Goal: Information Seeking & Learning: Check status

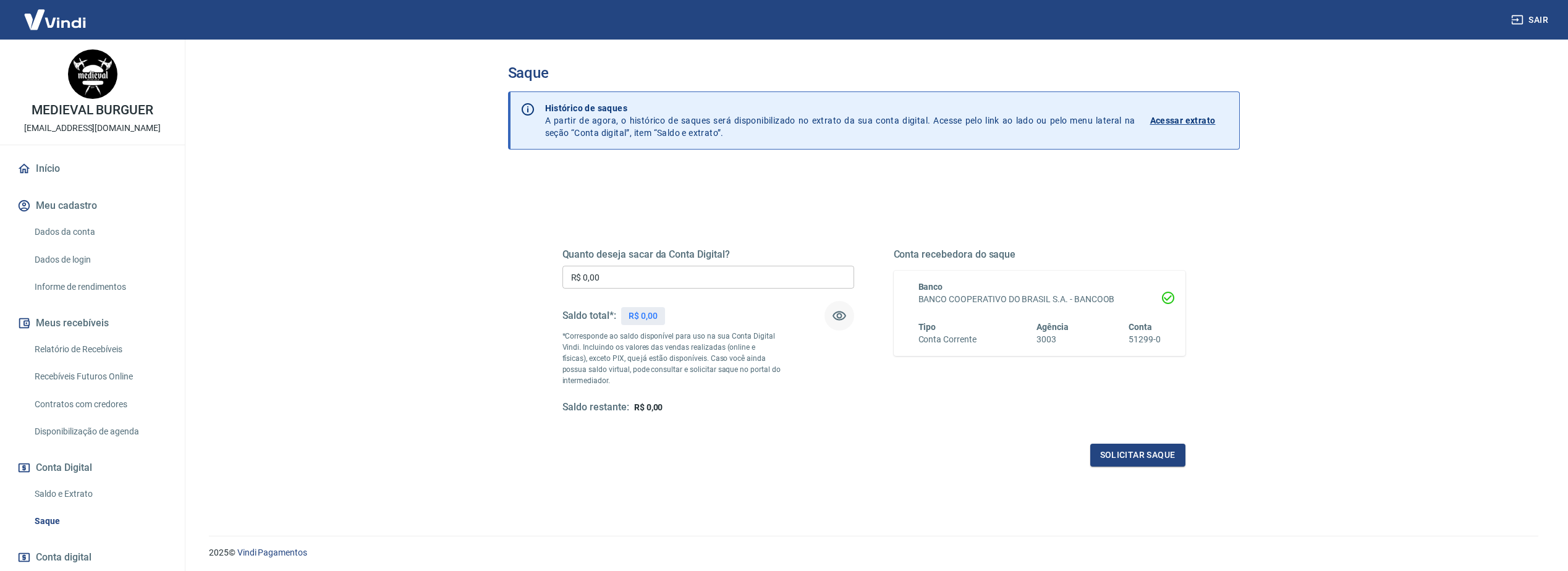
click at [839, 309] on icon "button" at bounding box center [839, 315] width 15 height 15
click at [1173, 121] on p "Acessar extrato" at bounding box center [1183, 121] width 66 height 13
click at [1140, 454] on button "Solicitar saque" at bounding box center [1137, 455] width 95 height 23
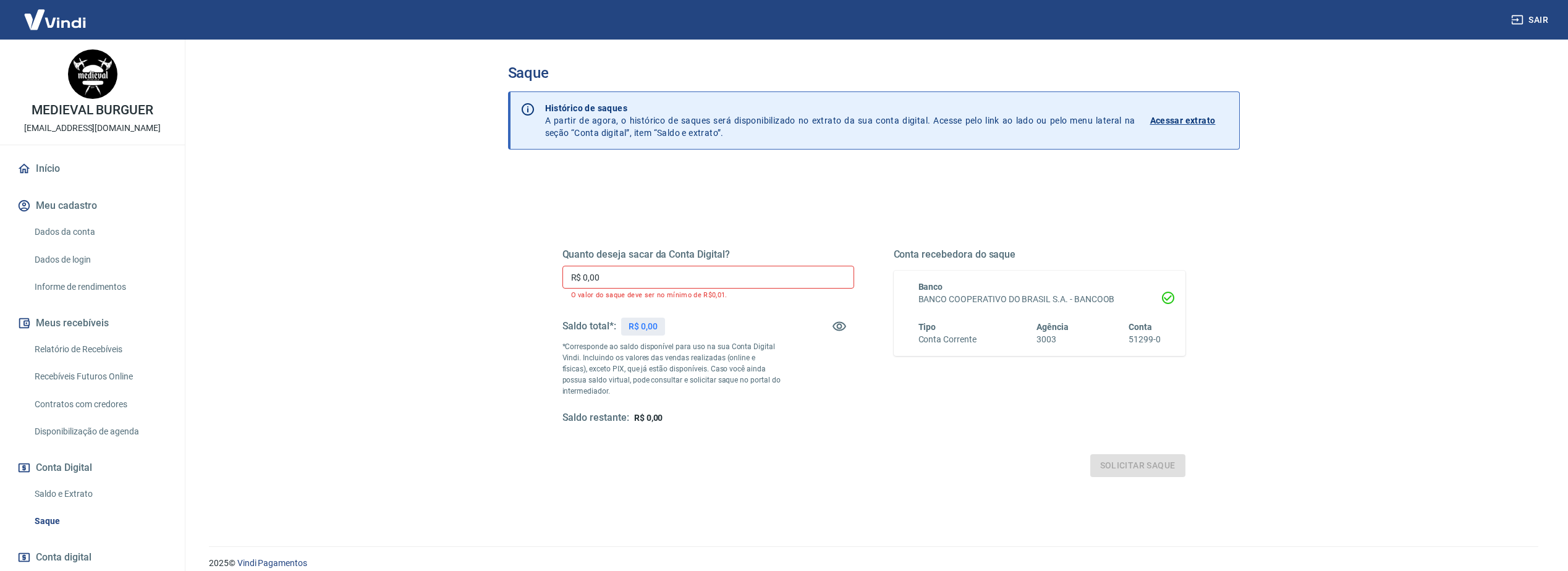
click at [635, 330] on p "R$ 0,00" at bounding box center [642, 326] width 29 height 13
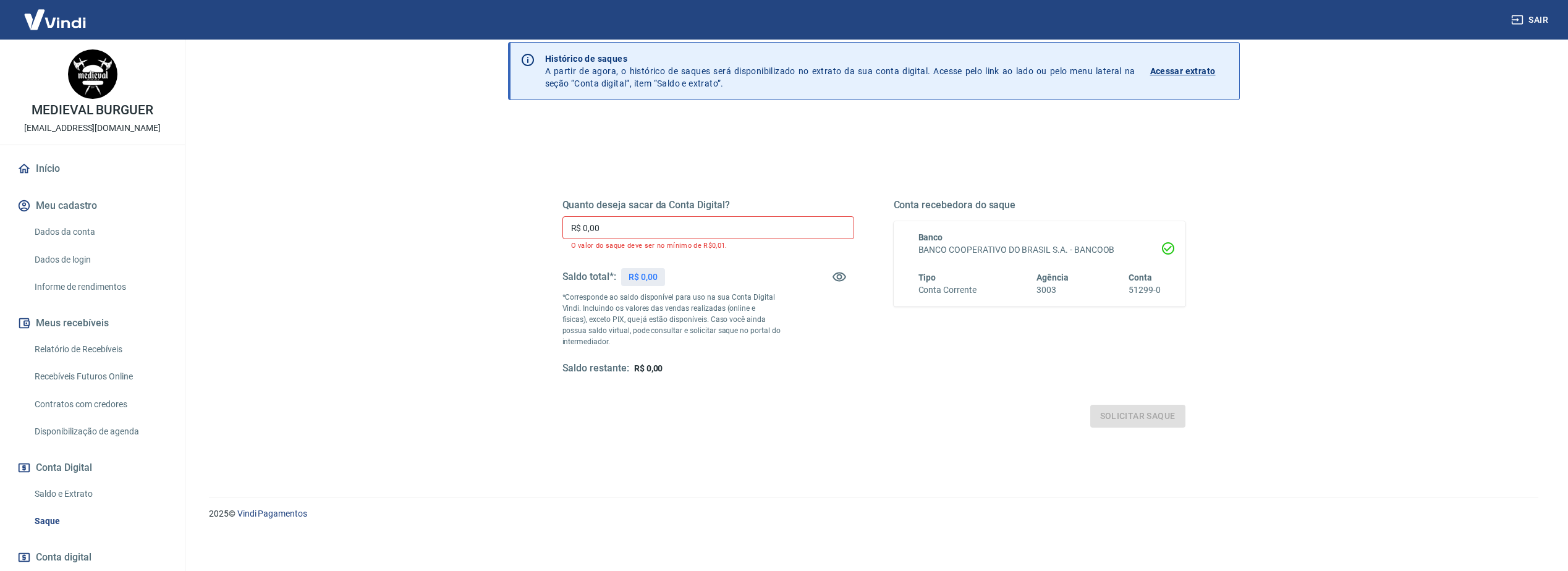
scroll to position [51, 0]
click at [1276, 364] on main "Saque Histórico de saques A partir de agora, o histórico de saques será disponi…" at bounding box center [873, 254] width 1389 height 531
click at [1259, 191] on div "Saque Histórico de saques A partir de agora, o histórico de saques será disponi…" at bounding box center [874, 234] width 791 height 492
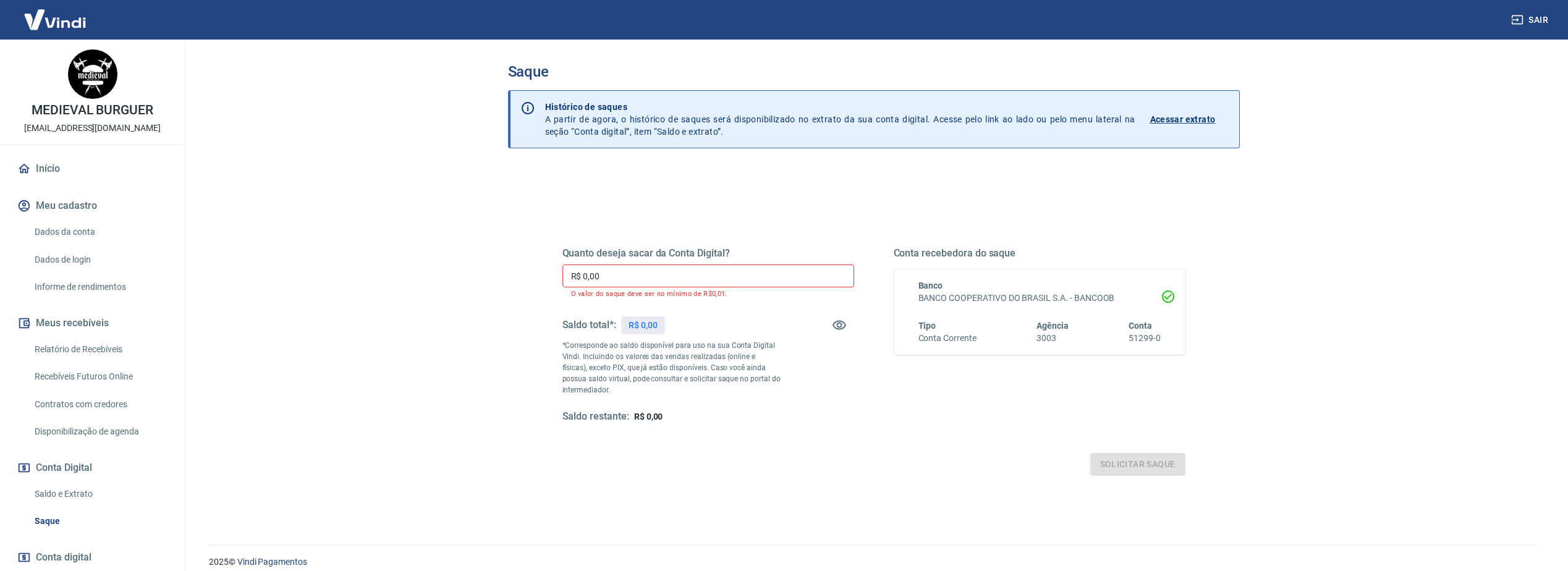
scroll to position [0, 0]
click at [1167, 300] on icon at bounding box center [1168, 298] width 13 height 13
drag, startPoint x: 916, startPoint y: 296, endPoint x: 999, endPoint y: 295, distance: 83.0
click at [999, 295] on div "Banco BANCO COOPERATIVO DO BRASIL S.A. - BANCOOB Tipo Conta Corrente Agência 30…" at bounding box center [1032, 313] width 257 height 66
drag, startPoint x: 999, startPoint y: 295, endPoint x: 1007, endPoint y: 366, distance: 71.4
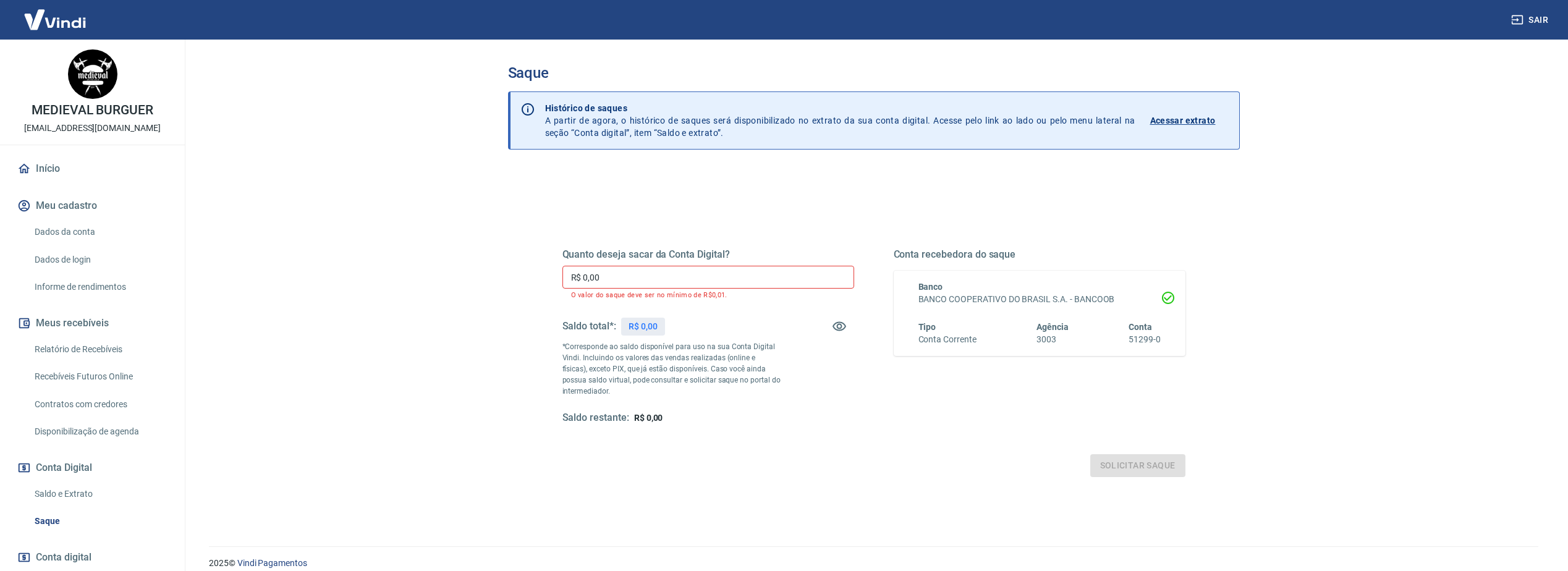
click at [982, 375] on div "Conta recebedora do saque Banco BANCO COOPERATIVO DO BRASIL S.A. - BANCOOB Tipo…" at bounding box center [1039, 336] width 292 height 176
click at [728, 365] on p "*Corresponde ao saldo disponível para uso na sua Conta Digital Vindi. Incluindo…" at bounding box center [672, 368] width 219 height 56
click at [621, 270] on input "R$ 0,00" at bounding box center [708, 277] width 292 height 23
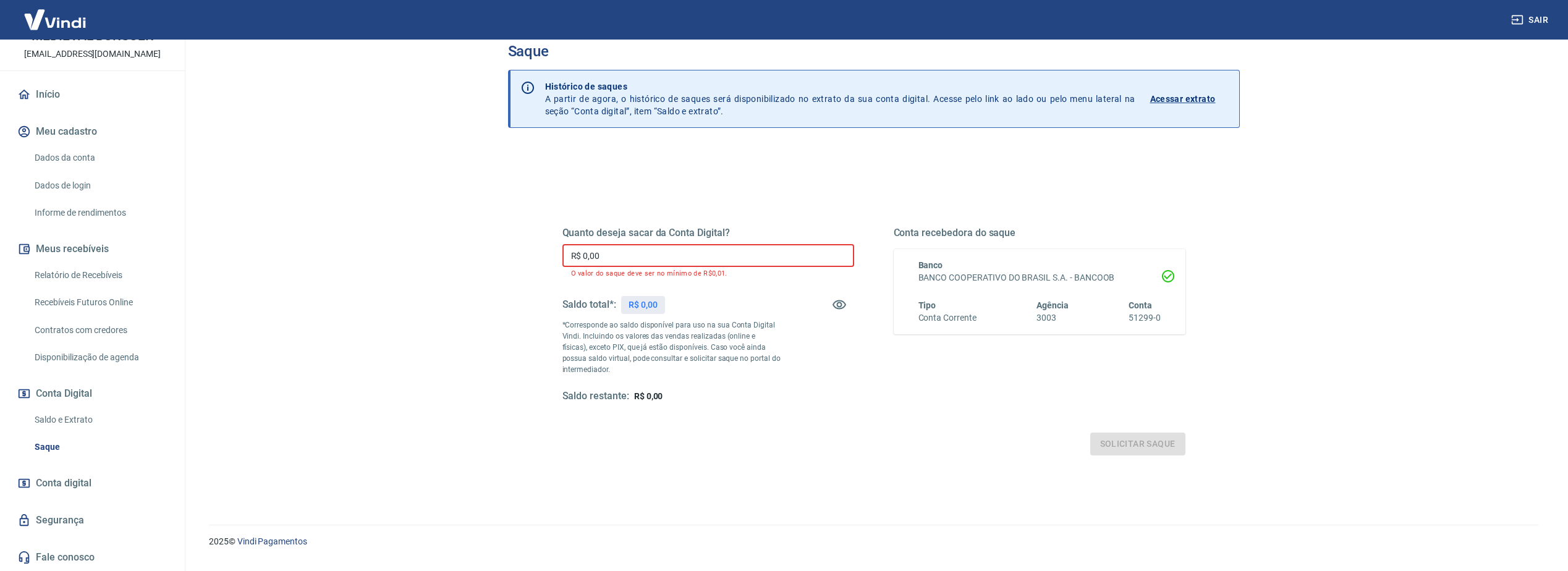
scroll to position [51, 0]
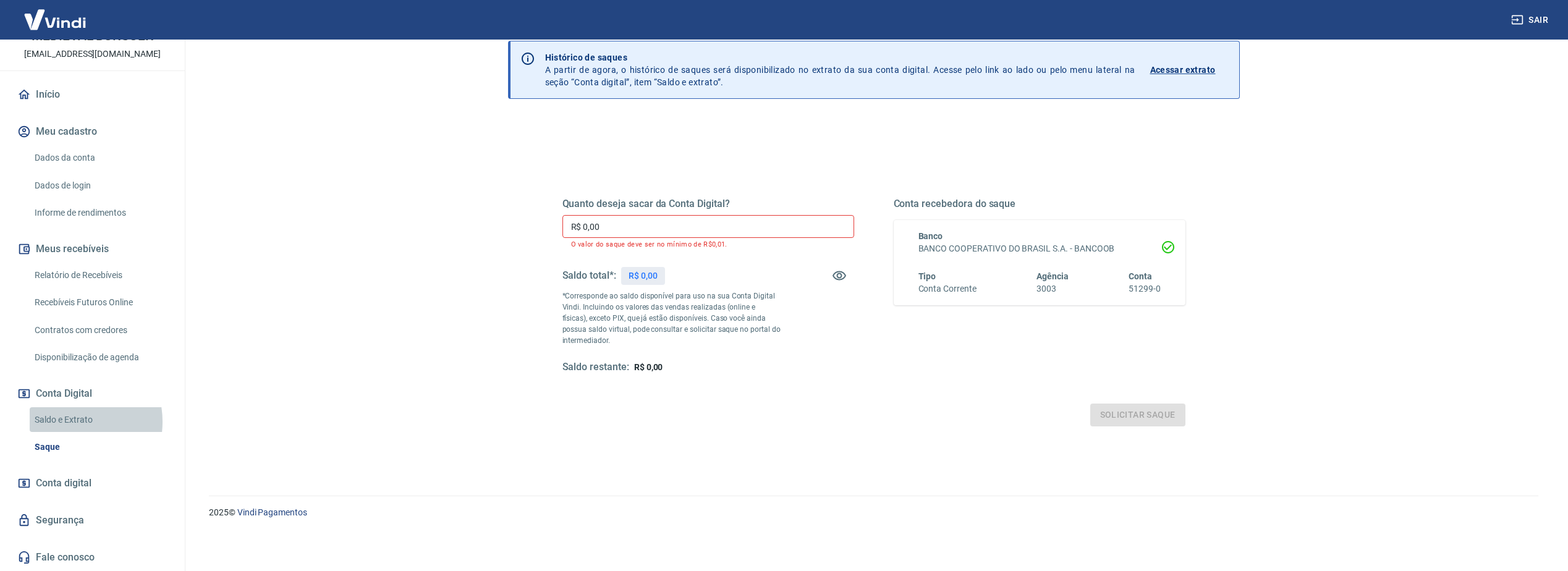
click at [65, 421] on link "Saldo e Extrato" at bounding box center [100, 420] width 140 height 25
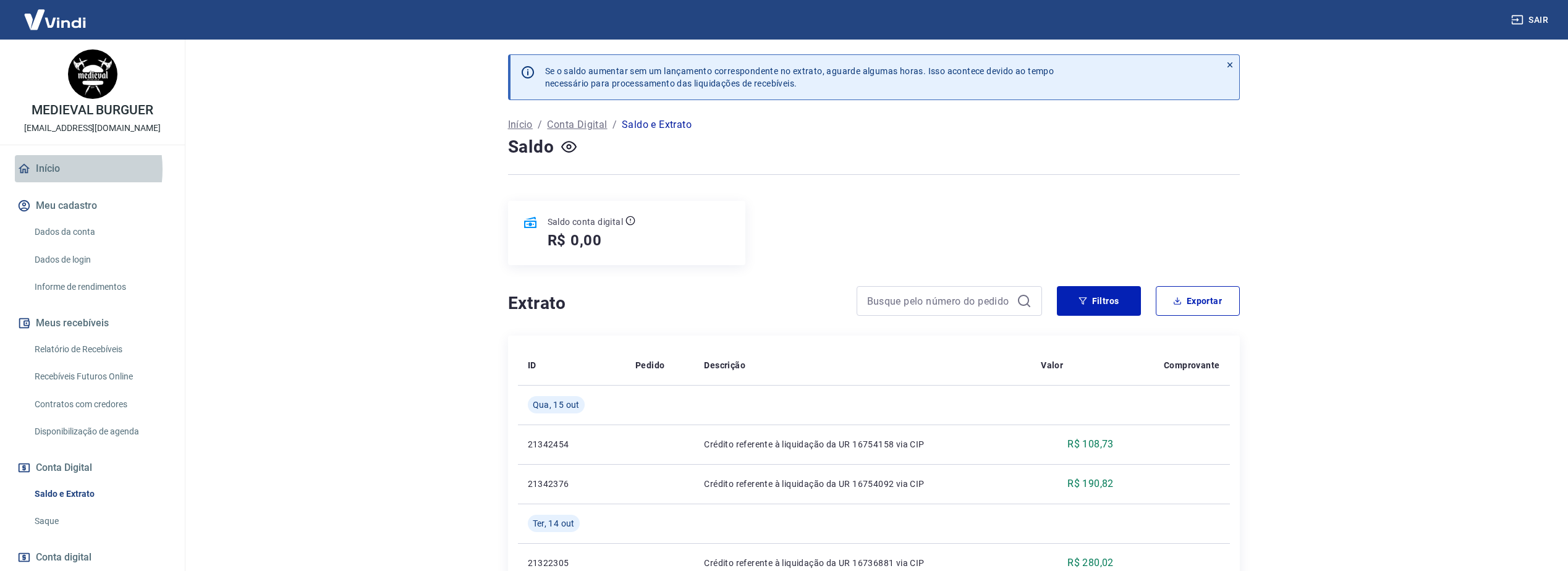
click at [47, 169] on link "Início" at bounding box center [92, 169] width 155 height 28
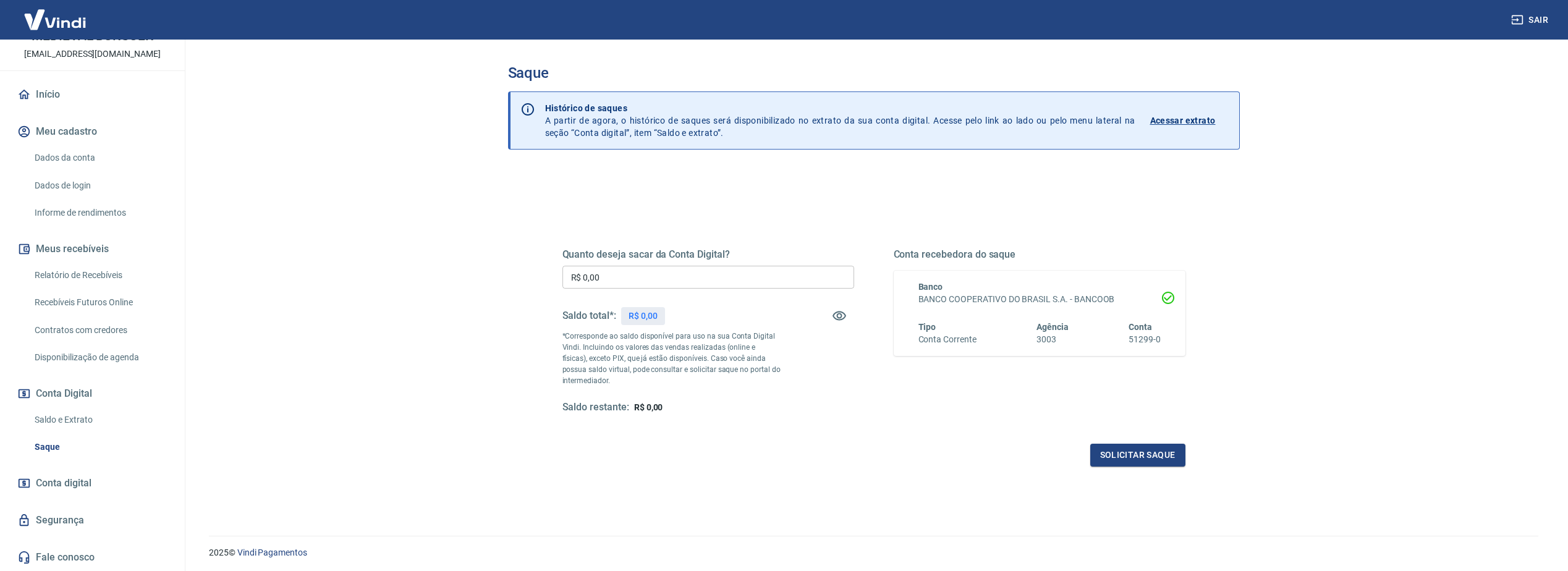
click at [1174, 114] on link "Acessar extrato" at bounding box center [1190, 120] width 79 height 37
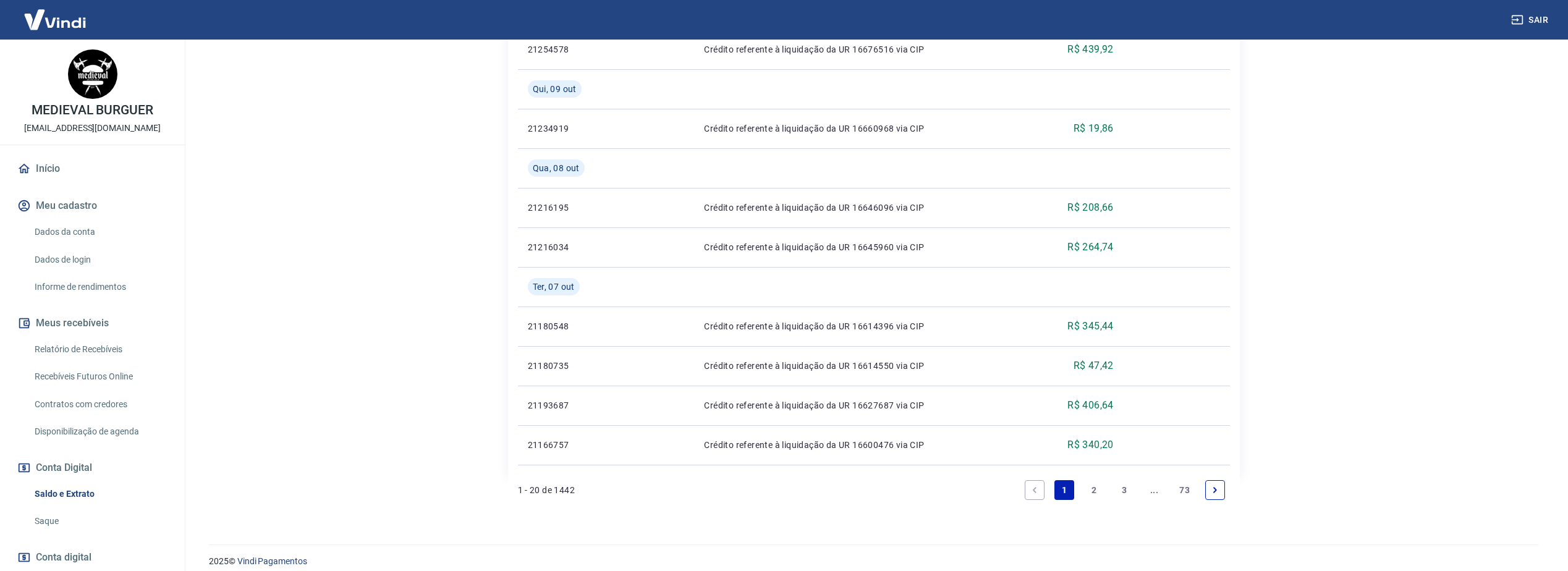
scroll to position [999, 0]
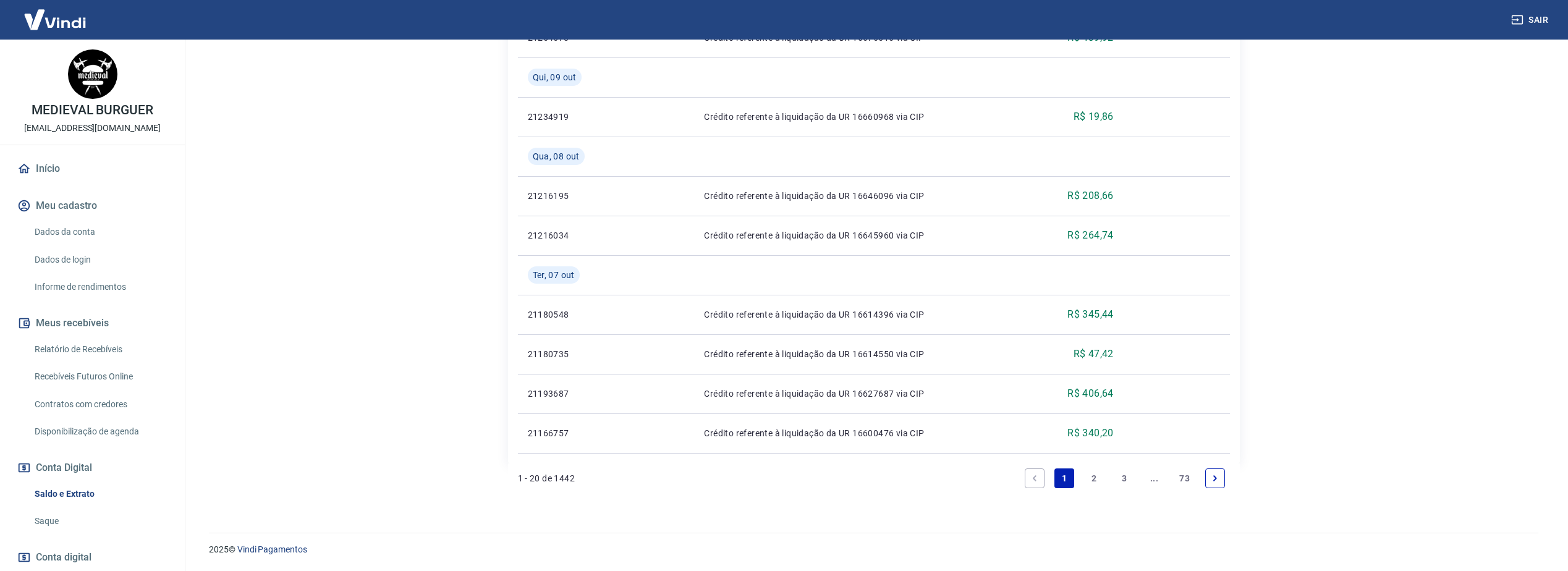
click at [1094, 479] on link "2" at bounding box center [1094, 479] width 20 height 20
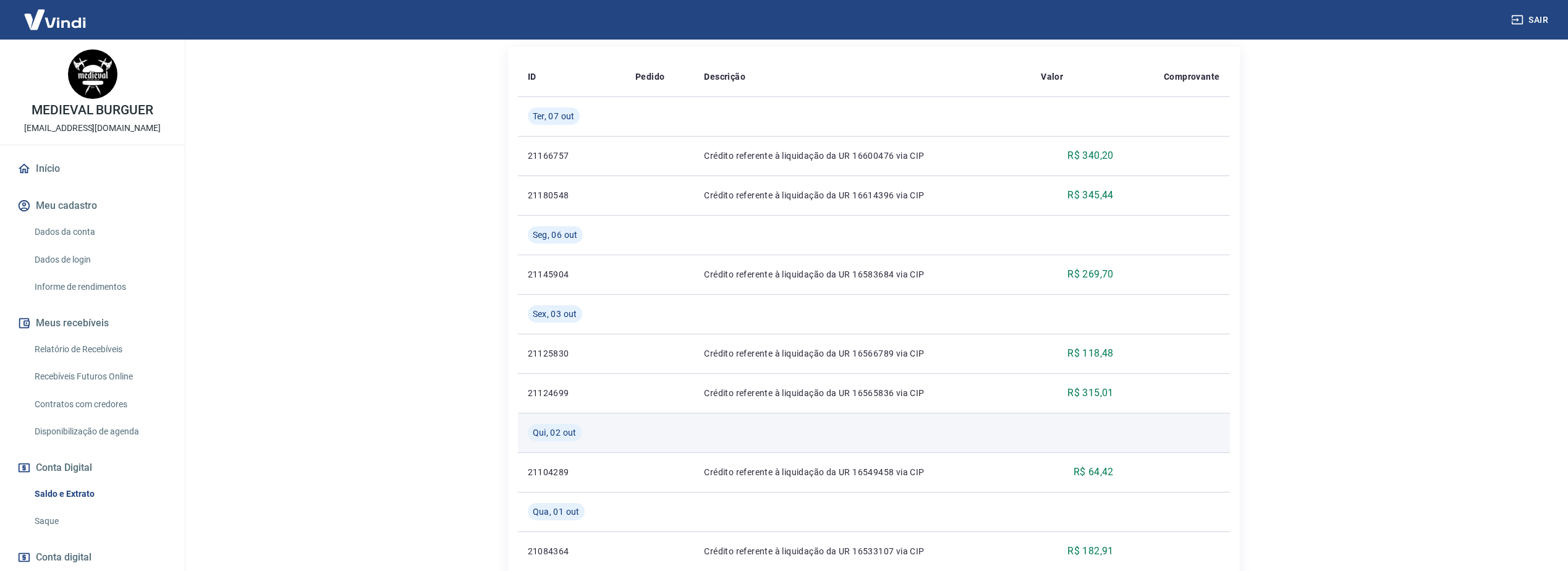
scroll to position [247, 0]
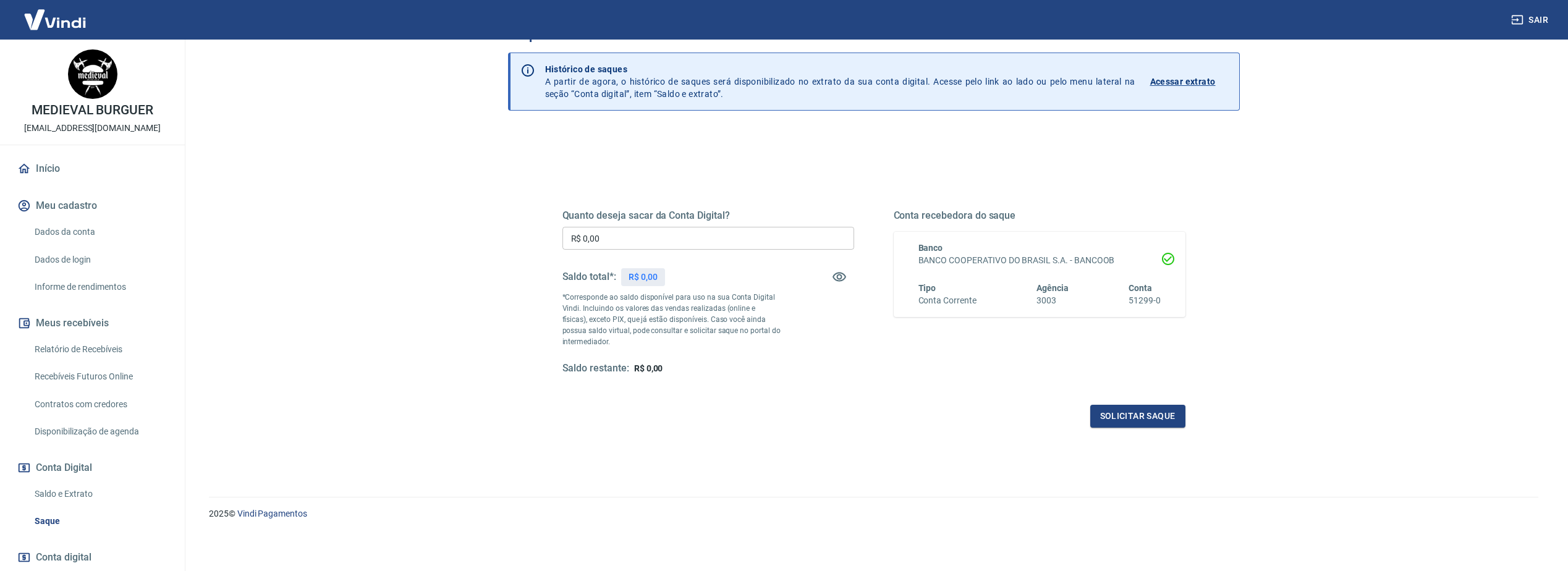
scroll to position [40, 0]
click at [1187, 80] on p "Acessar extrato" at bounding box center [1183, 80] width 66 height 13
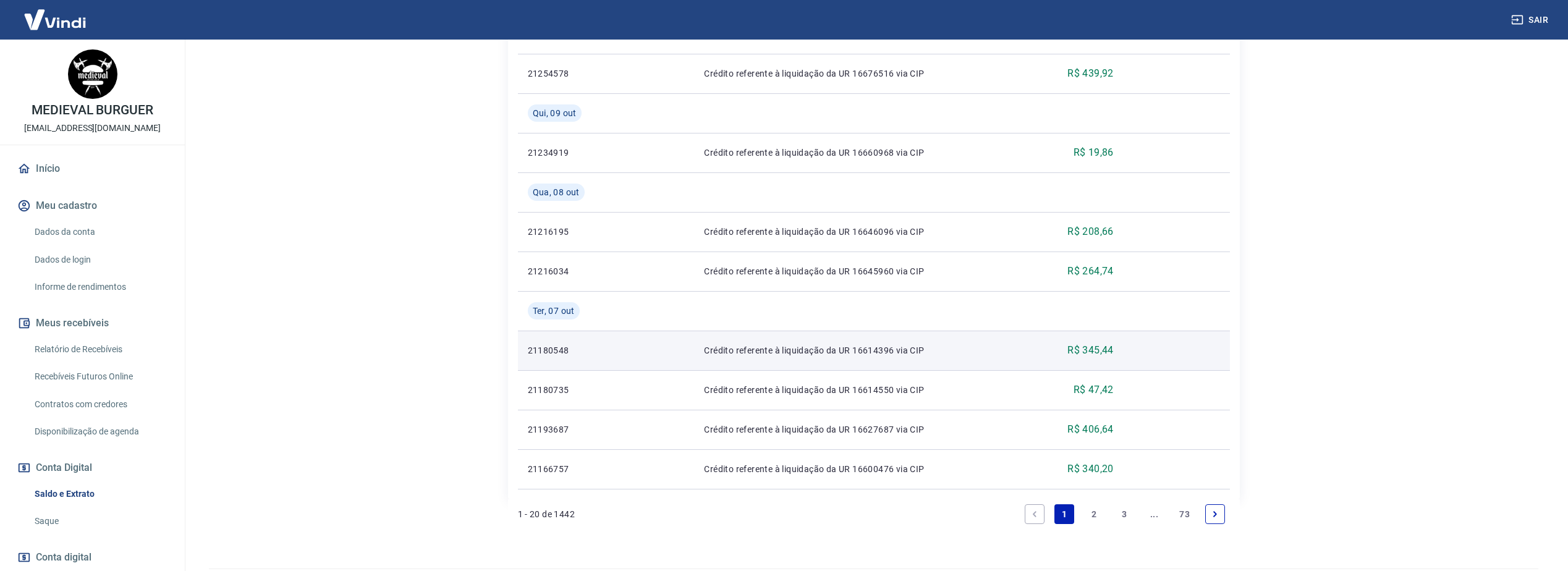
scroll to position [999, 0]
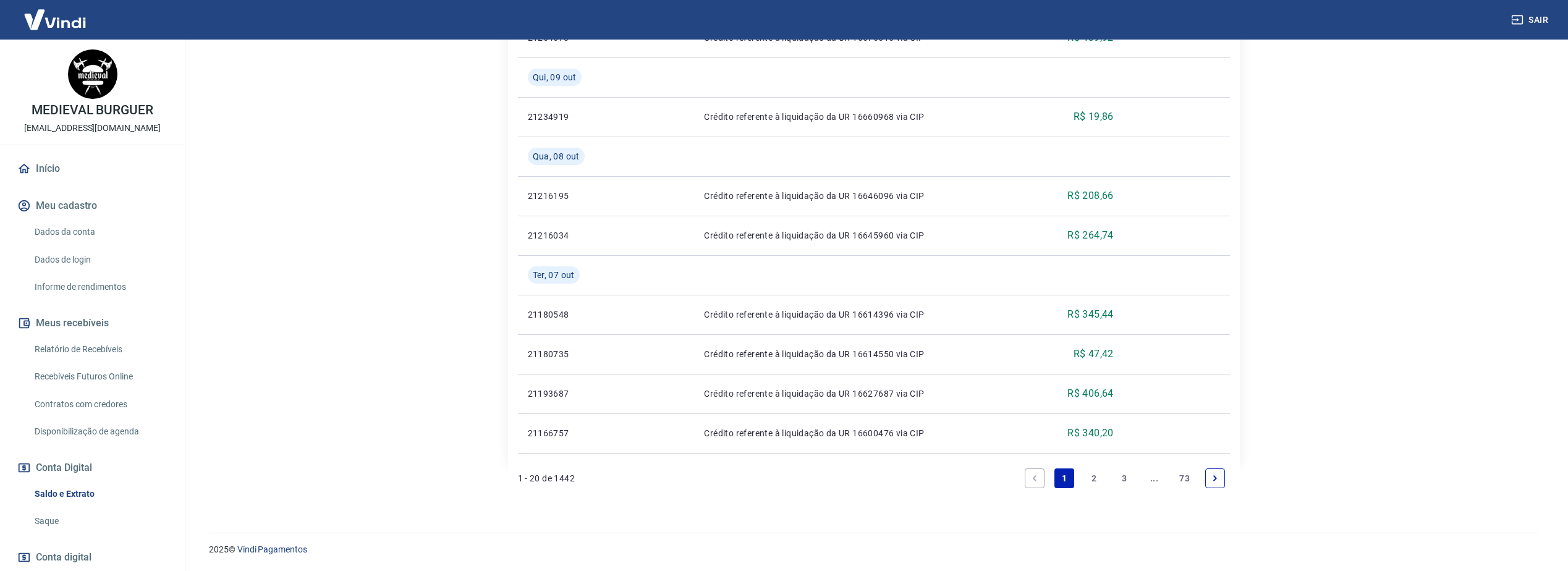
click at [1096, 486] on link "2" at bounding box center [1094, 479] width 20 height 20
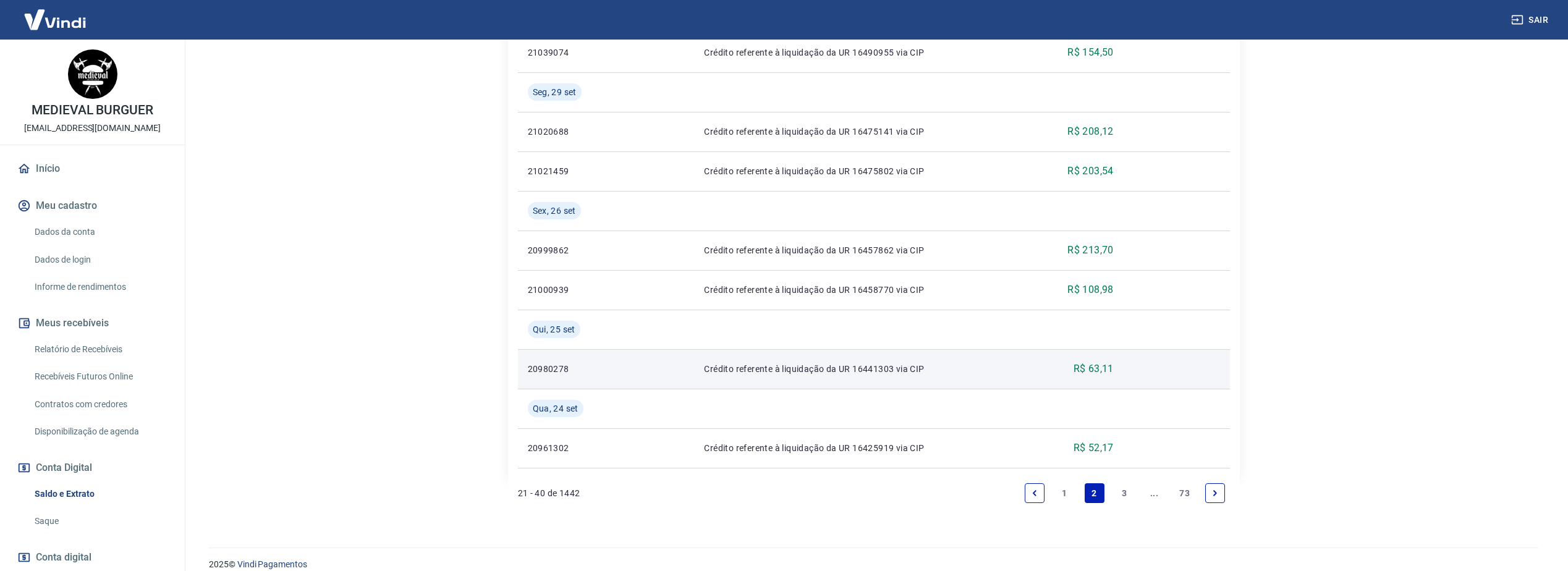
scroll to position [1118, 0]
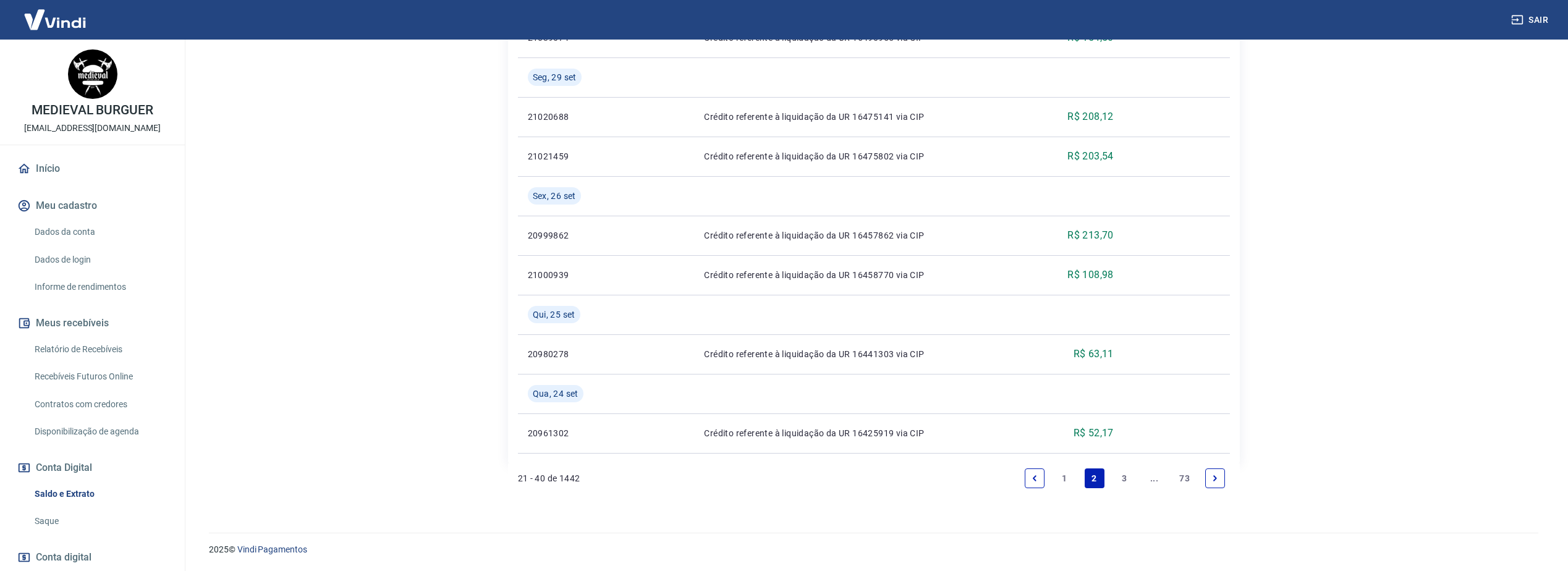
click at [1125, 482] on link "3" at bounding box center [1124, 479] width 20 height 20
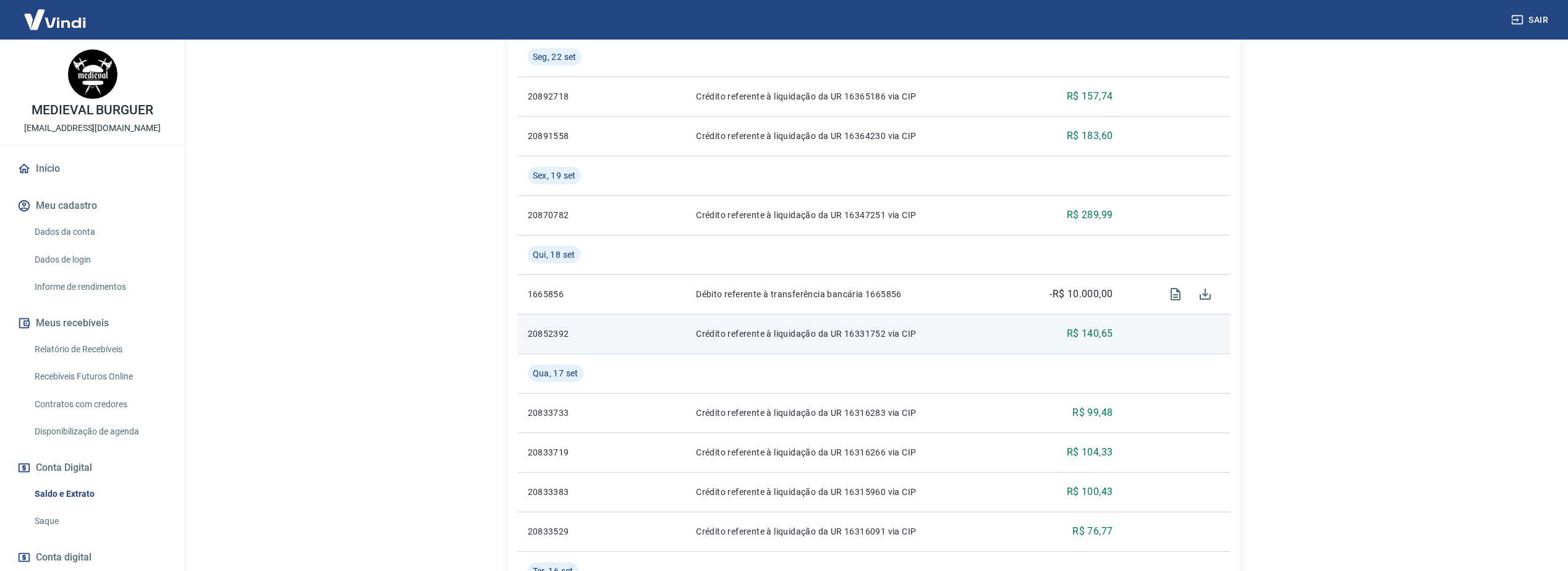
scroll to position [741, 0]
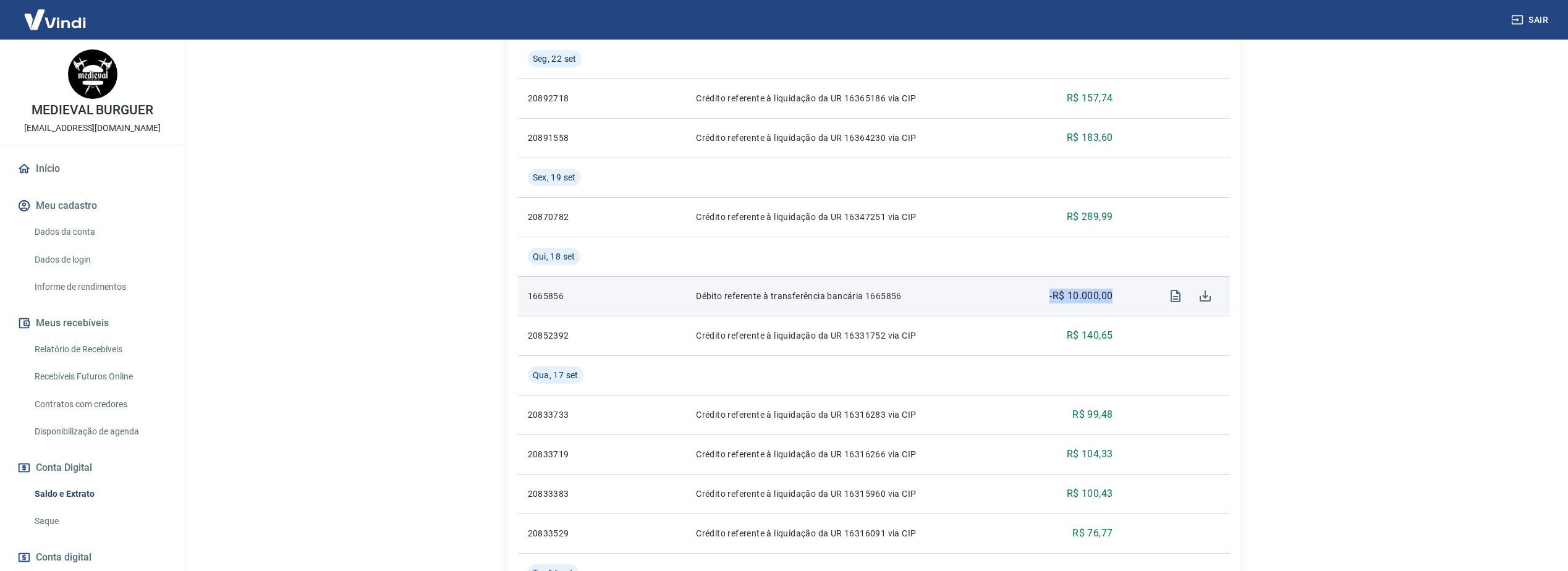
drag, startPoint x: 1118, startPoint y: 298, endPoint x: 1027, endPoint y: 287, distance: 91.7
click at [1027, 287] on td "-R$ 10.000,00" at bounding box center [1066, 296] width 112 height 40
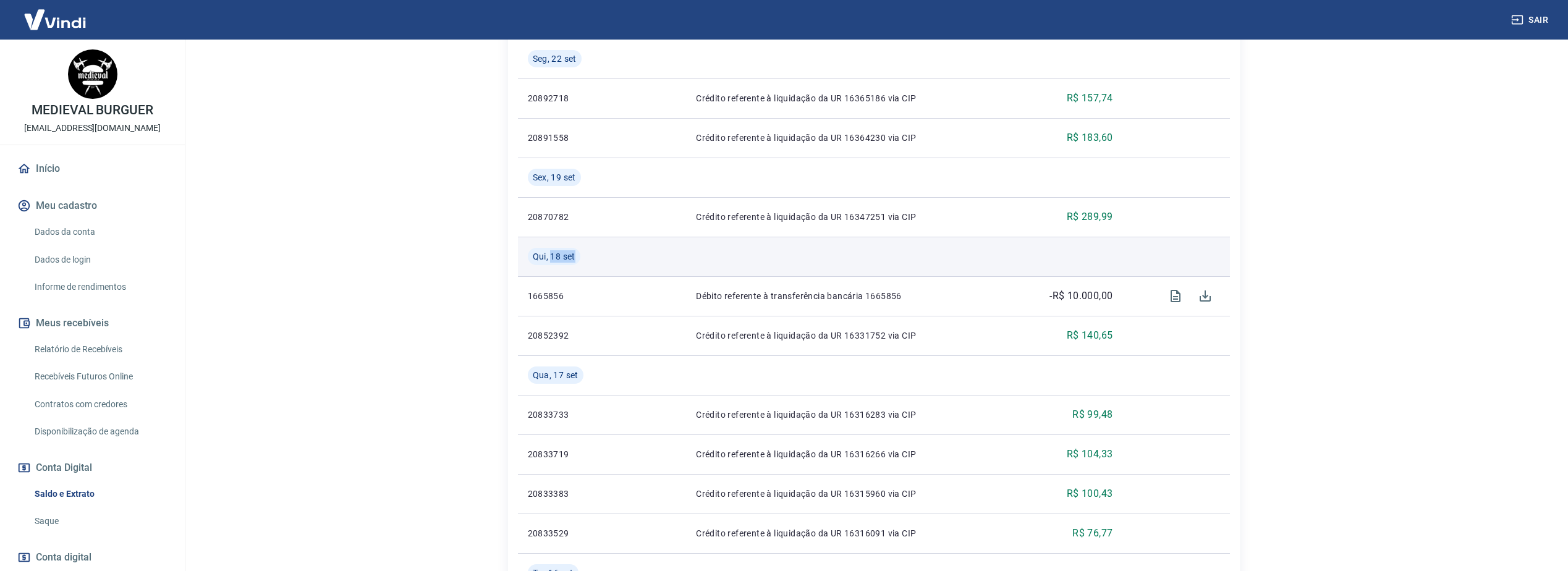
drag, startPoint x: 550, startPoint y: 256, endPoint x: 576, endPoint y: 257, distance: 26.0
click at [576, 257] on div "Qui, 18 set" at bounding box center [554, 256] width 52 height 18
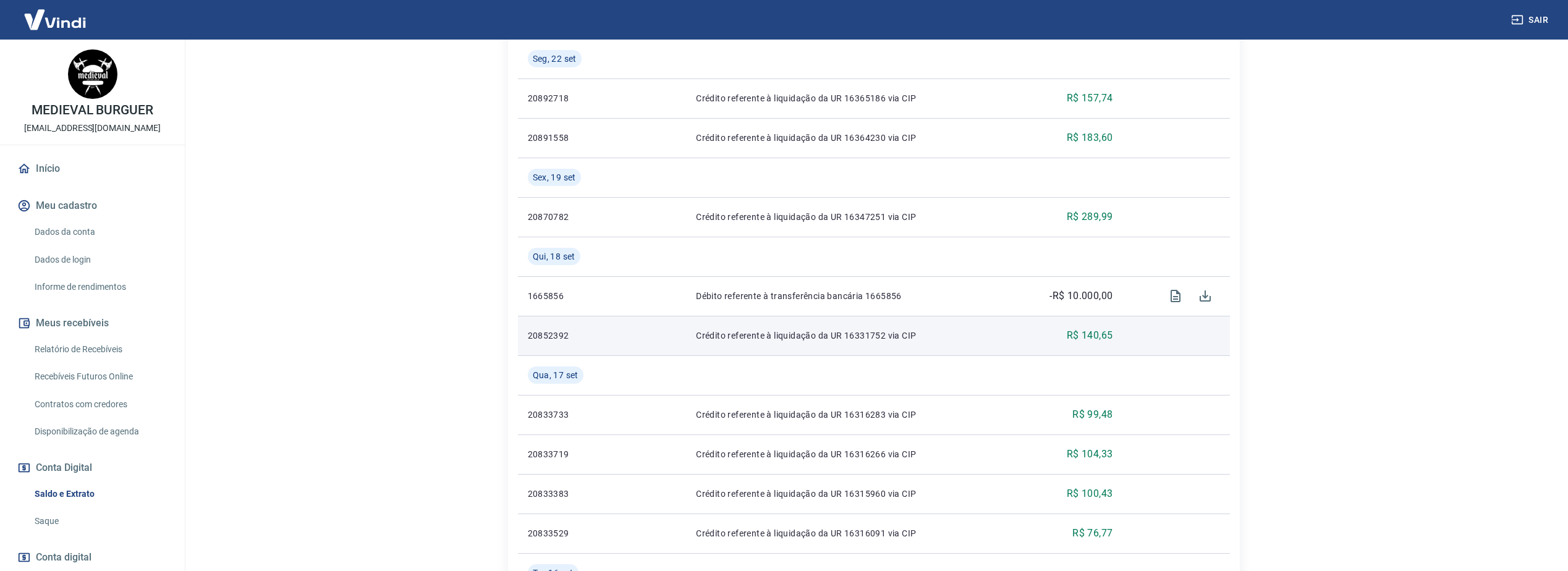
drag, startPoint x: 576, startPoint y: 257, endPoint x: 623, endPoint y: 318, distance: 77.0
click at [623, 318] on td at bounding box center [653, 335] width 66 height 40
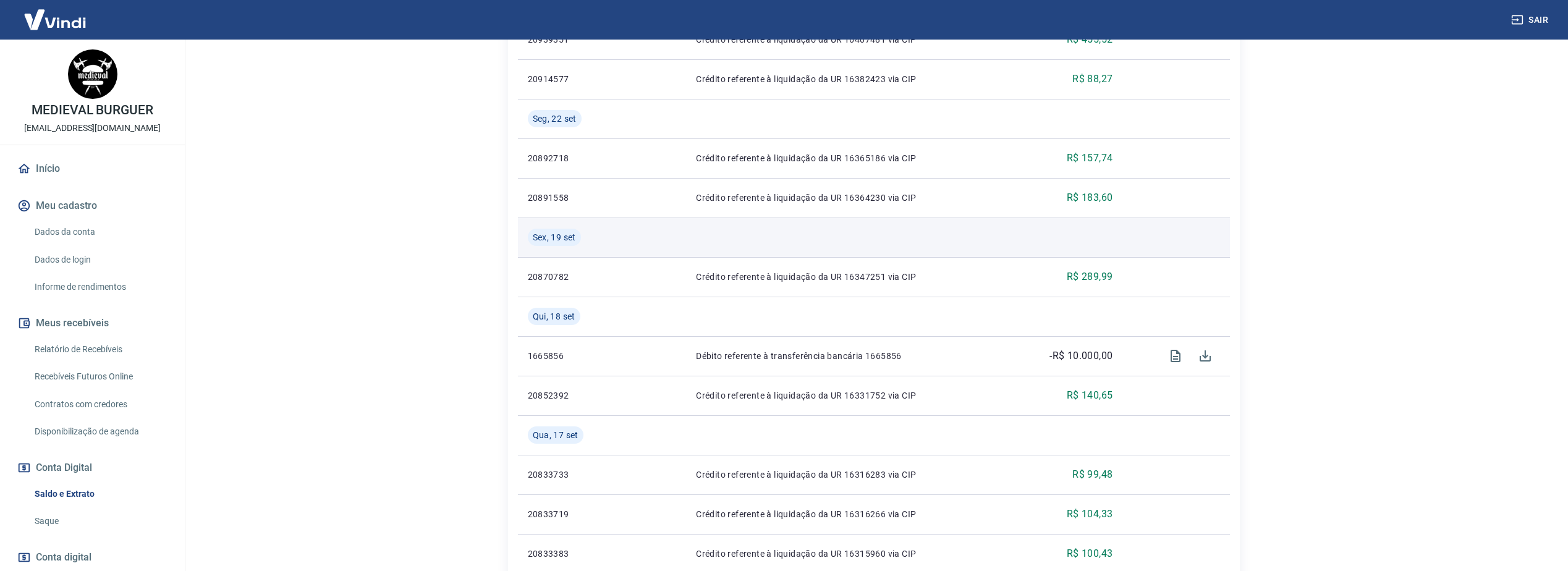
scroll to position [680, 0]
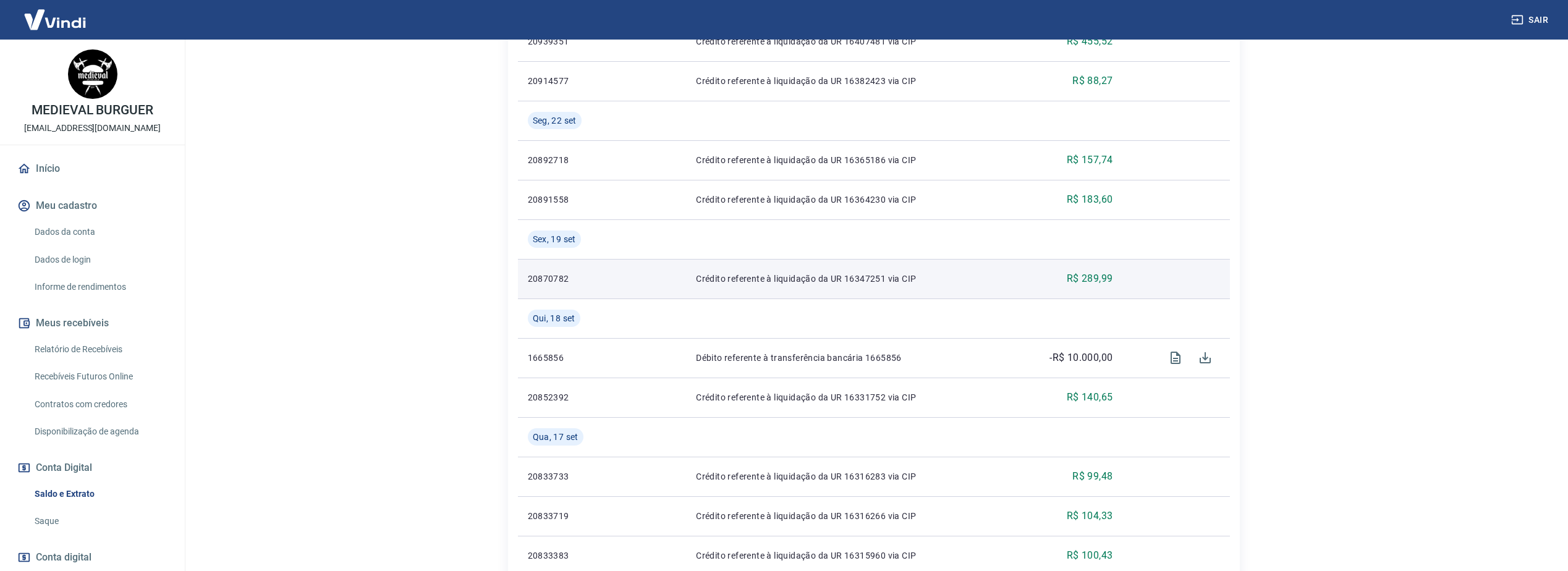
click at [831, 285] on td "Crédito referente à liquidação da UR 16347251 via CIP" at bounding box center [849, 279] width 325 height 40
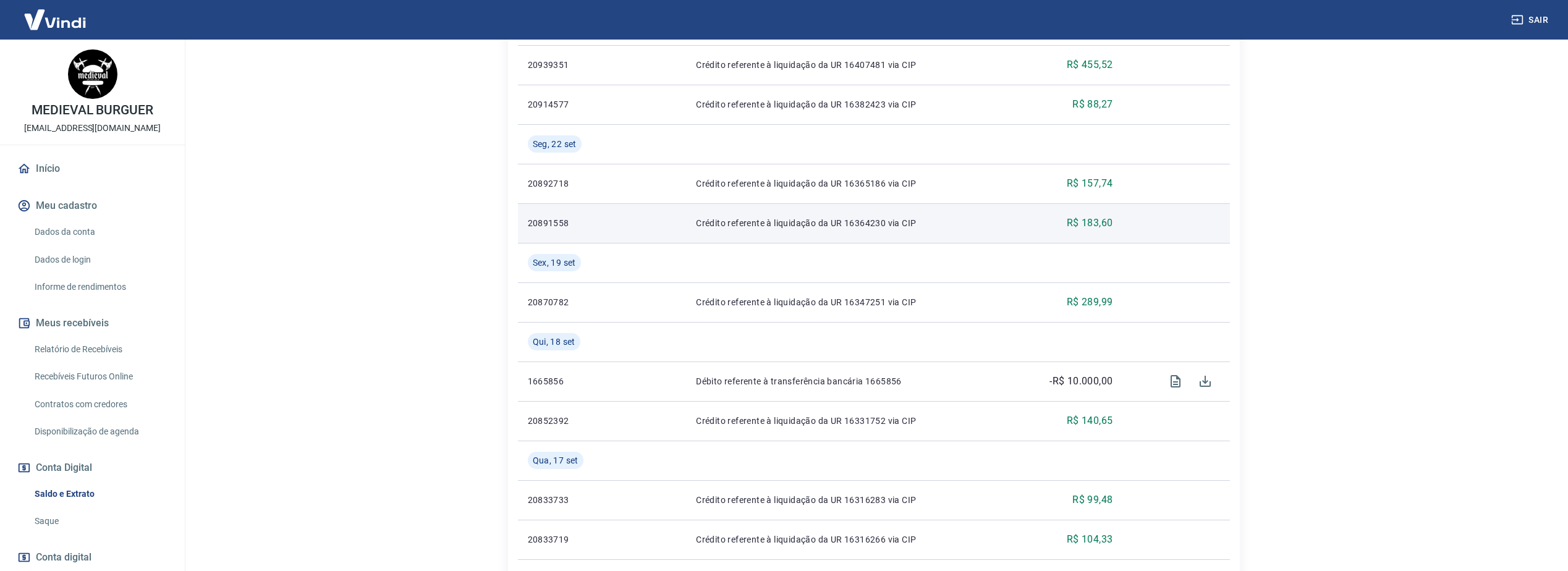
scroll to position [556, 0]
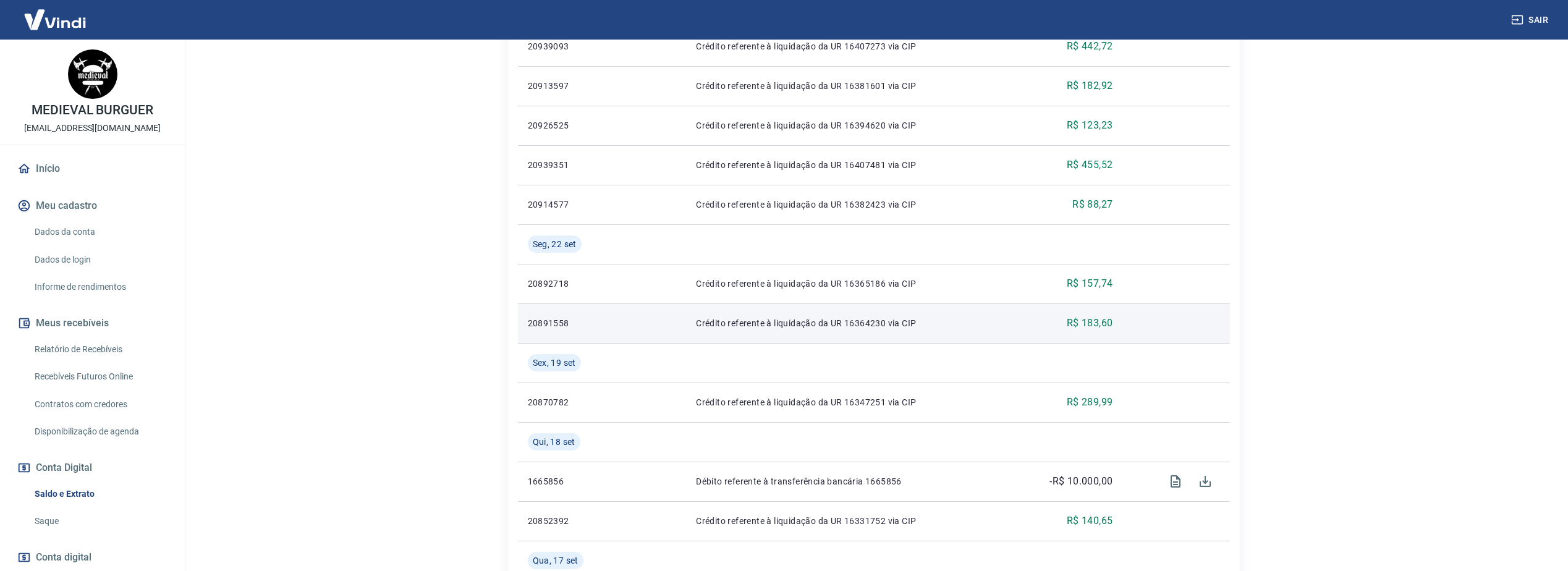
click at [929, 309] on td "Crédito referente à liquidação da UR 16364230 via CIP" at bounding box center [849, 323] width 325 height 40
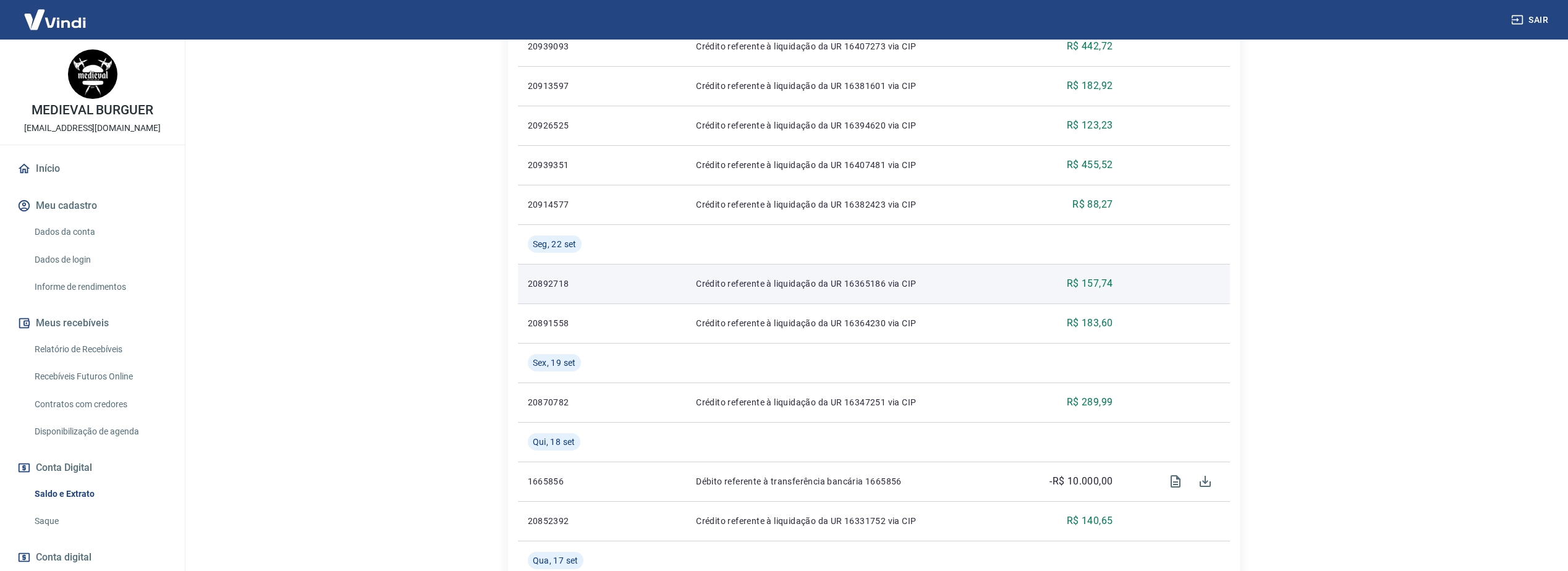
click at [903, 277] on p "Crédito referente à liquidação da UR 16365186 via CIP" at bounding box center [849, 284] width 305 height 13
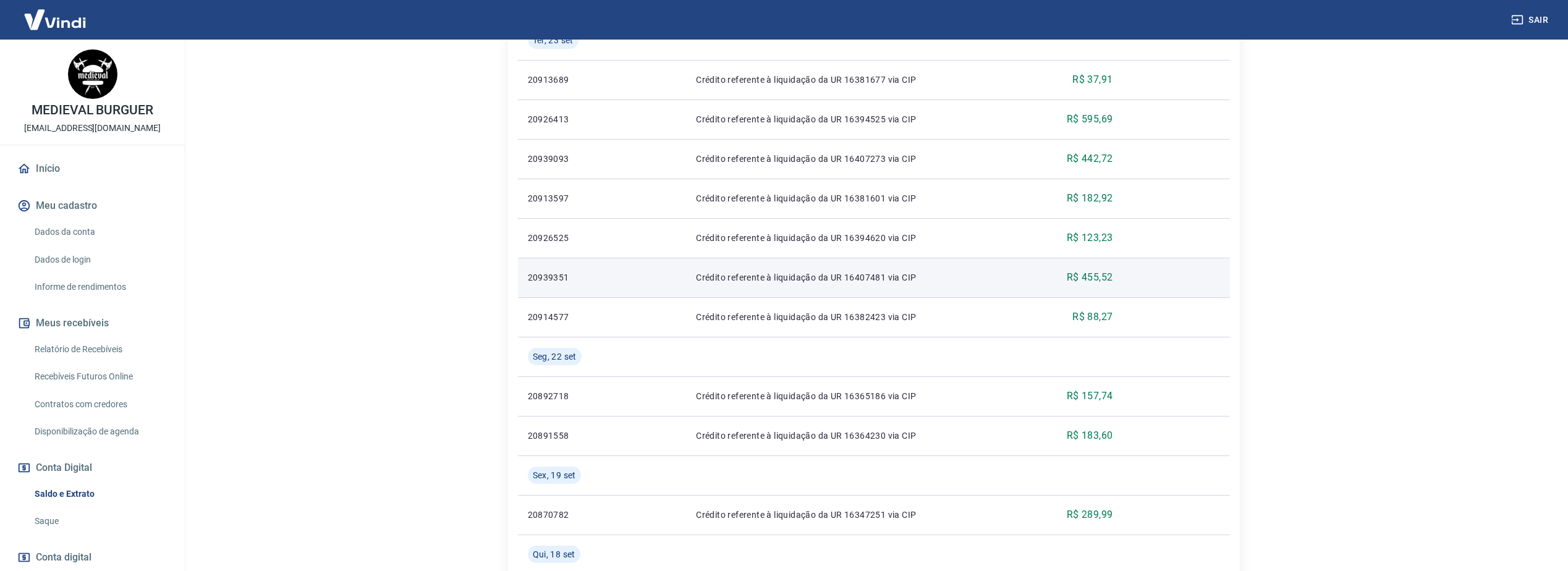
scroll to position [433, 0]
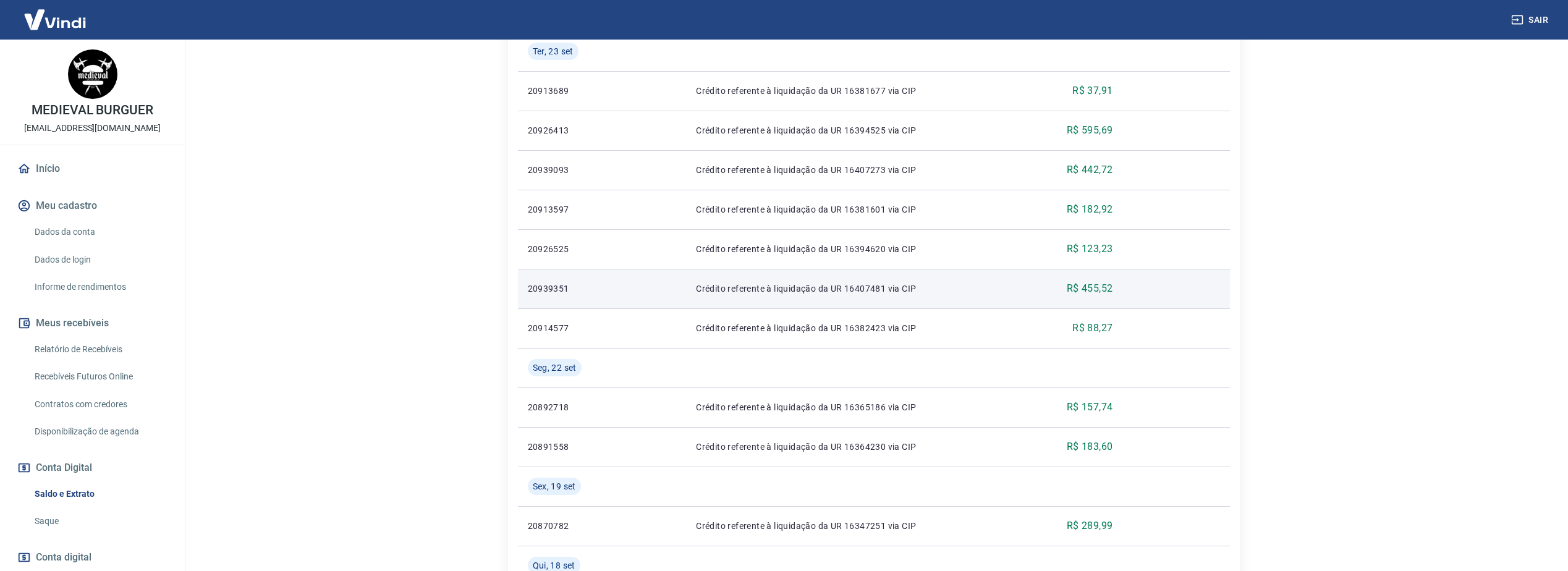
click at [863, 293] on p "Crédito referente à liquidação da UR 16407481 via CIP" at bounding box center [849, 289] width 305 height 13
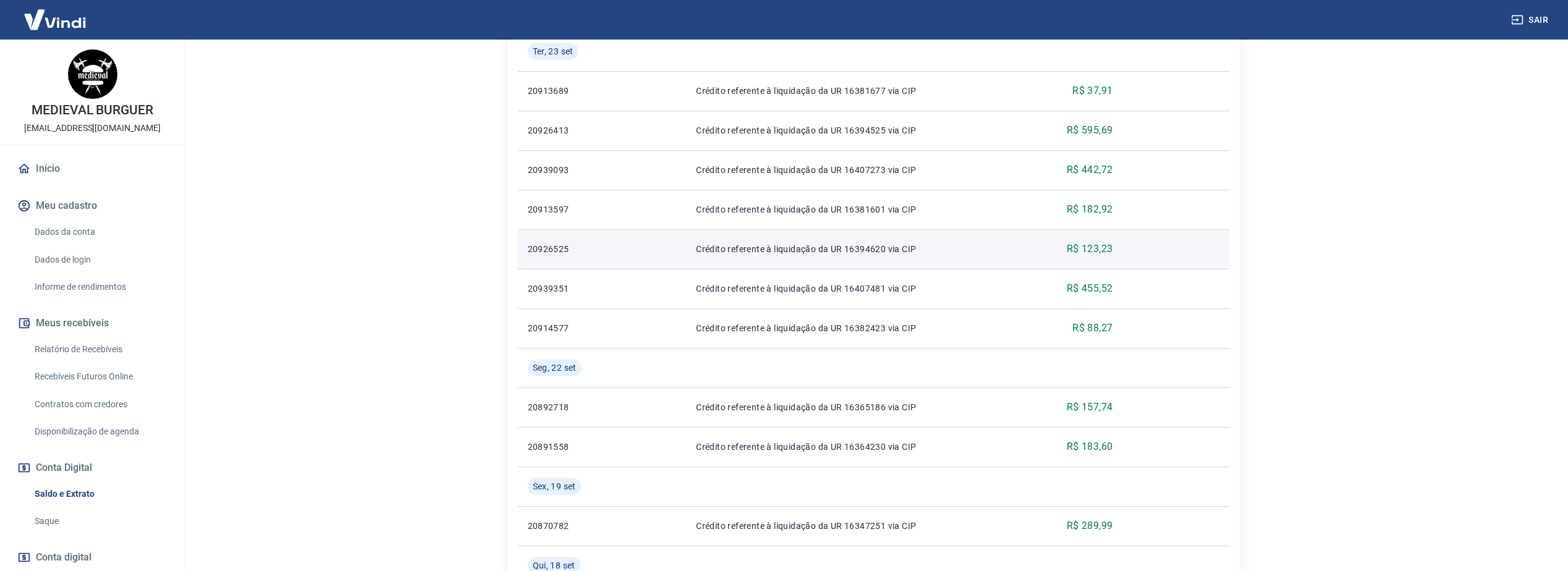
click at [886, 265] on td "Crédito referente à liquidação da UR 16394620 via CIP" at bounding box center [849, 249] width 325 height 40
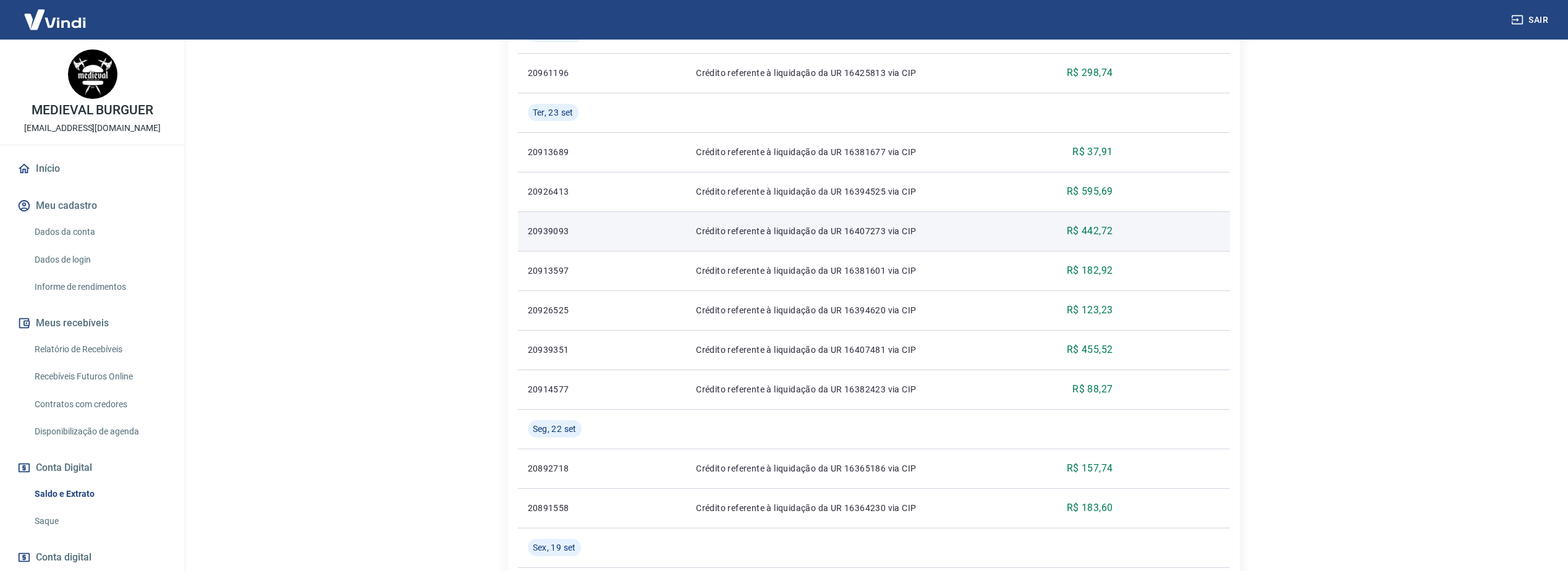
scroll to position [371, 0]
click at [882, 238] on td "Crédito referente à liquidação da UR 16407273 via CIP" at bounding box center [849, 232] width 325 height 40
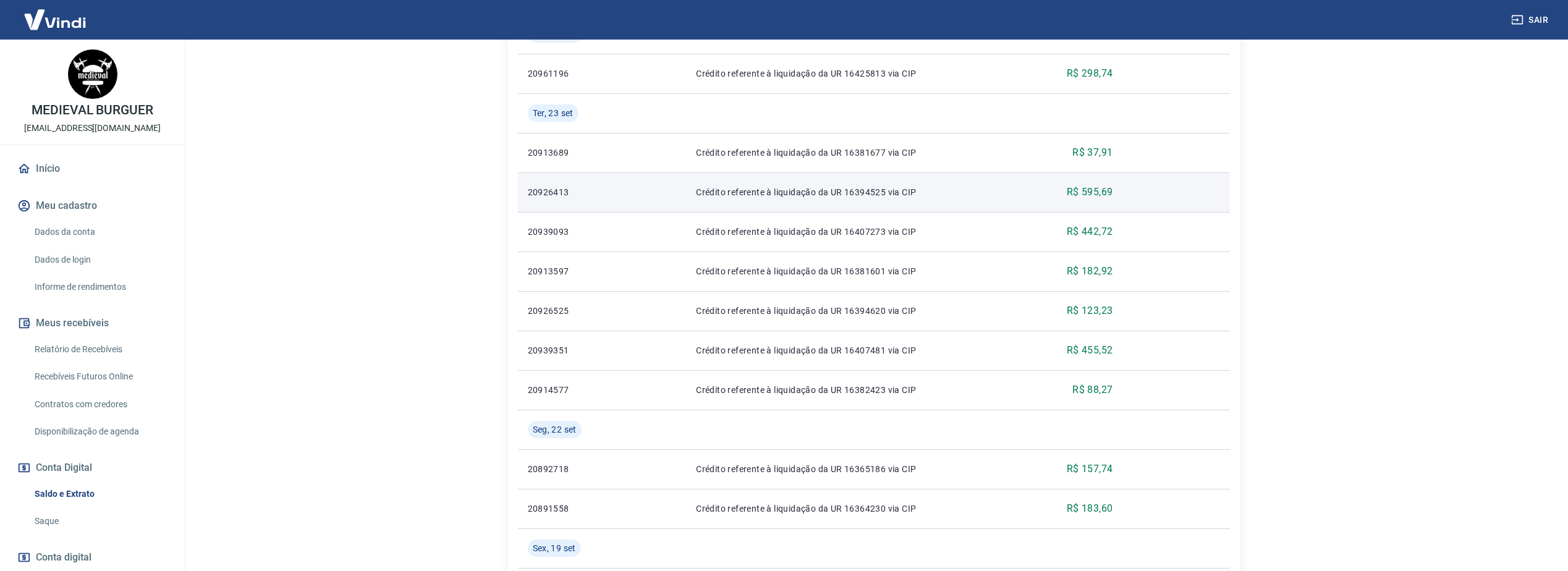
click at [877, 204] on td "Crédito referente à liquidação da UR 16394525 via CIP" at bounding box center [849, 192] width 325 height 40
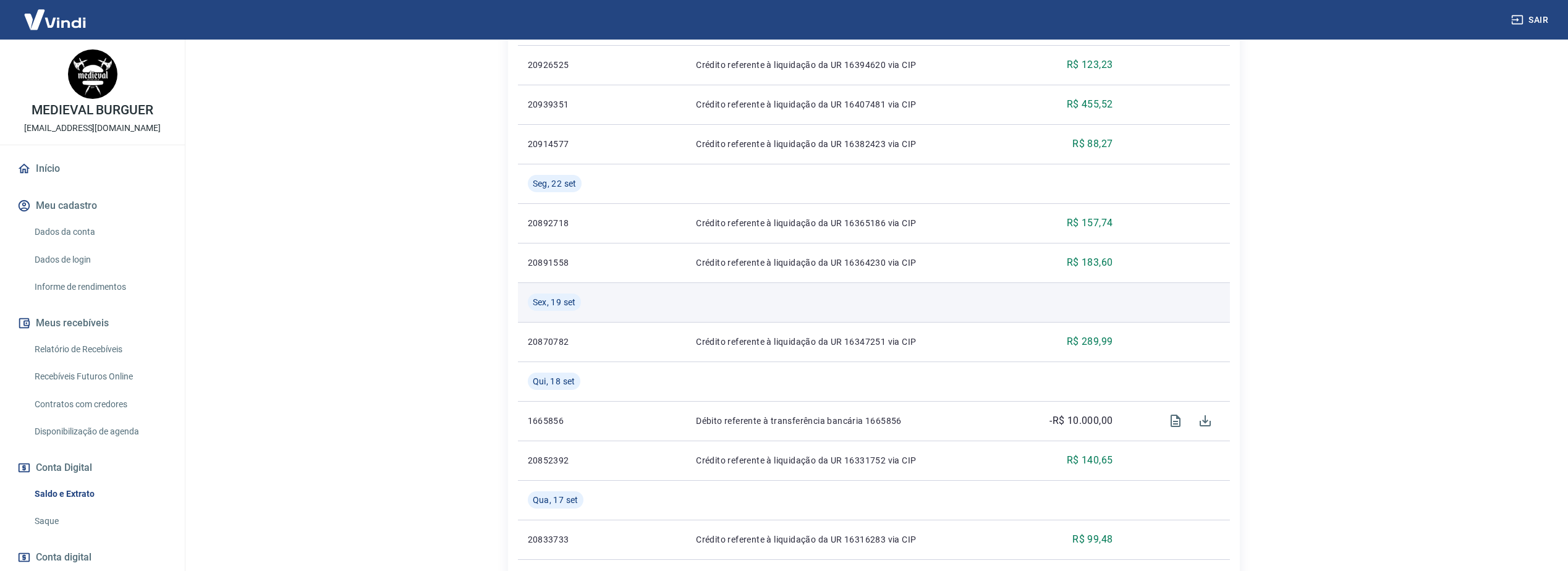
scroll to position [618, 0]
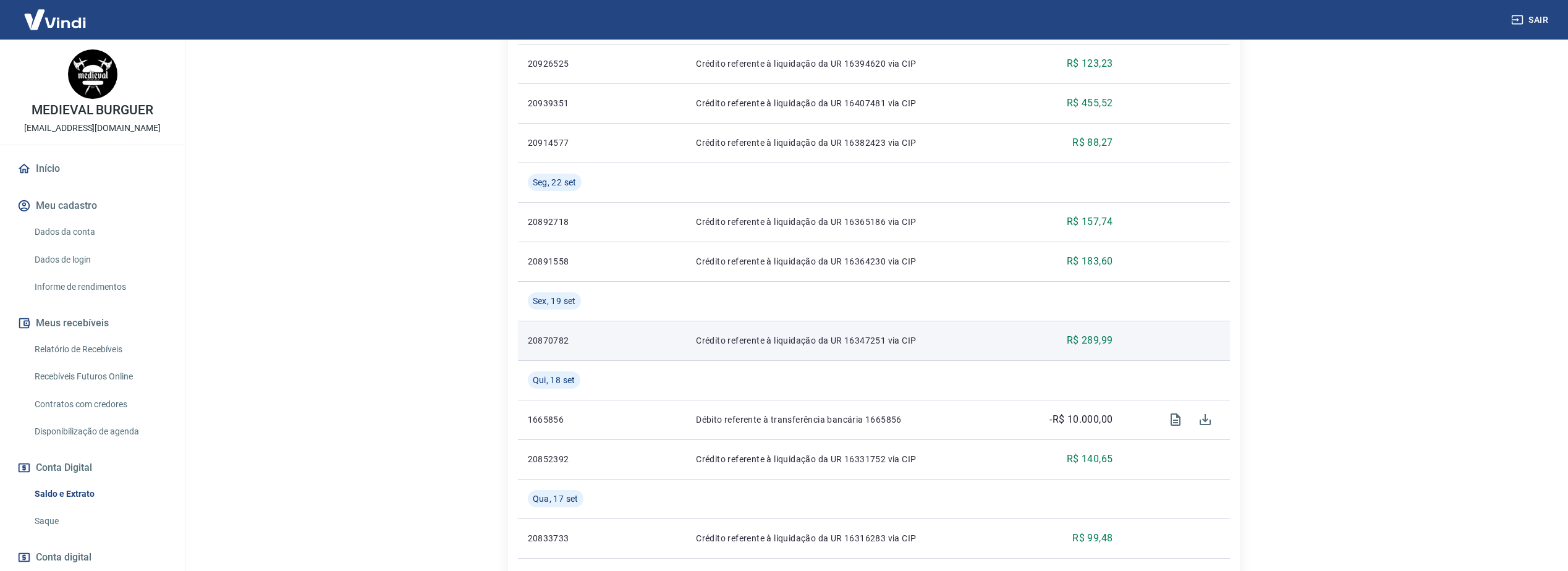
click at [1075, 346] on p "R$ 289,99" at bounding box center [1090, 340] width 47 height 15
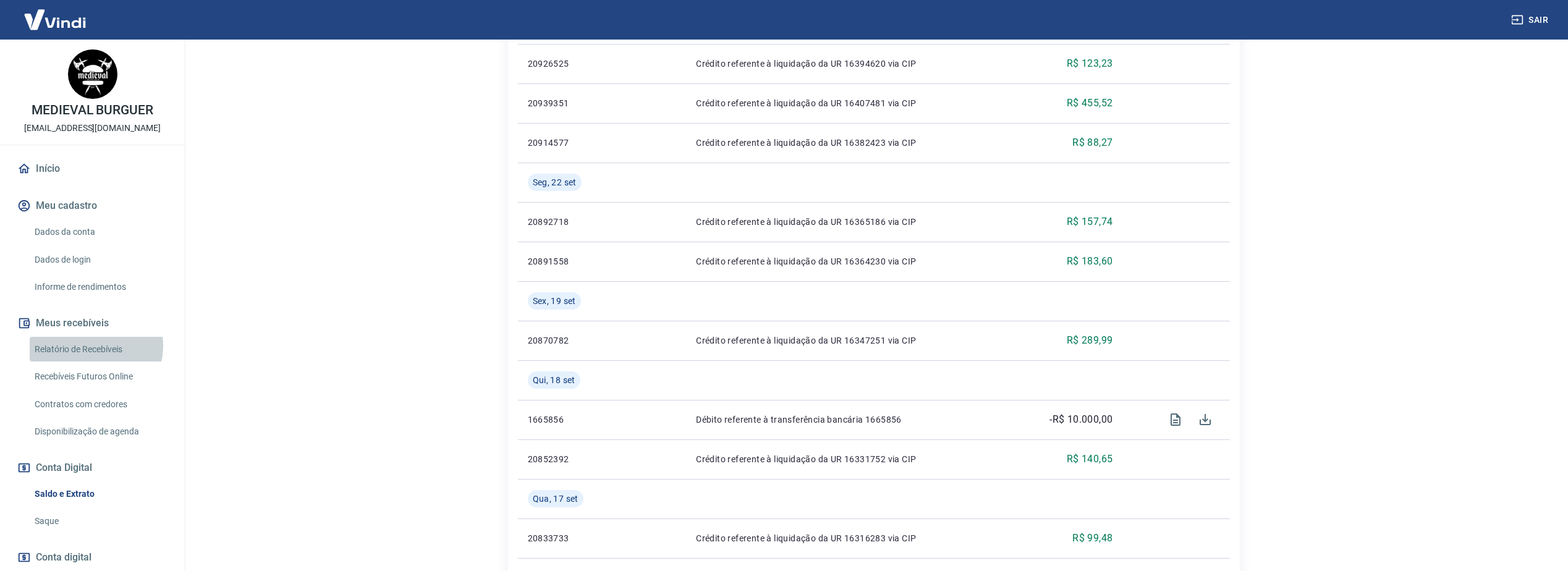
click at [94, 345] on link "Relatório de Recebíveis" at bounding box center [100, 349] width 140 height 25
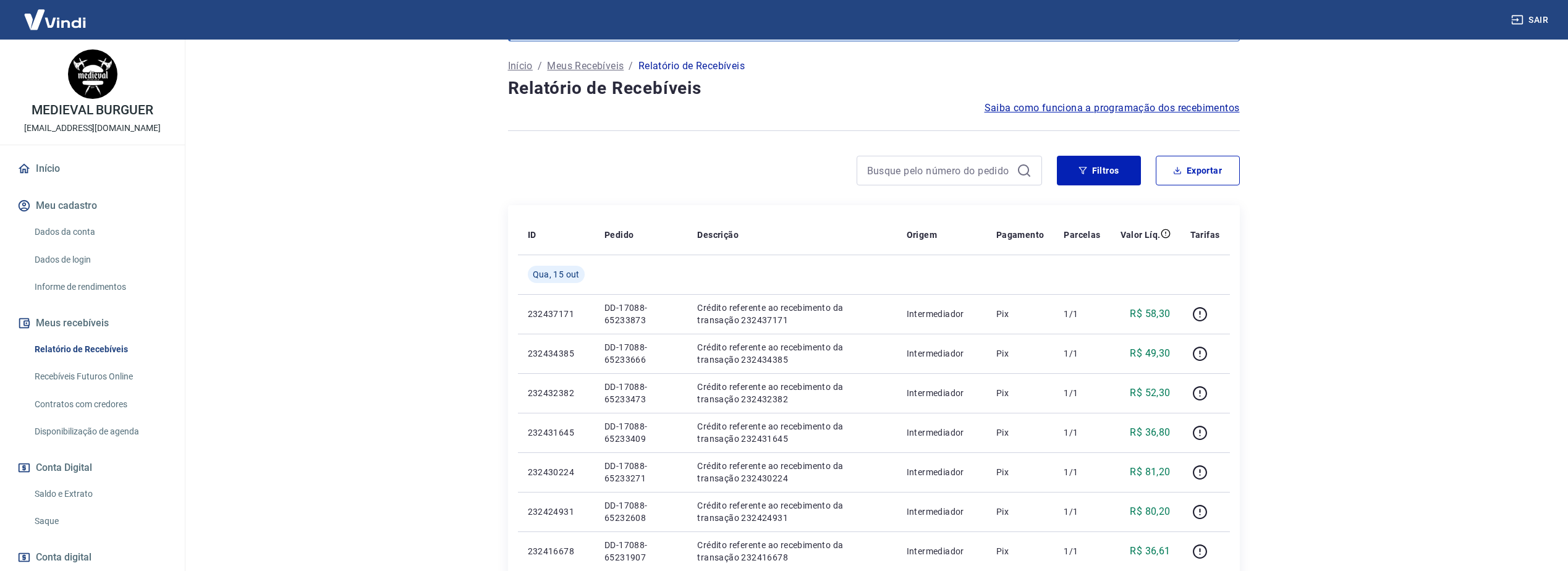
scroll to position [62, 0]
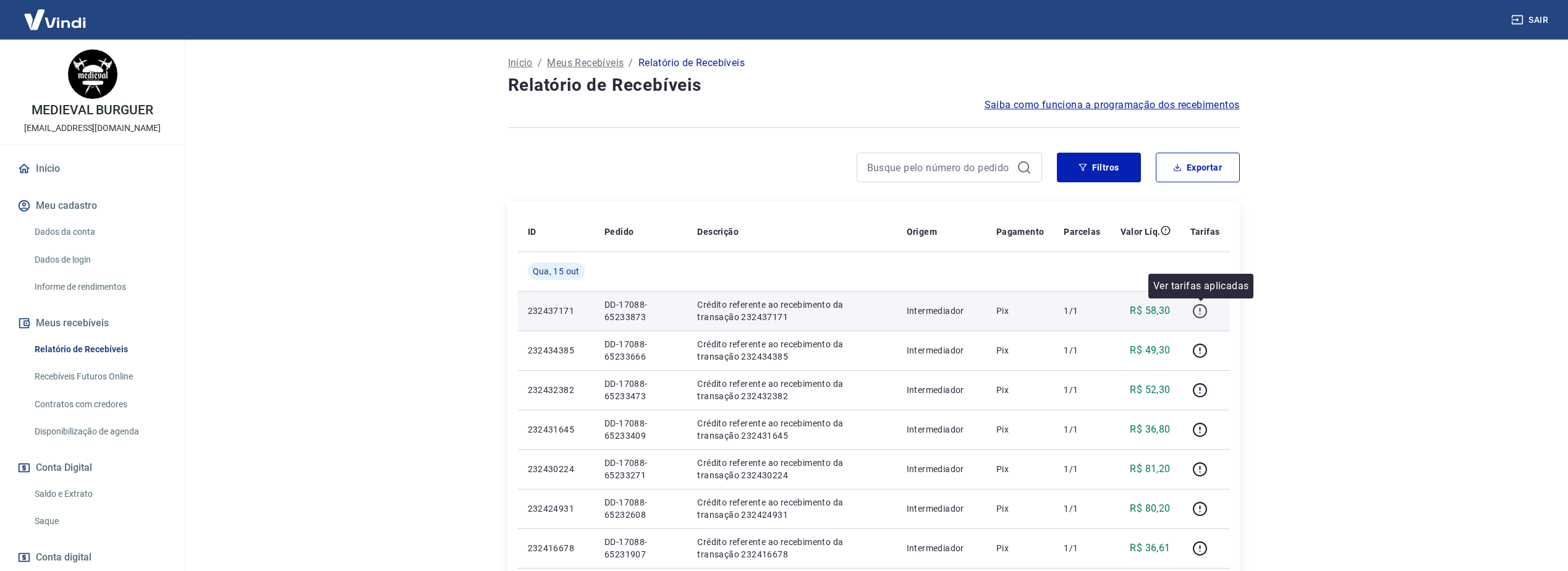
click at [1207, 308] on icon "button" at bounding box center [1200, 311] width 14 height 14
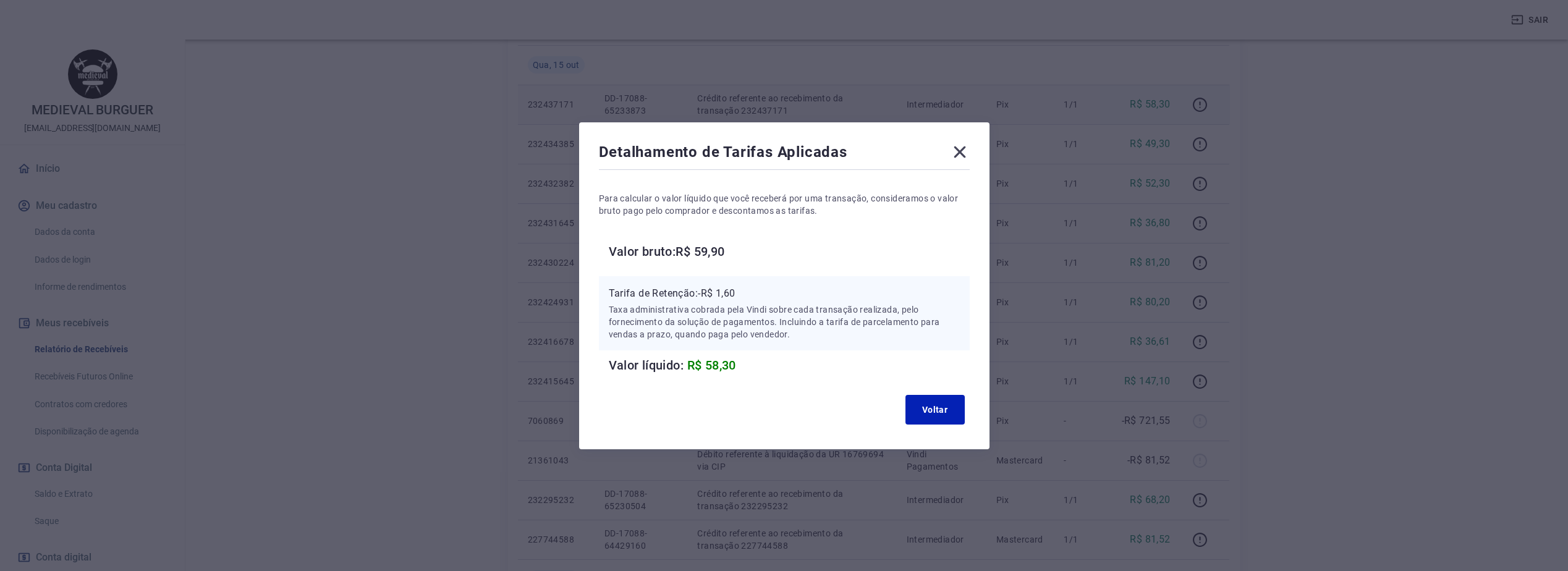
scroll to position [309, 0]
click at [964, 156] on icon at bounding box center [959, 152] width 20 height 20
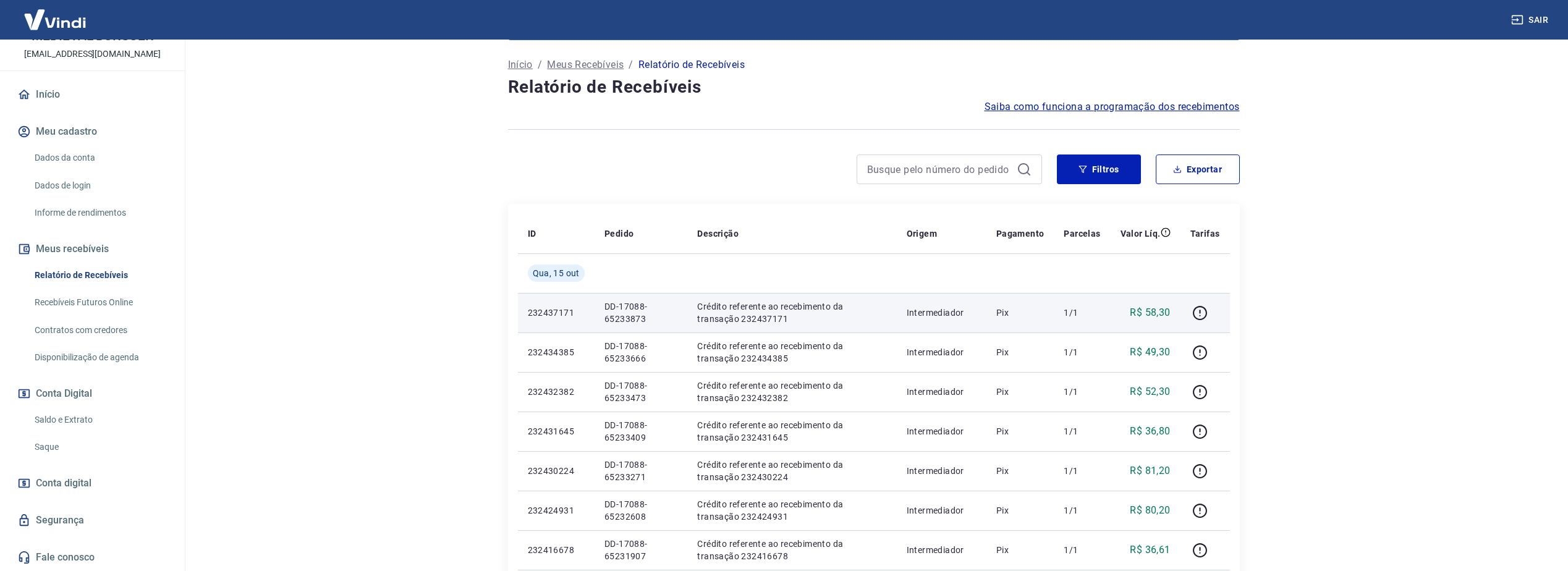
scroll to position [62, 0]
click at [67, 423] on link "Saldo e Extrato" at bounding box center [100, 420] width 140 height 25
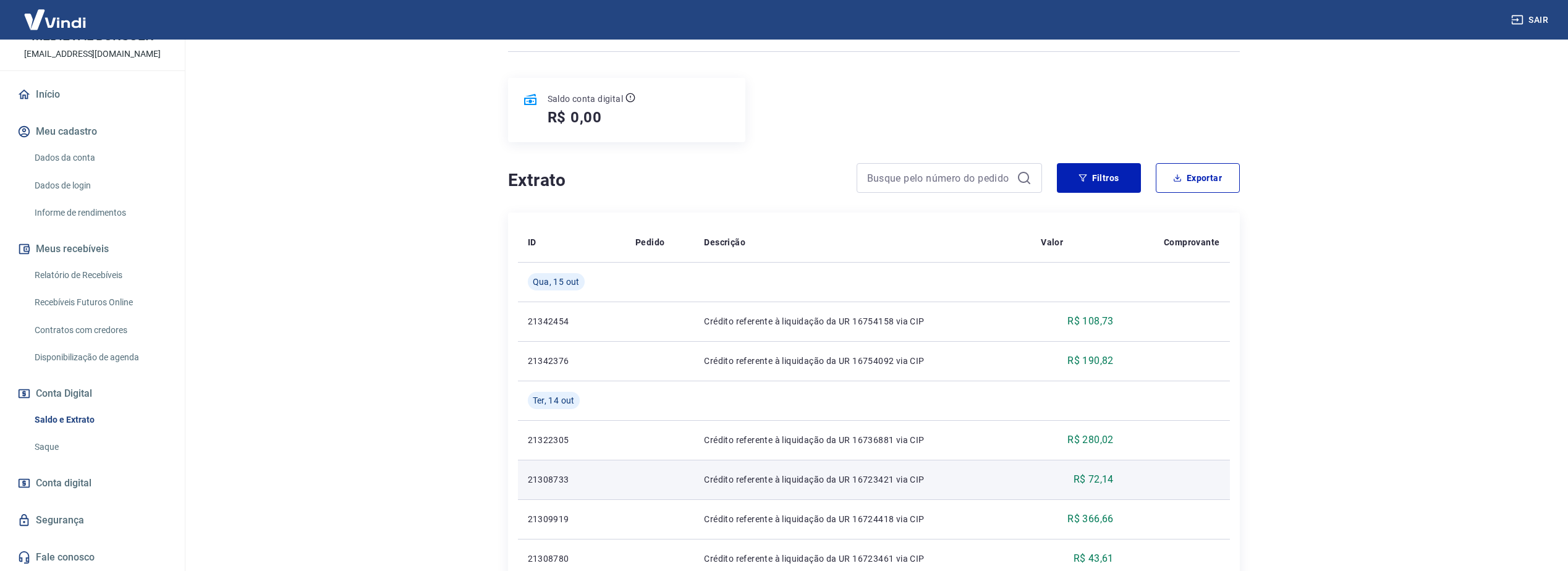
scroll to position [124, 0]
click at [68, 152] on link "Dados da conta" at bounding box center [100, 158] width 140 height 25
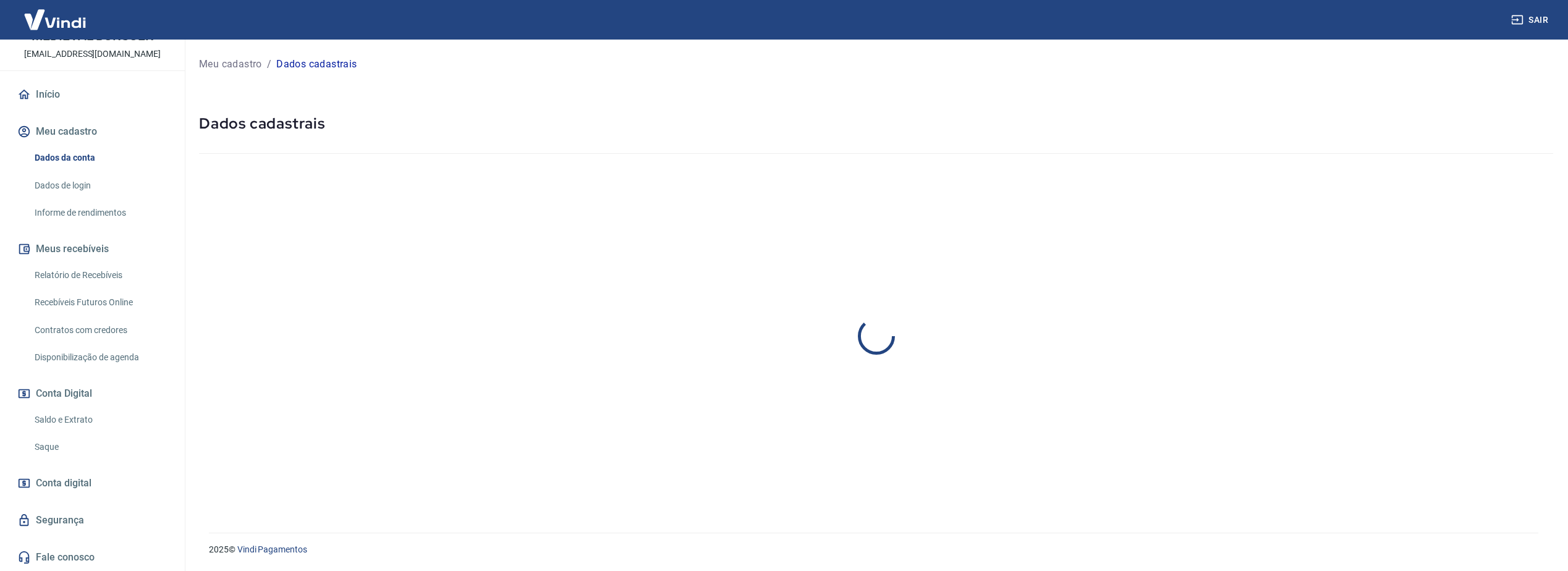
select select "RJ"
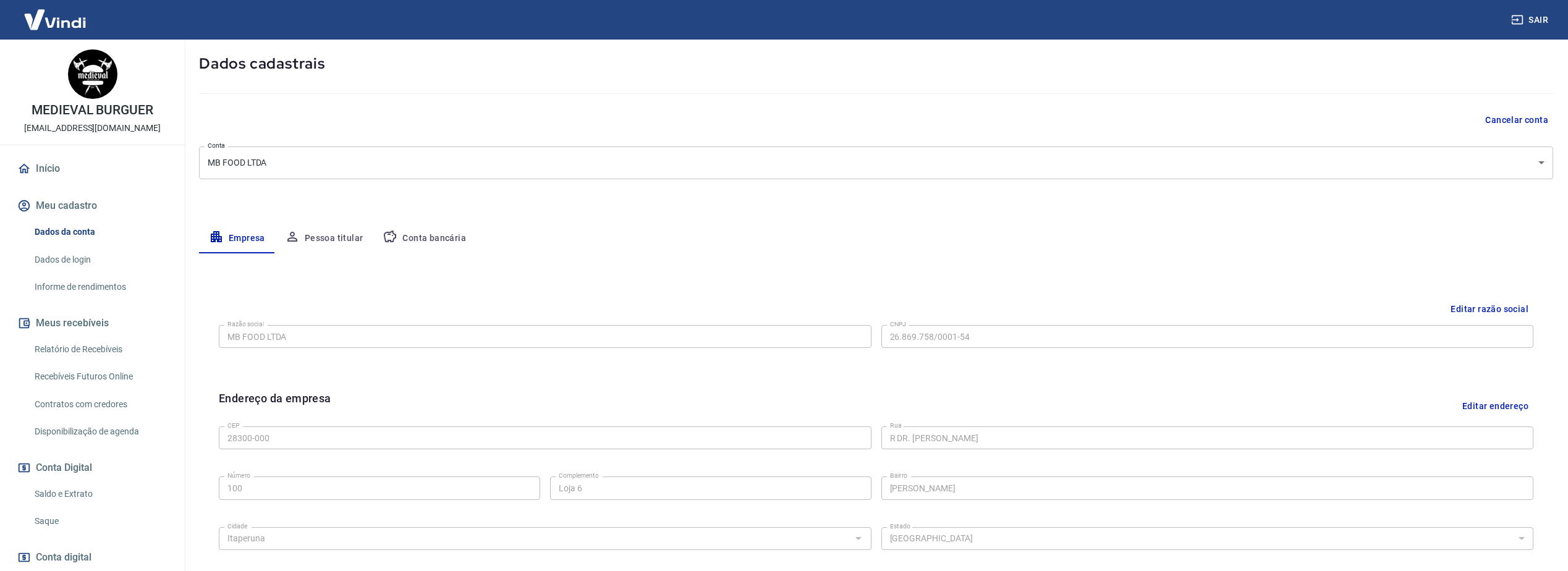
scroll to position [62, 0]
click at [417, 231] on button "Conta bancária" at bounding box center [424, 236] width 103 height 30
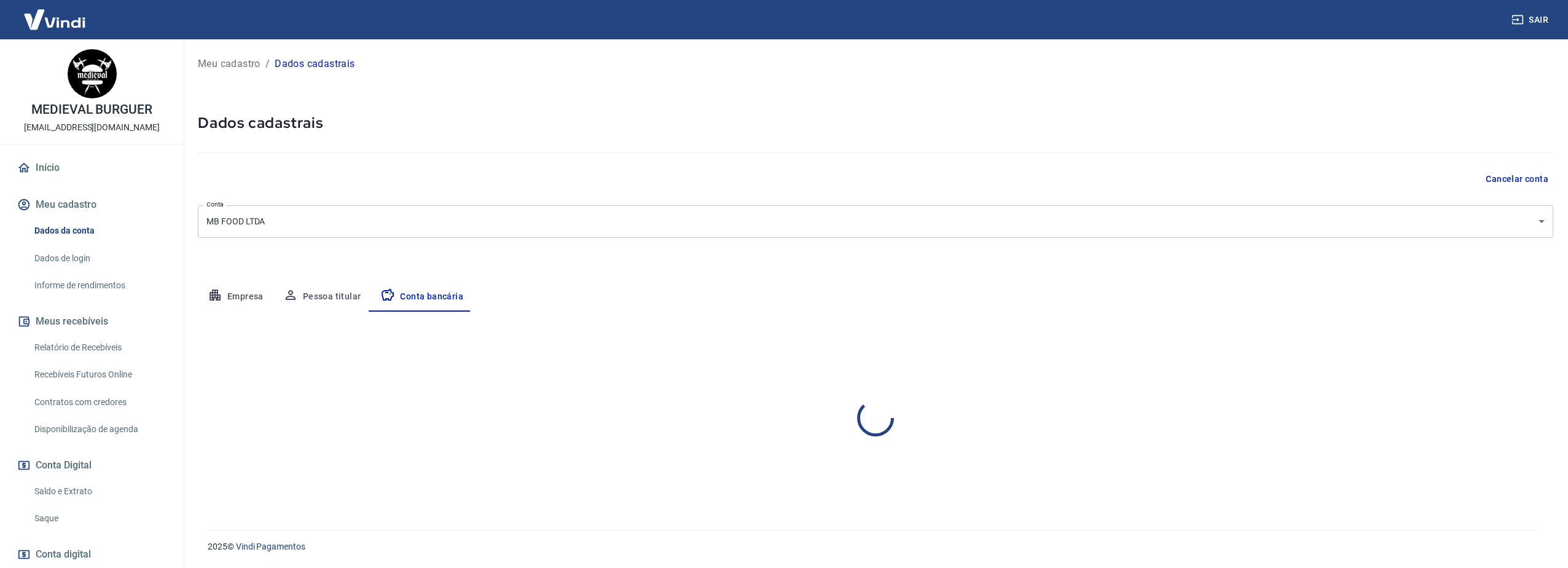
select select "1"
click at [245, 302] on button "Empresa" at bounding box center [236, 297] width 76 height 29
select select "RJ"
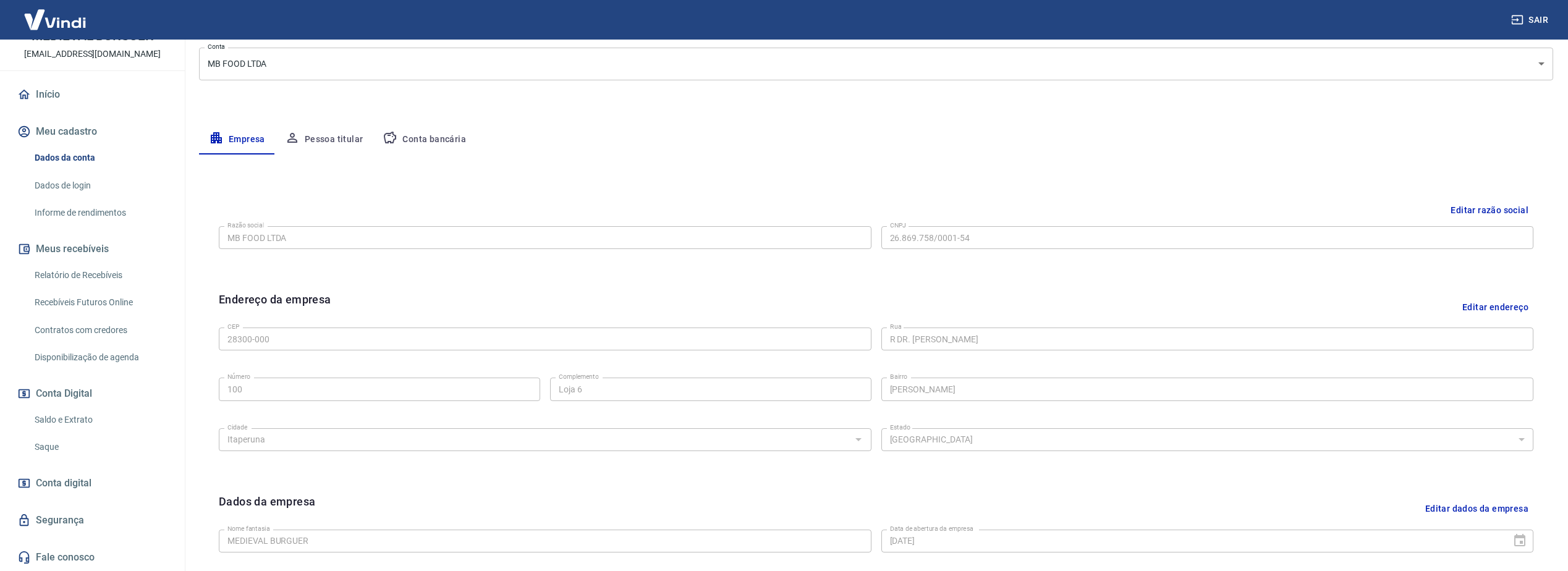
scroll to position [186, 0]
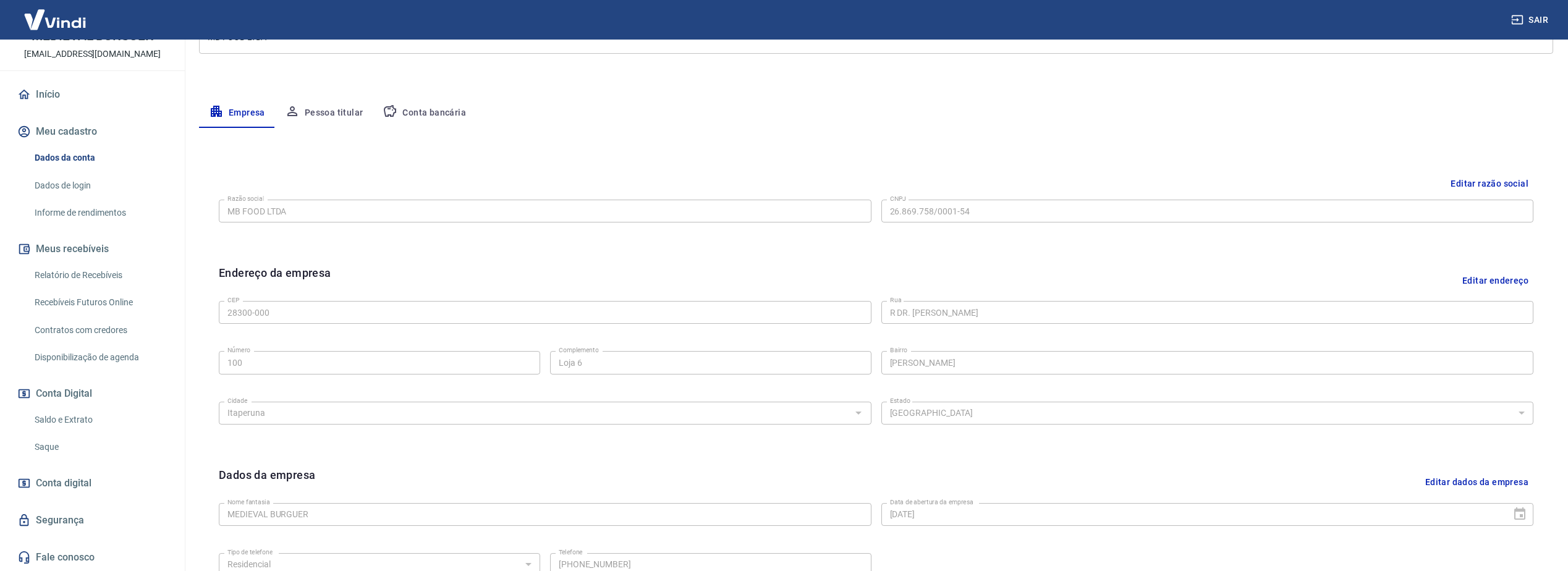
click at [60, 444] on link "Saque" at bounding box center [100, 447] width 140 height 25
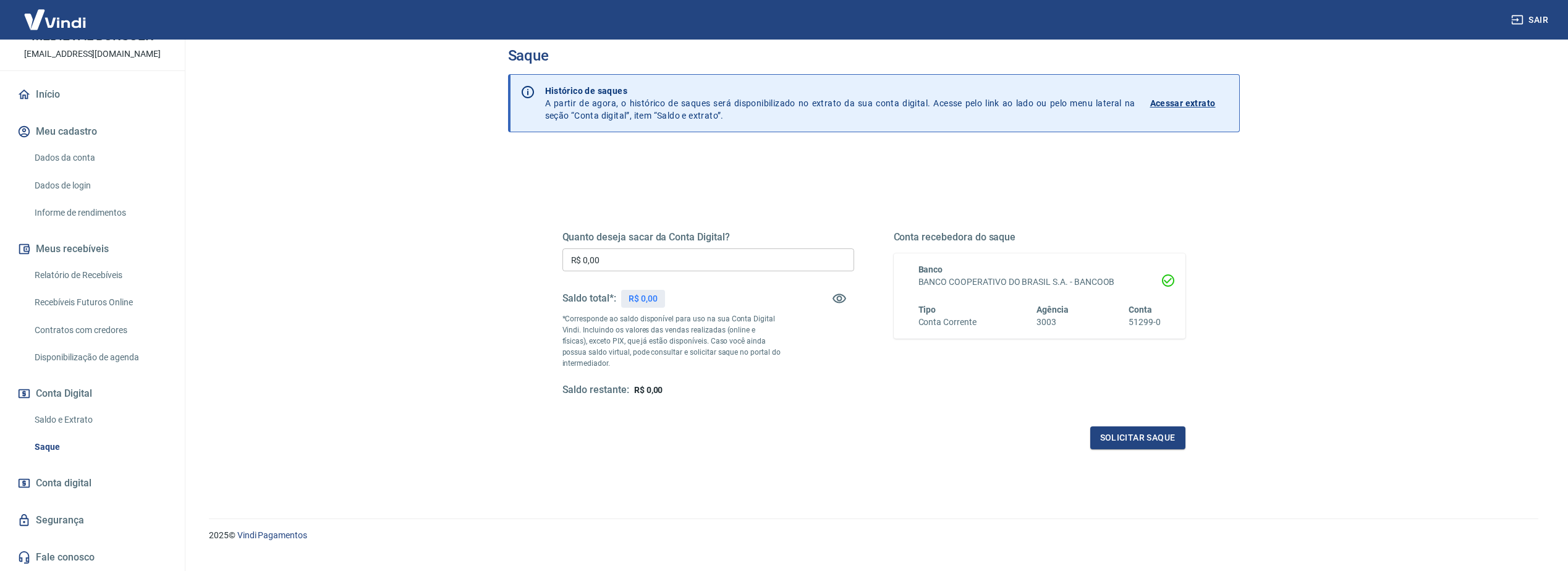
scroll to position [40, 0]
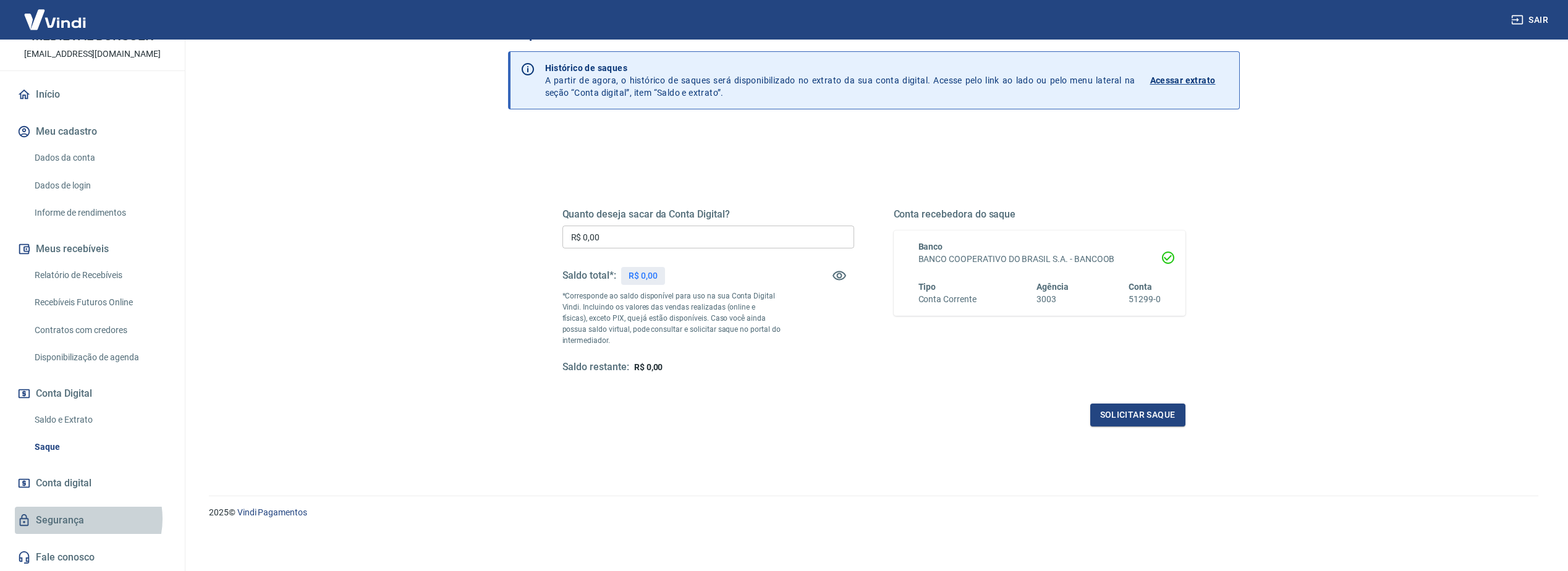
click at [79, 518] on link "Segurança" at bounding box center [92, 520] width 155 height 28
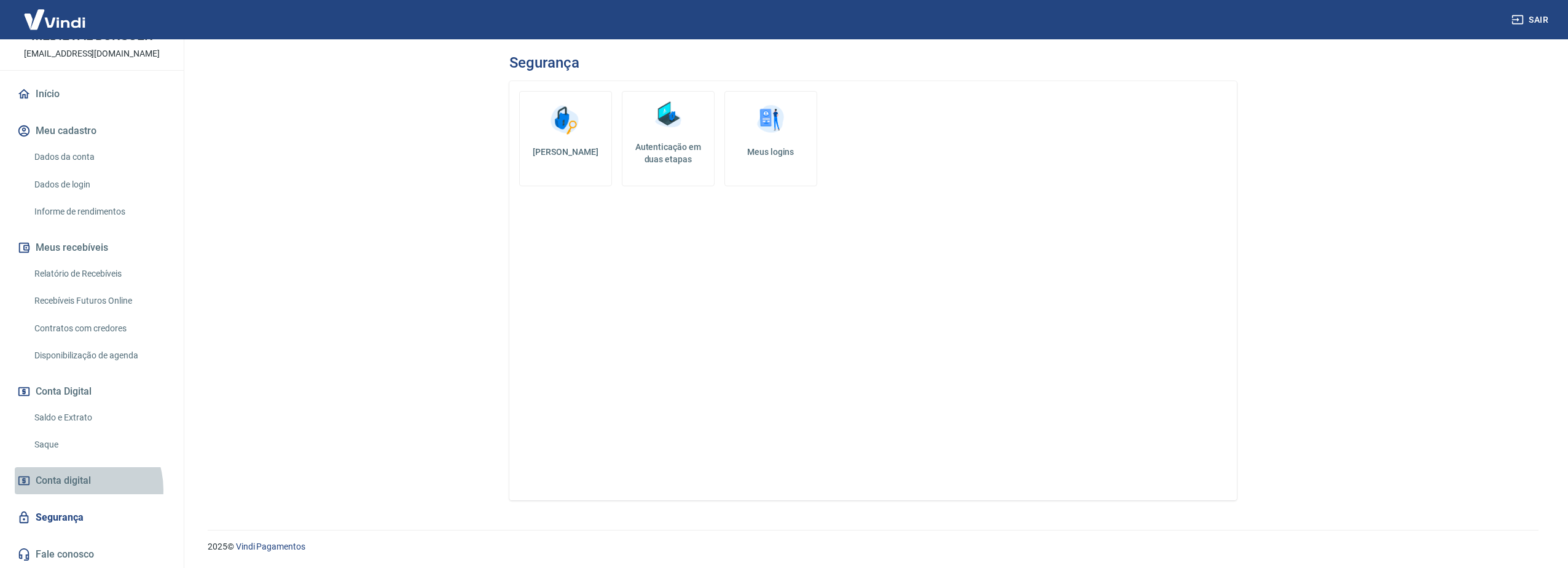
click at [77, 489] on link "Conta digital" at bounding box center [92, 480] width 154 height 27
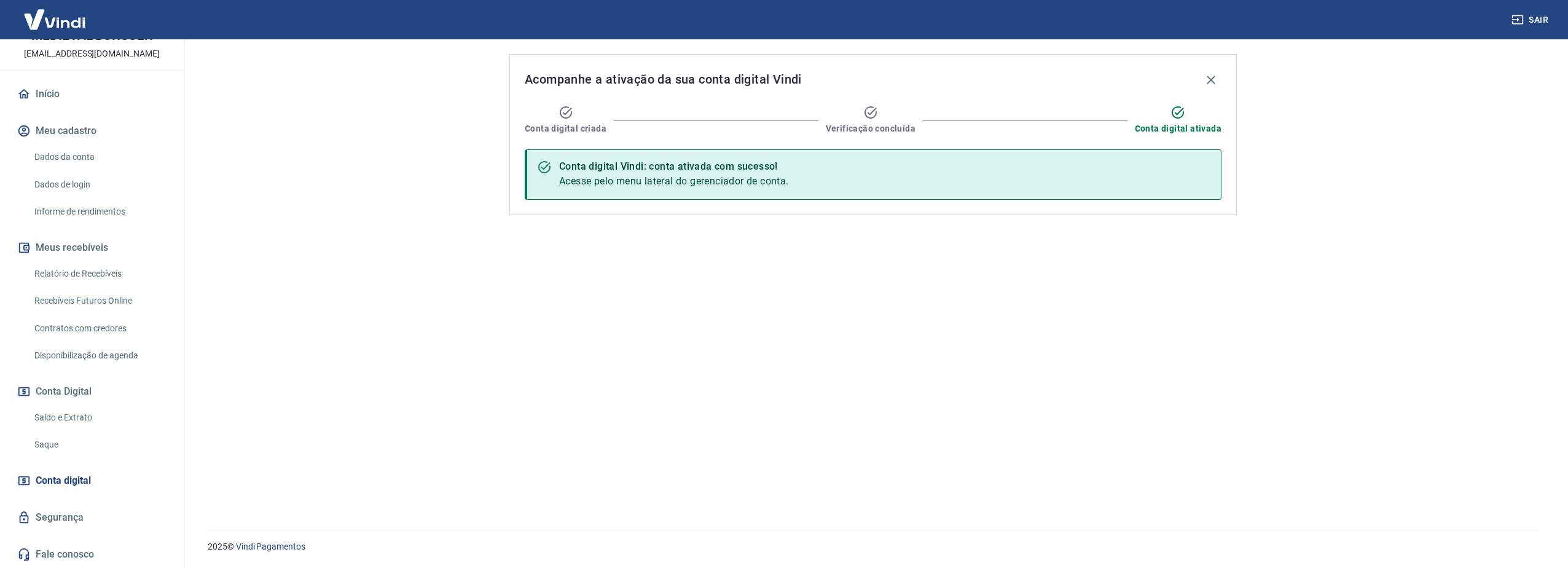
click at [98, 517] on link "Segurança" at bounding box center [92, 517] width 154 height 27
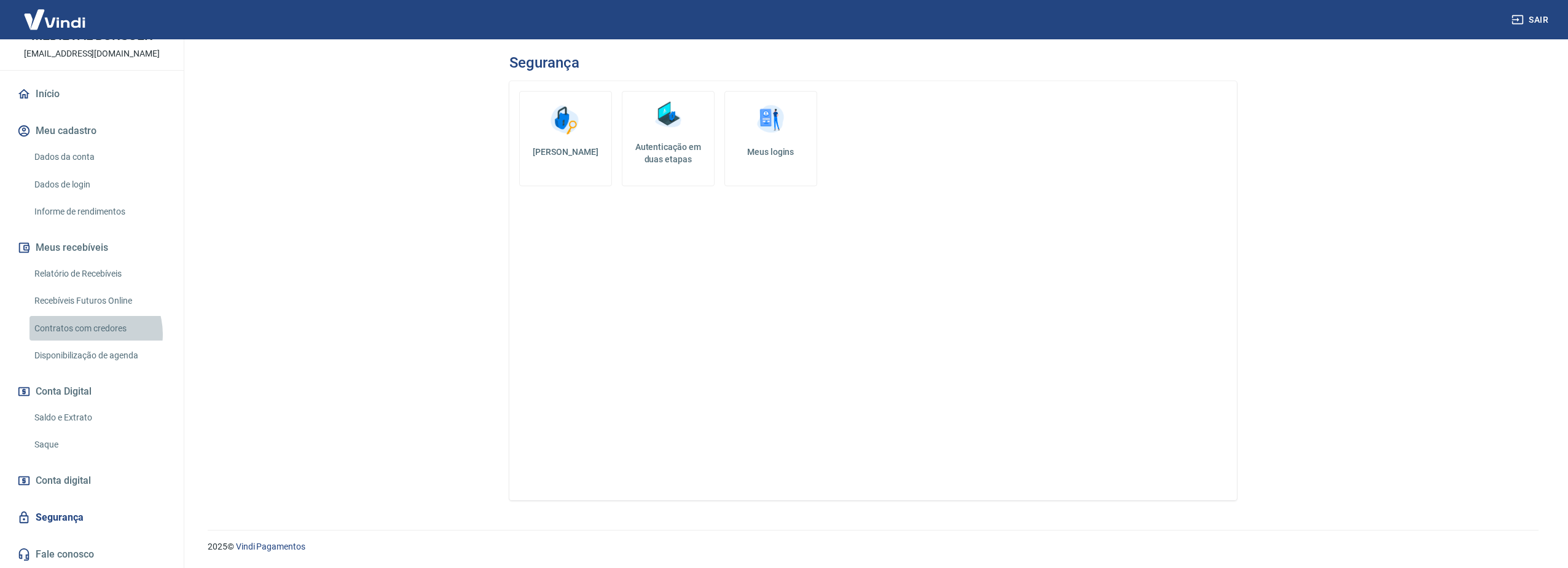
click at [86, 333] on link "Contratos com credores" at bounding box center [99, 329] width 140 height 25
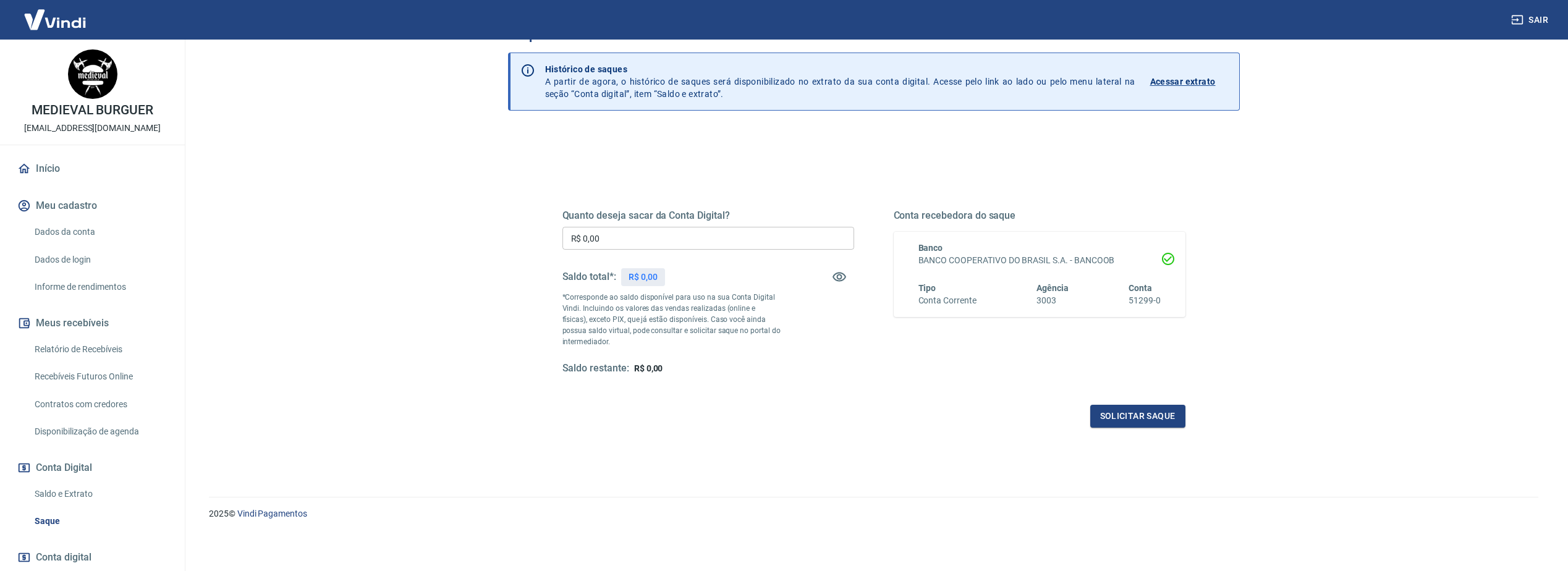
scroll to position [40, 0]
click at [1127, 414] on button "Solicitar saque" at bounding box center [1137, 415] width 95 height 23
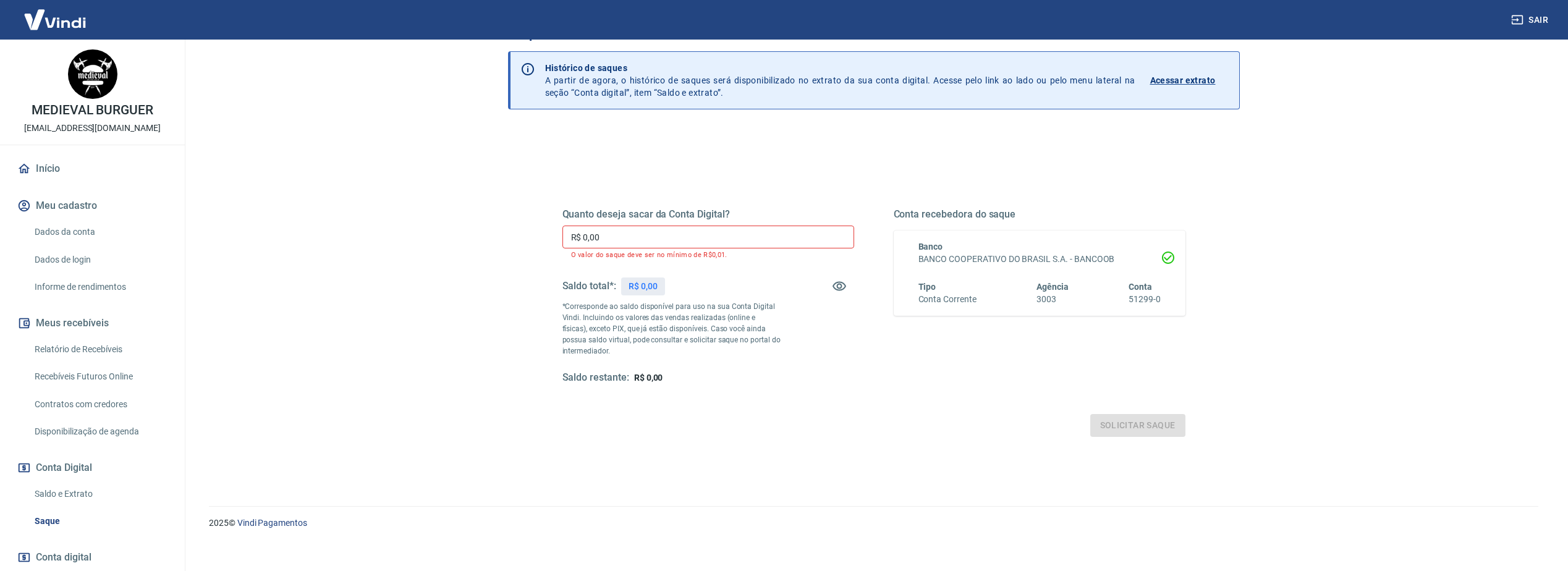
click at [1192, 80] on p "Acessar extrato" at bounding box center [1183, 80] width 66 height 13
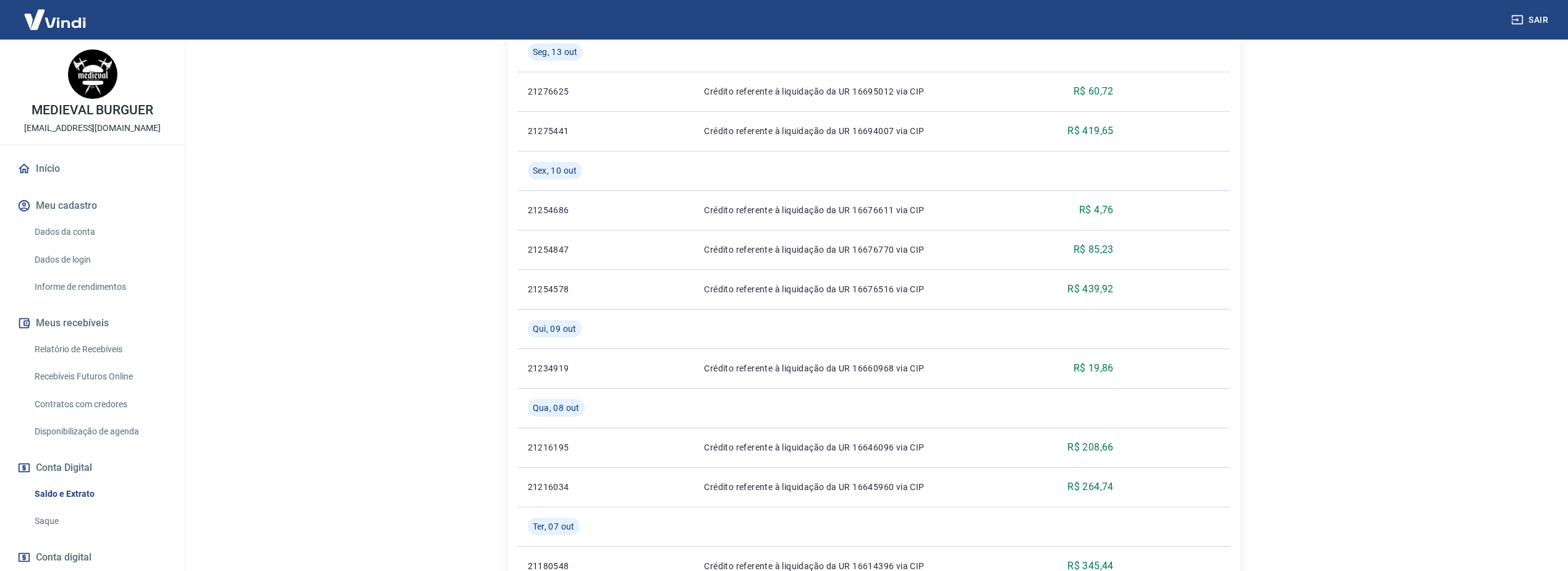
scroll to position [999, 0]
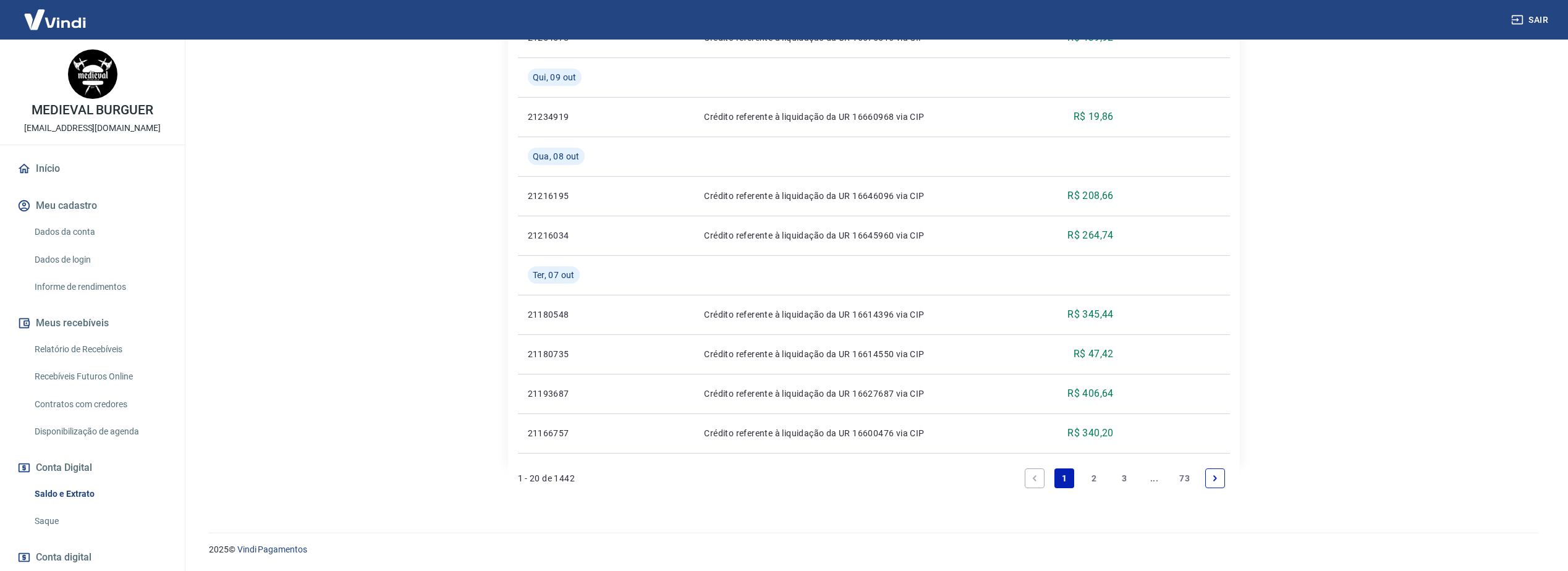
click at [1096, 475] on link "2" at bounding box center [1094, 479] width 20 height 20
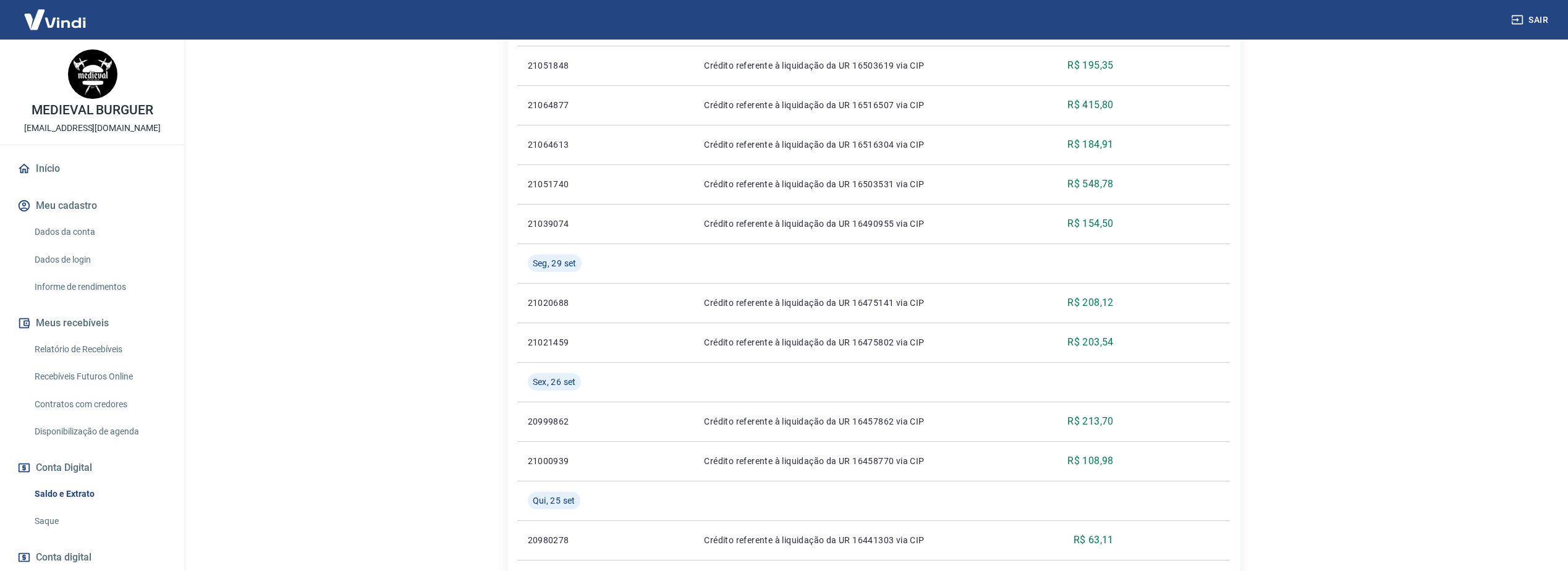
scroll to position [1118, 0]
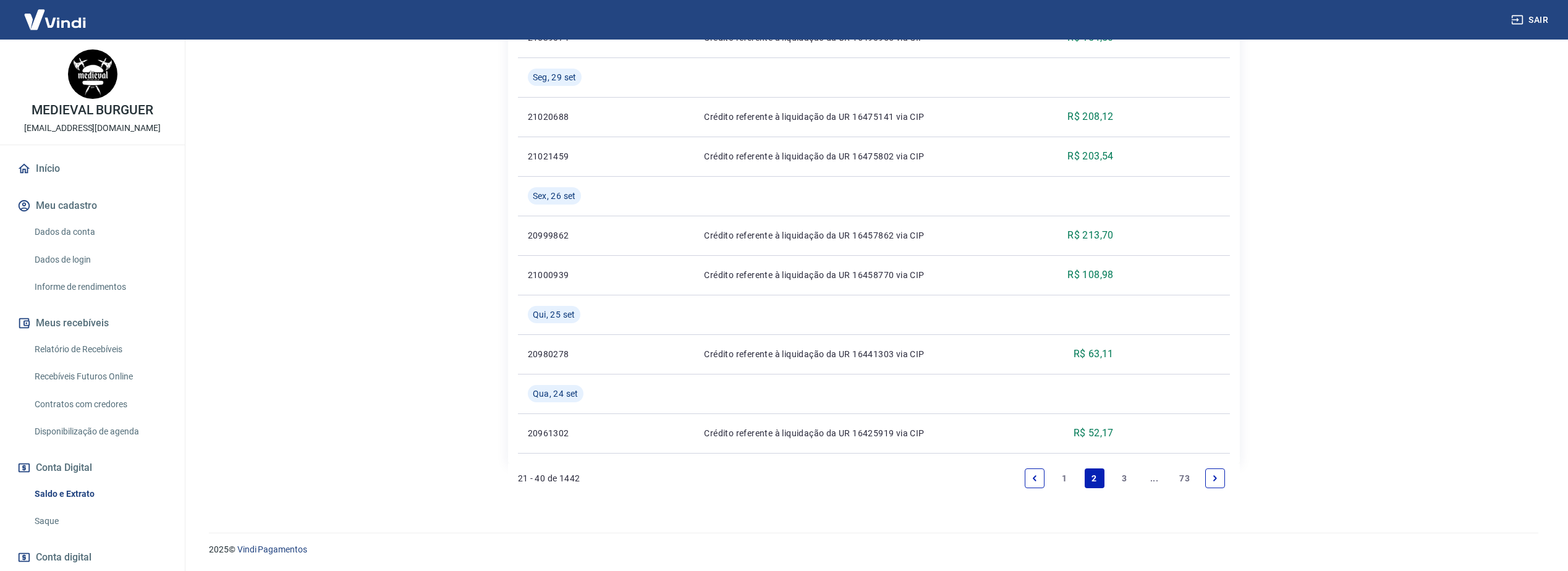
click at [1123, 483] on link "3" at bounding box center [1124, 479] width 20 height 20
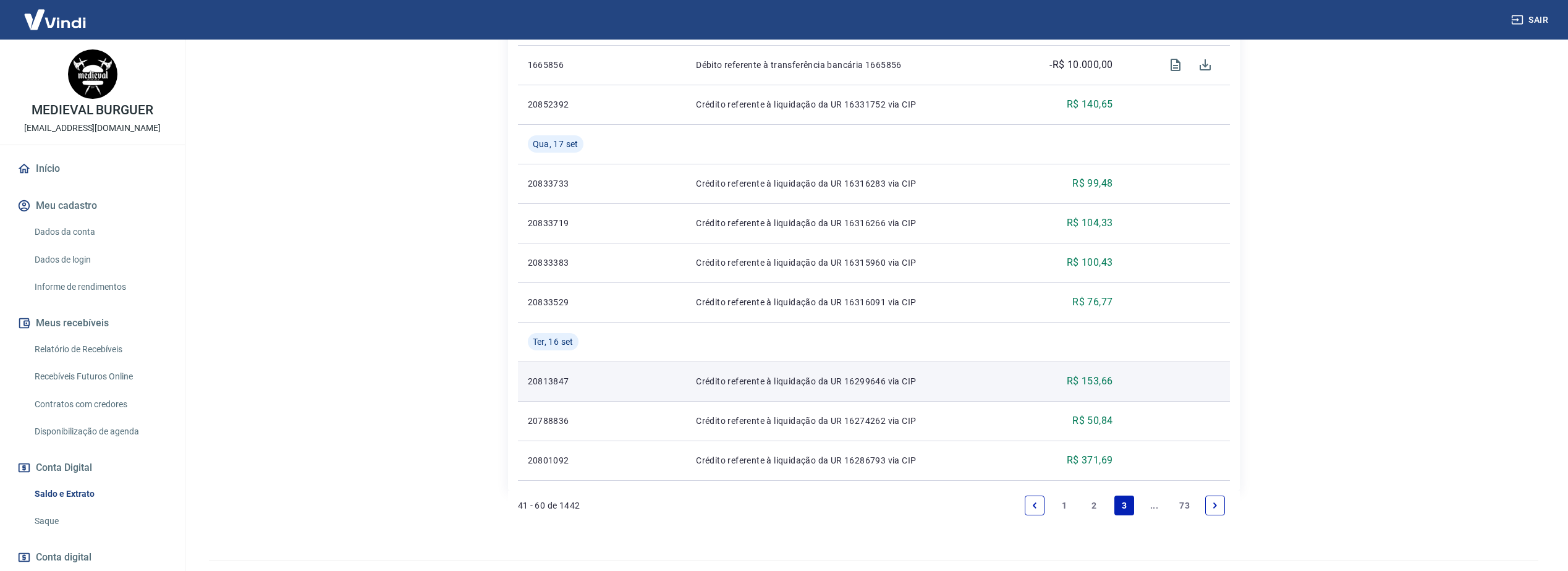
scroll to position [999, 0]
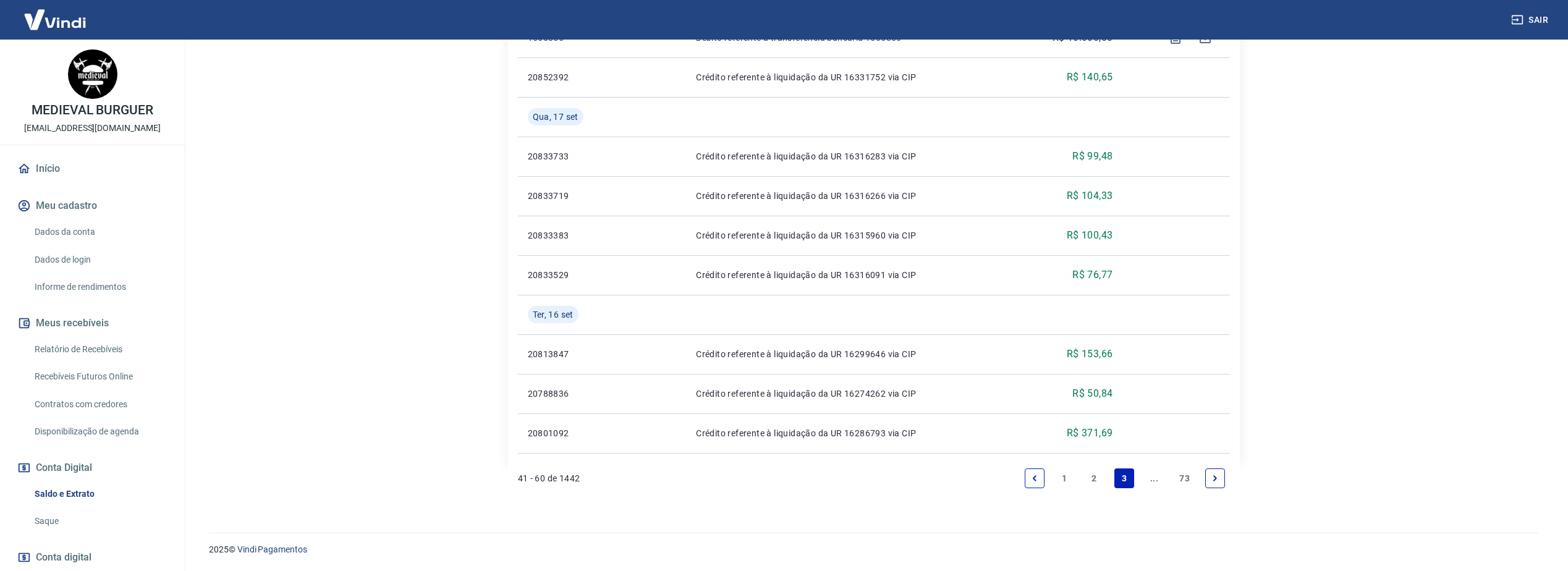
click at [1219, 477] on icon "Next page" at bounding box center [1215, 478] width 8 height 8
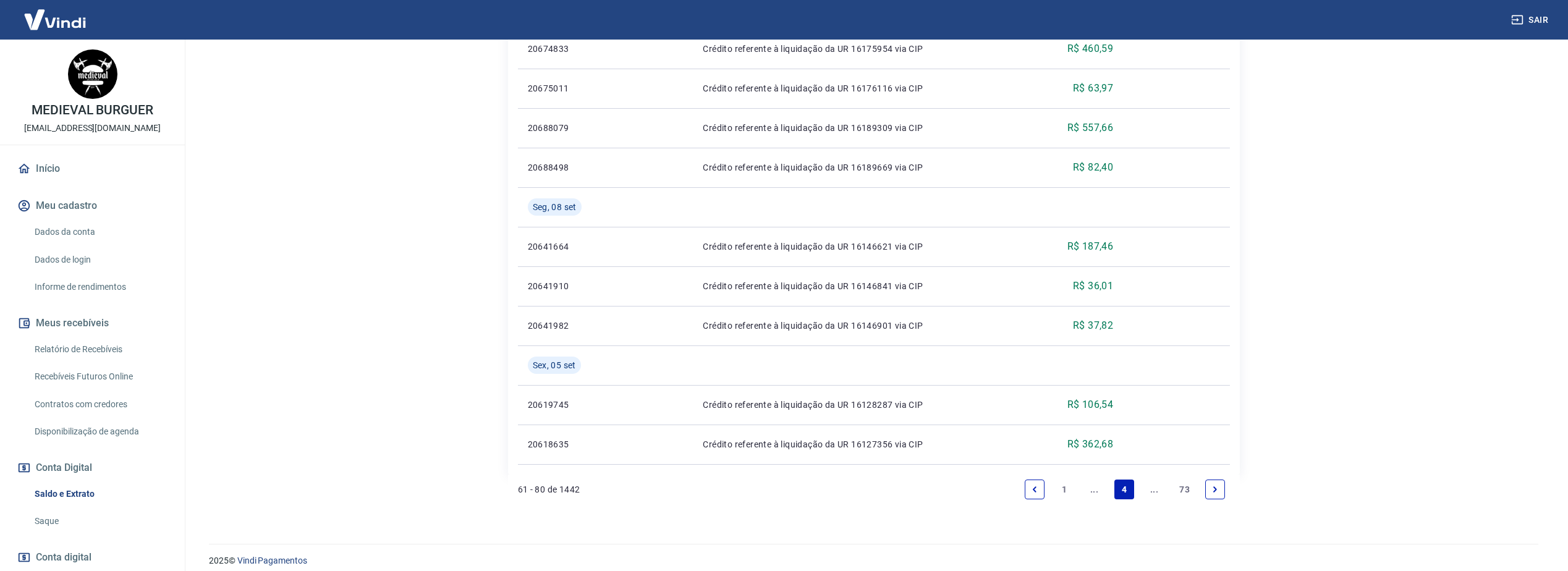
scroll to position [999, 0]
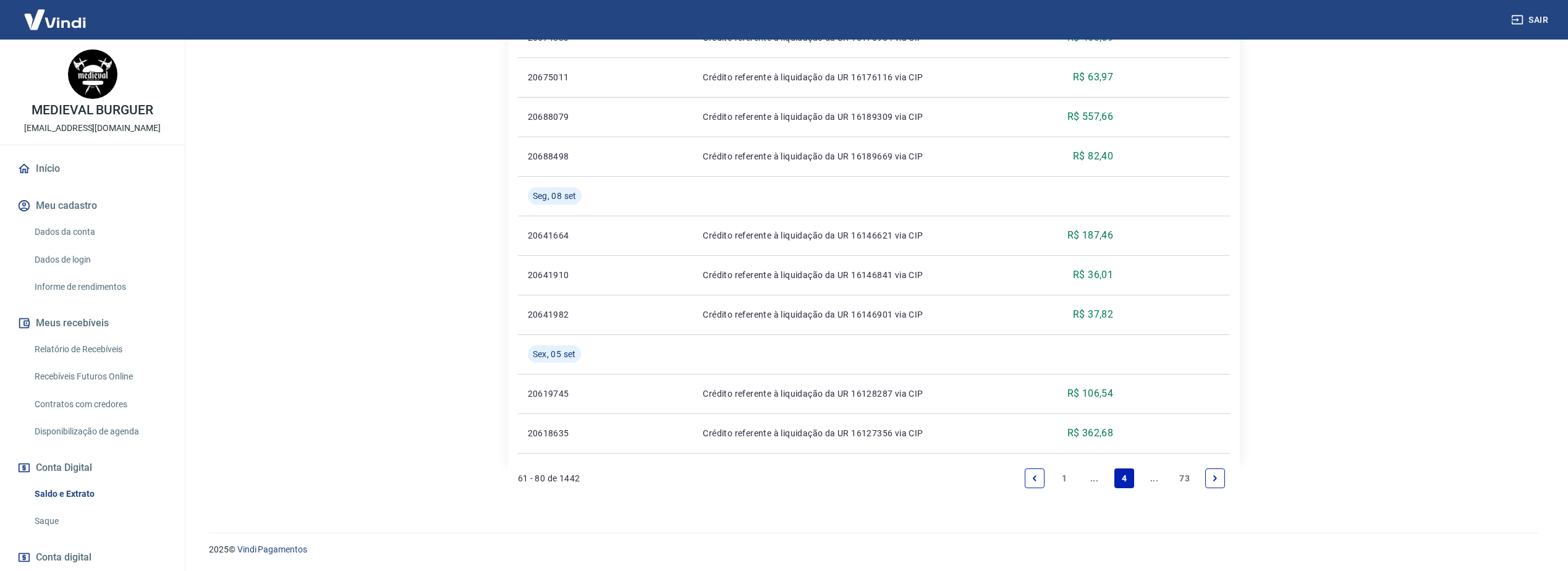
click at [1213, 481] on icon "Next page" at bounding box center [1215, 478] width 8 height 8
click at [1067, 483] on link "1" at bounding box center [1064, 479] width 20 height 20
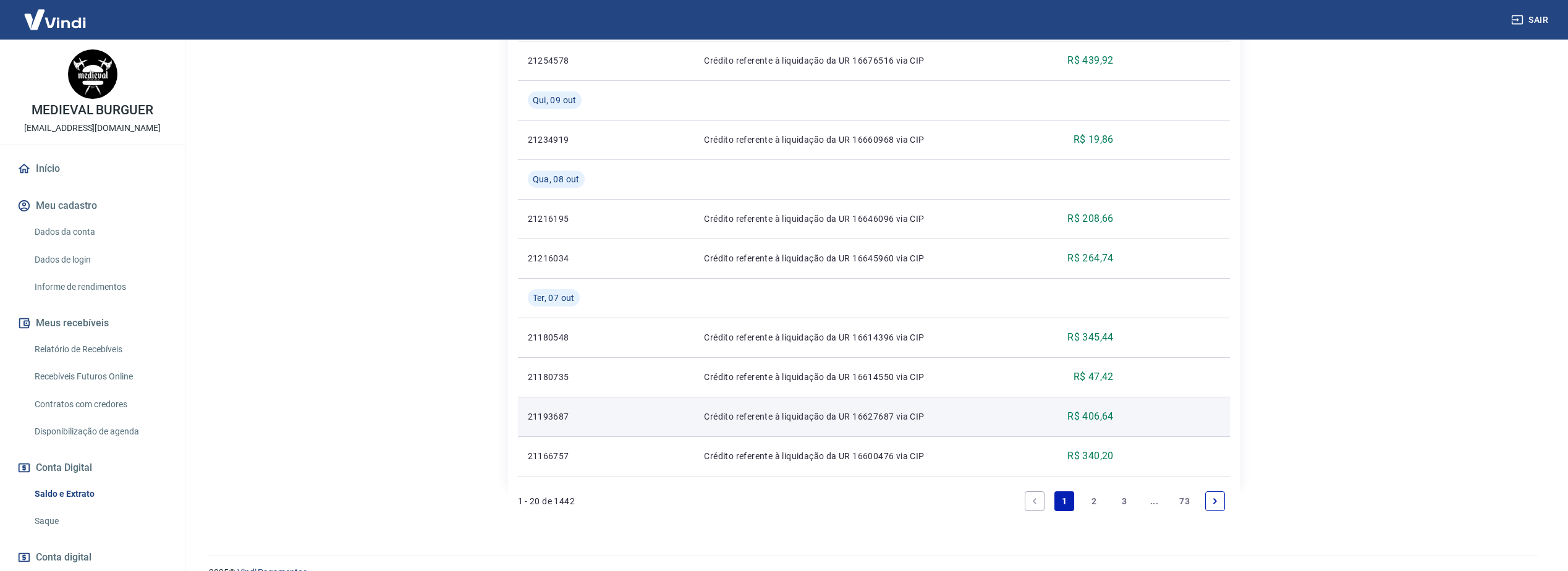
scroll to position [999, 0]
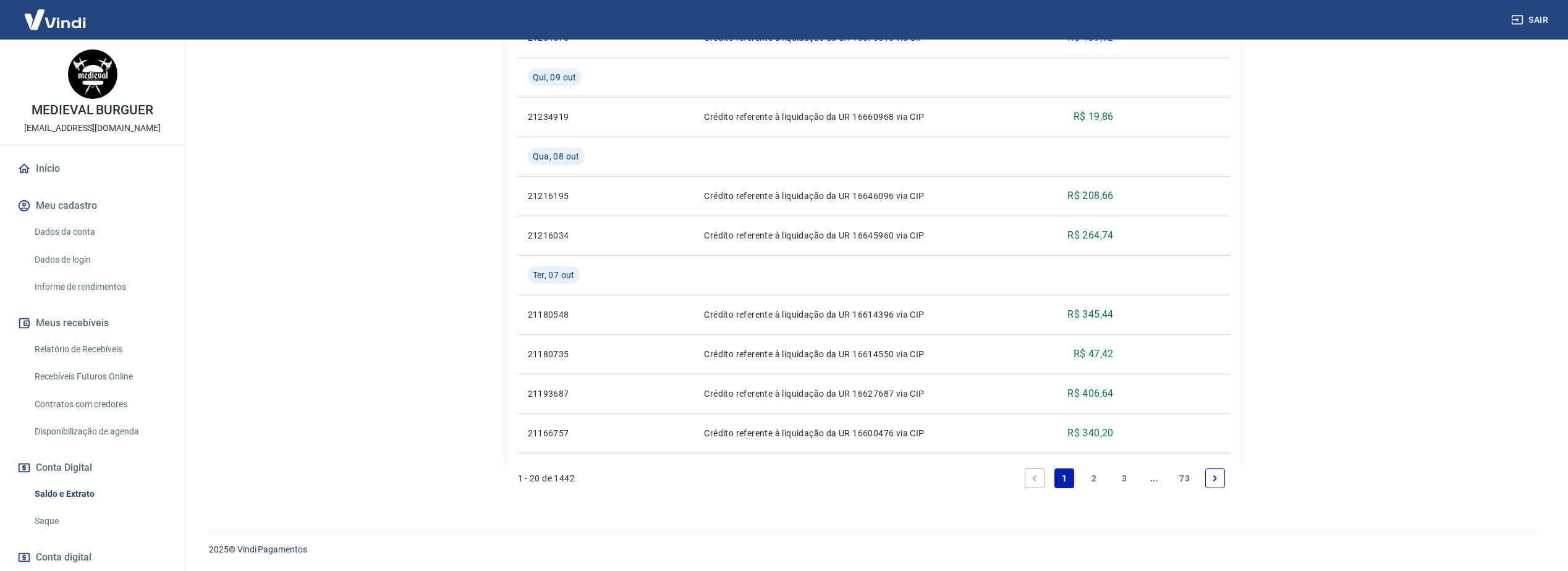
click at [1091, 479] on link "2" at bounding box center [1094, 479] width 20 height 20
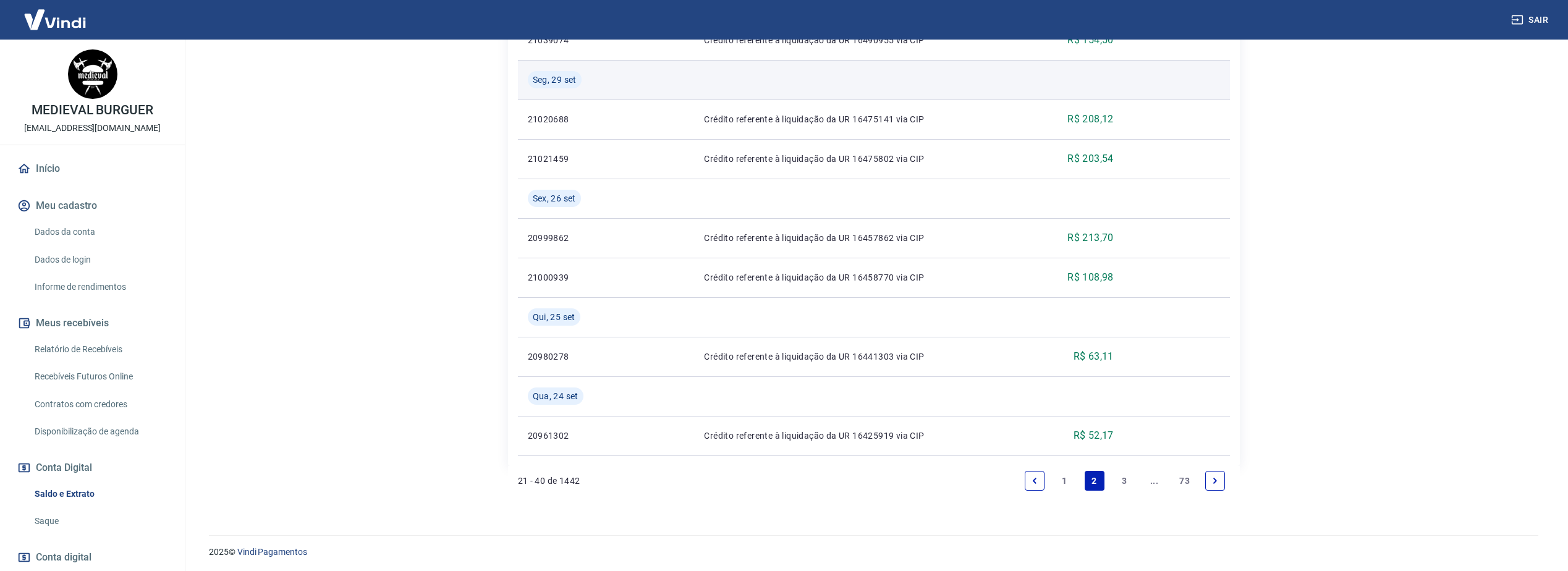
scroll to position [1118, 0]
click at [1127, 476] on link "3" at bounding box center [1124, 479] width 20 height 20
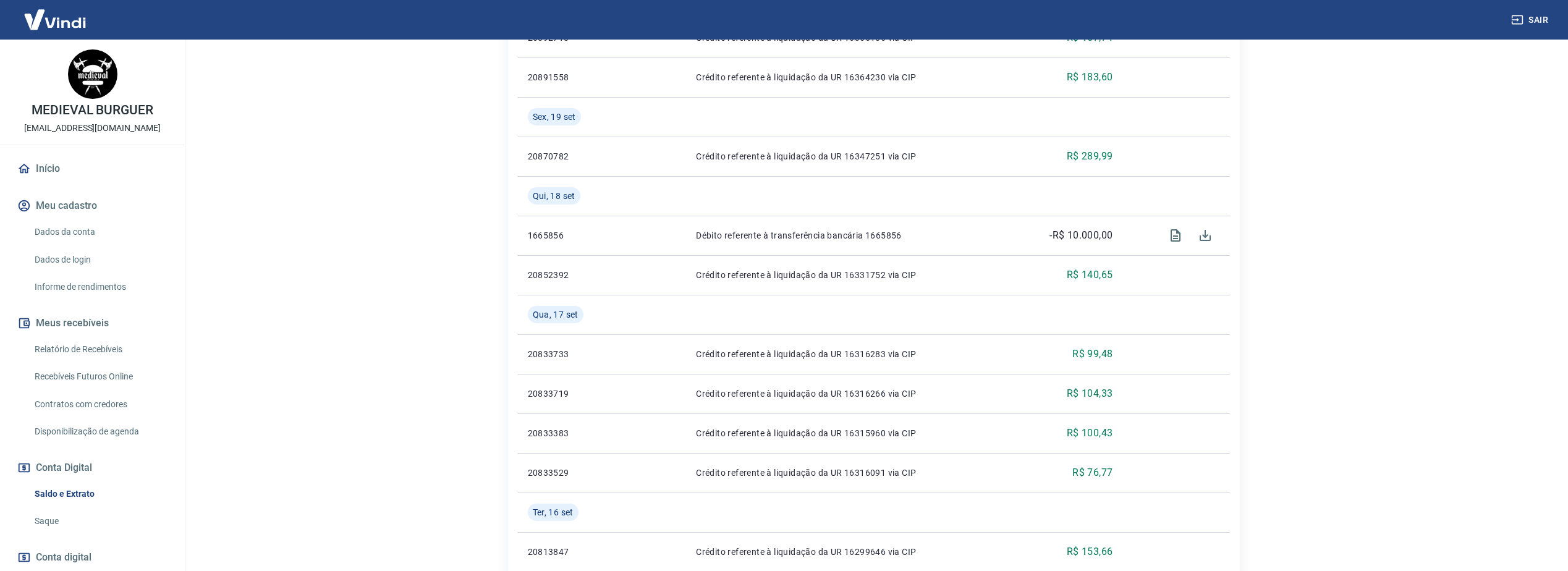
scroll to position [803, 0]
drag, startPoint x: 1118, startPoint y: 234, endPoint x: 1048, endPoint y: 235, distance: 70.0
click at [1048, 235] on td "-R$ 10.000,00" at bounding box center [1066, 234] width 112 height 40
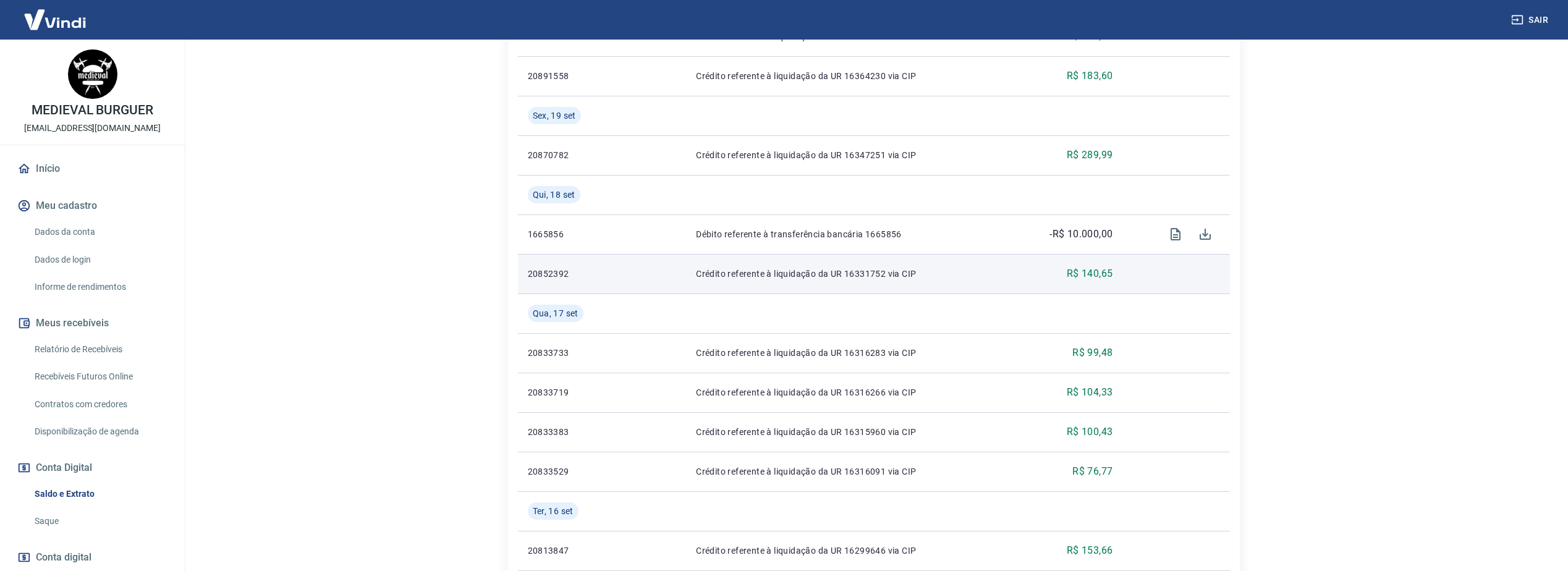
drag, startPoint x: 1048, startPoint y: 235, endPoint x: 1075, endPoint y: 270, distance: 44.2
click at [1075, 270] on p "R$ 140,65" at bounding box center [1090, 273] width 47 height 15
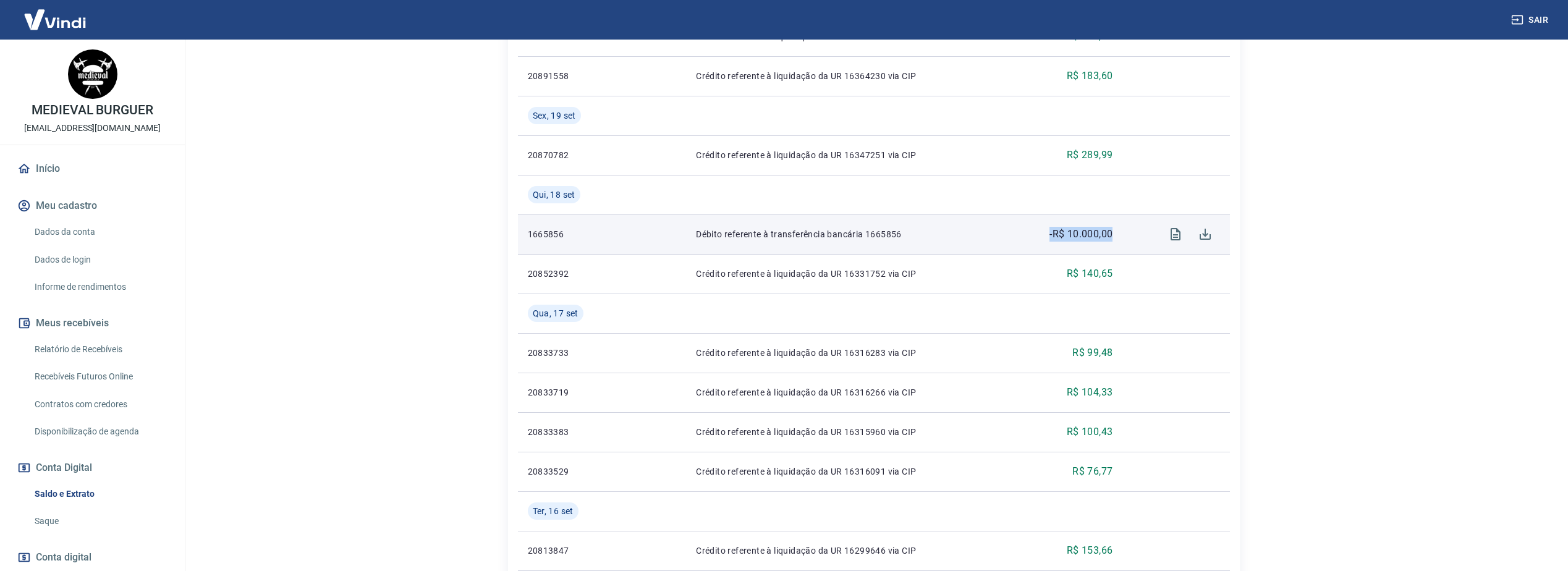
drag, startPoint x: 1120, startPoint y: 236, endPoint x: 1051, endPoint y: 229, distance: 69.4
click at [1051, 229] on td "-R$ 10.000,00" at bounding box center [1066, 234] width 112 height 40
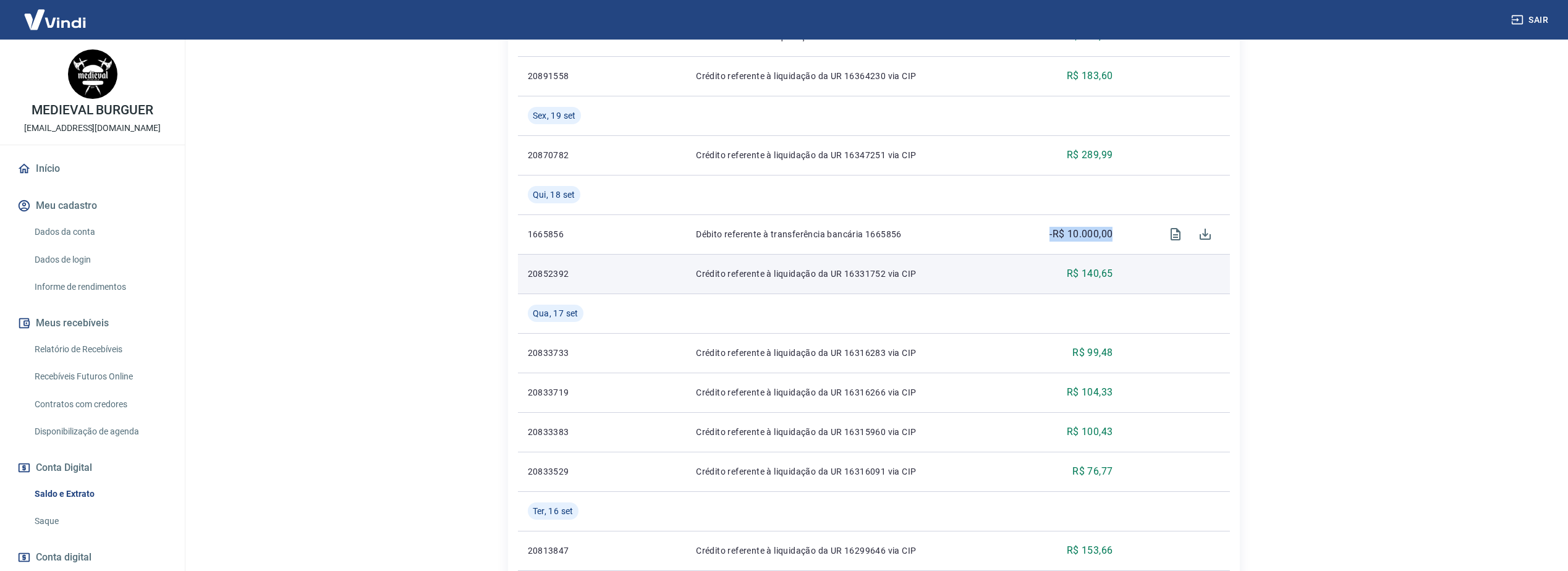
drag, startPoint x: 1051, startPoint y: 229, endPoint x: 1075, endPoint y: 284, distance: 60.0
click at [1075, 284] on td "R$ 140,65" at bounding box center [1066, 274] width 112 height 40
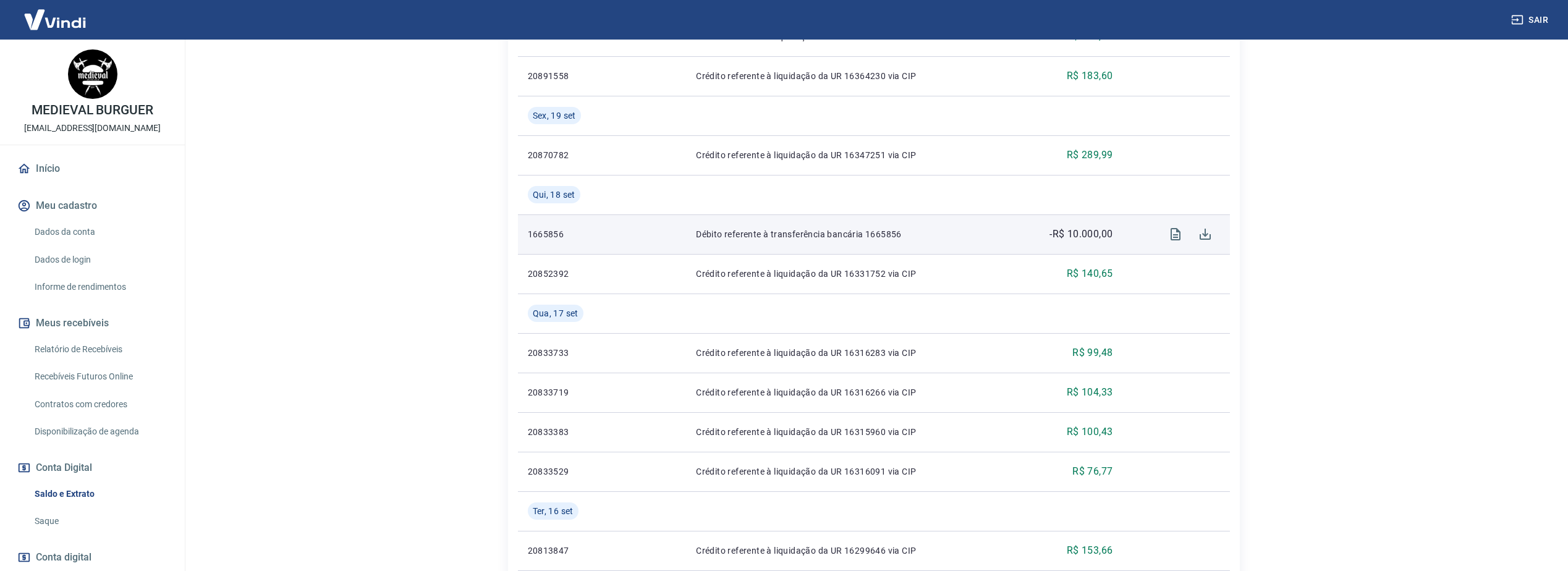
drag, startPoint x: 1075, startPoint y: 284, endPoint x: 1065, endPoint y: 230, distance: 54.9
click at [1065, 230] on p "-R$ 10.000,00" at bounding box center [1080, 234] width 63 height 15
drag, startPoint x: 1047, startPoint y: 231, endPoint x: 1113, endPoint y: 228, distance: 66.1
click at [1113, 228] on td "-R$ 10.000,00" at bounding box center [1066, 234] width 112 height 40
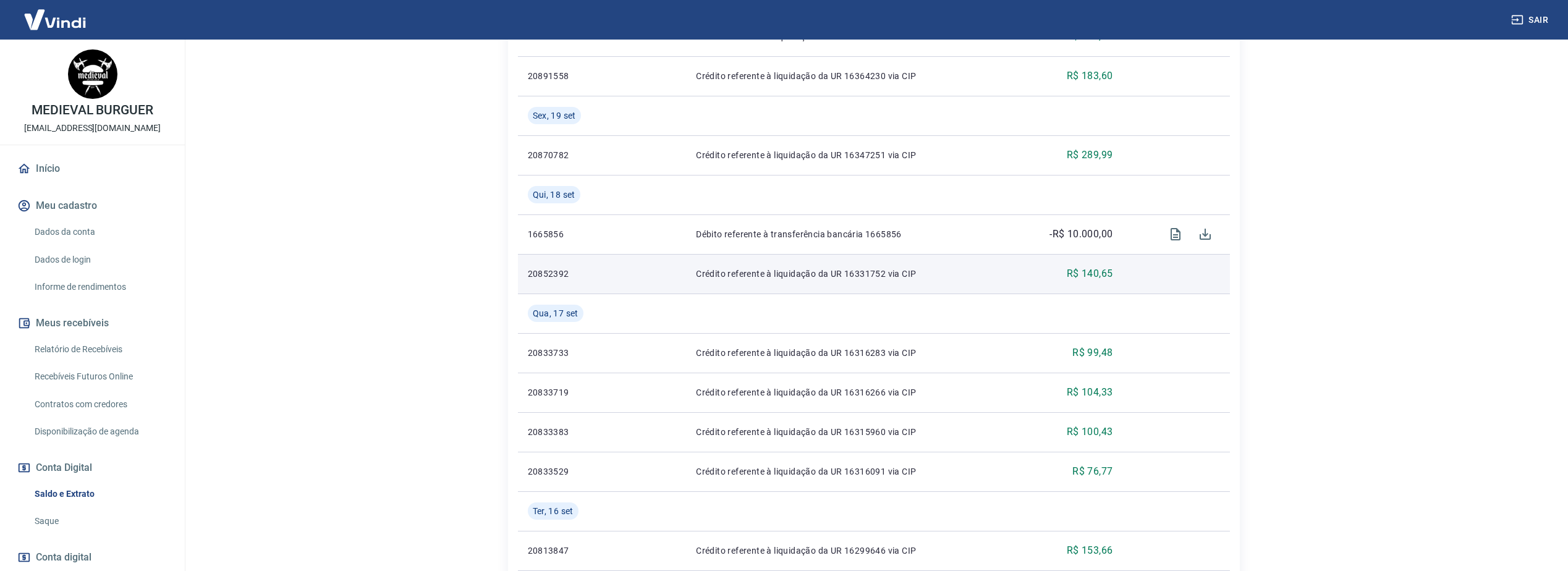
drag, startPoint x: 1113, startPoint y: 228, endPoint x: 1109, endPoint y: 285, distance: 57.1
click at [1109, 285] on td "R$ 140,65" at bounding box center [1066, 274] width 112 height 40
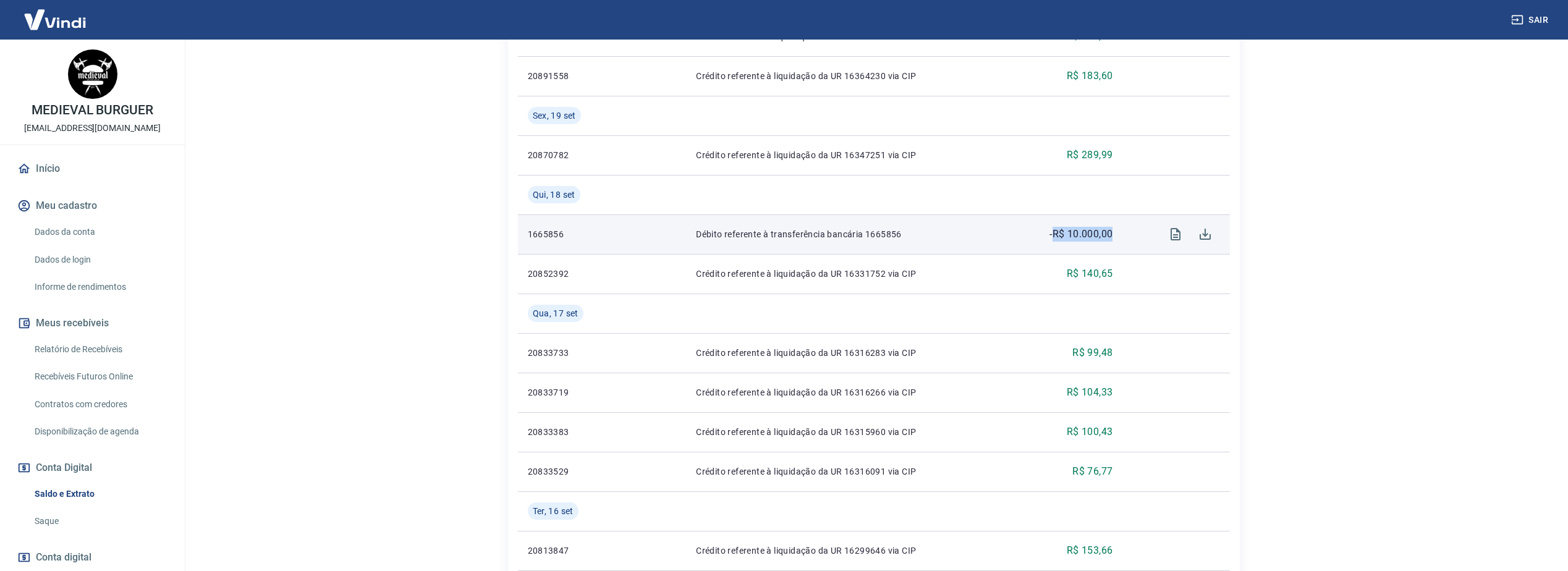
drag, startPoint x: 1052, startPoint y: 228, endPoint x: 1113, endPoint y: 234, distance: 61.3
click at [1113, 234] on td "-R$ 10.000,00" at bounding box center [1066, 234] width 112 height 40
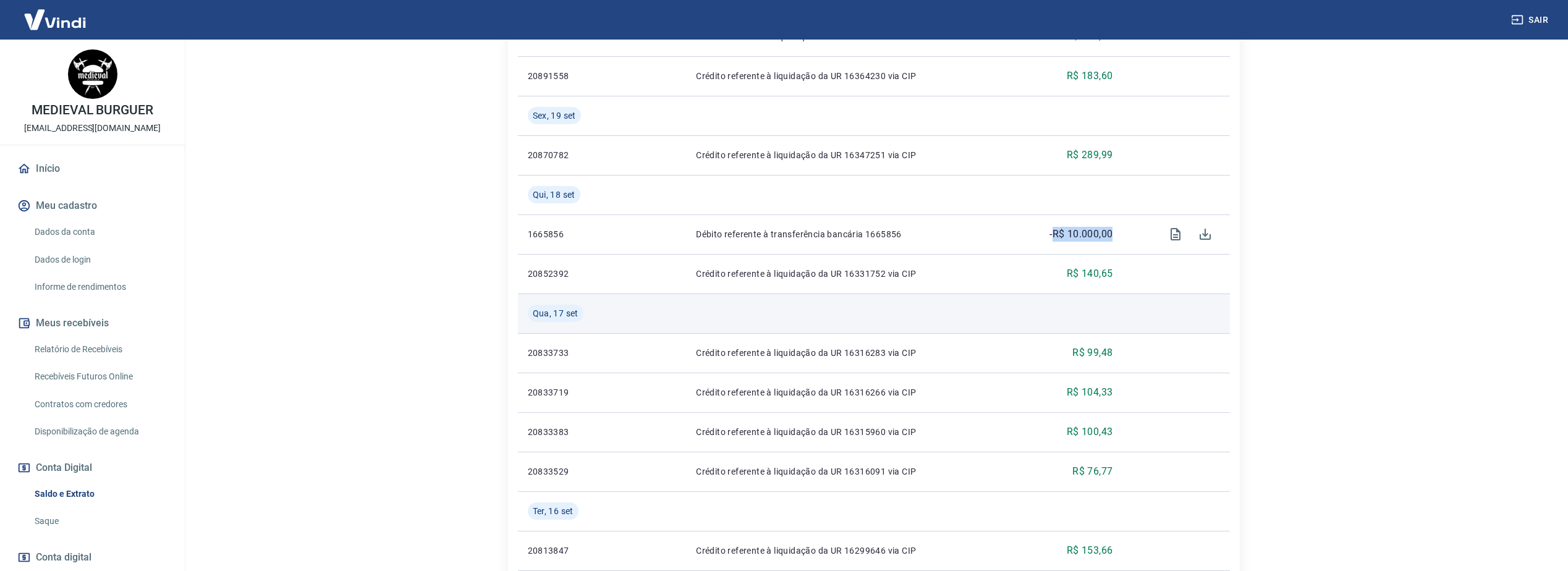
drag, startPoint x: 1113, startPoint y: 234, endPoint x: 1096, endPoint y: 309, distance: 76.9
click at [1096, 309] on td at bounding box center [1066, 313] width 112 height 40
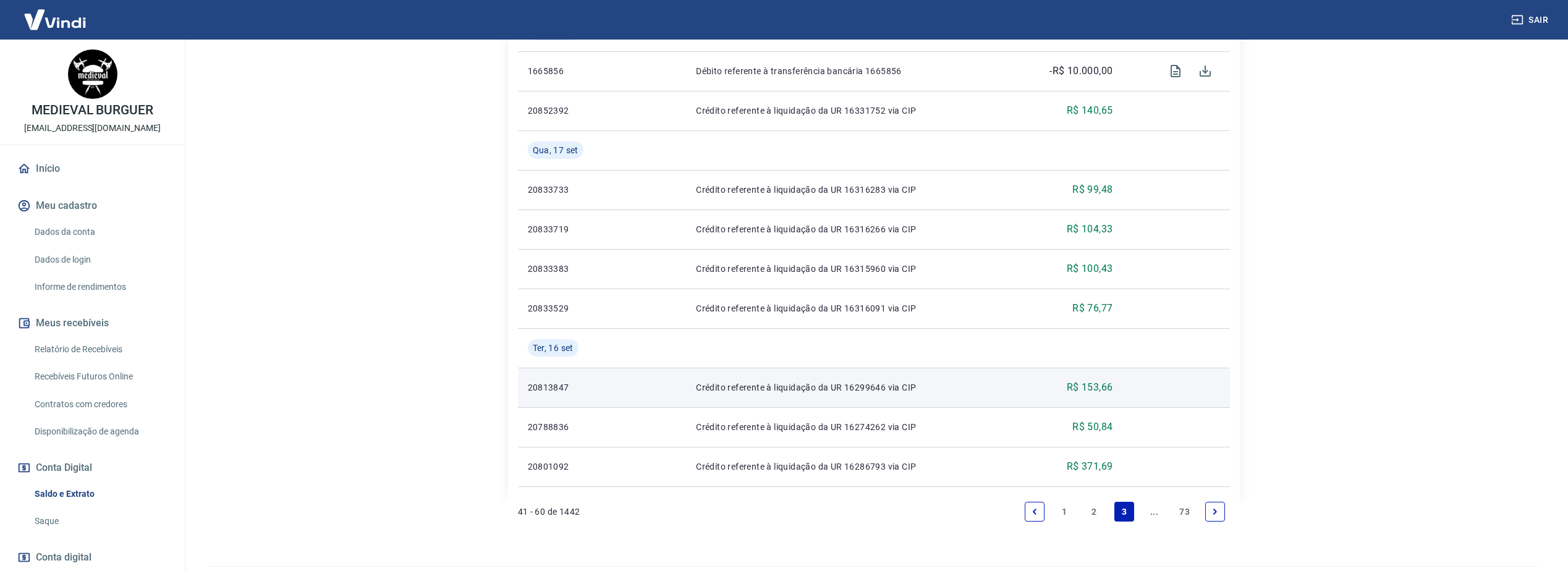
scroll to position [999, 0]
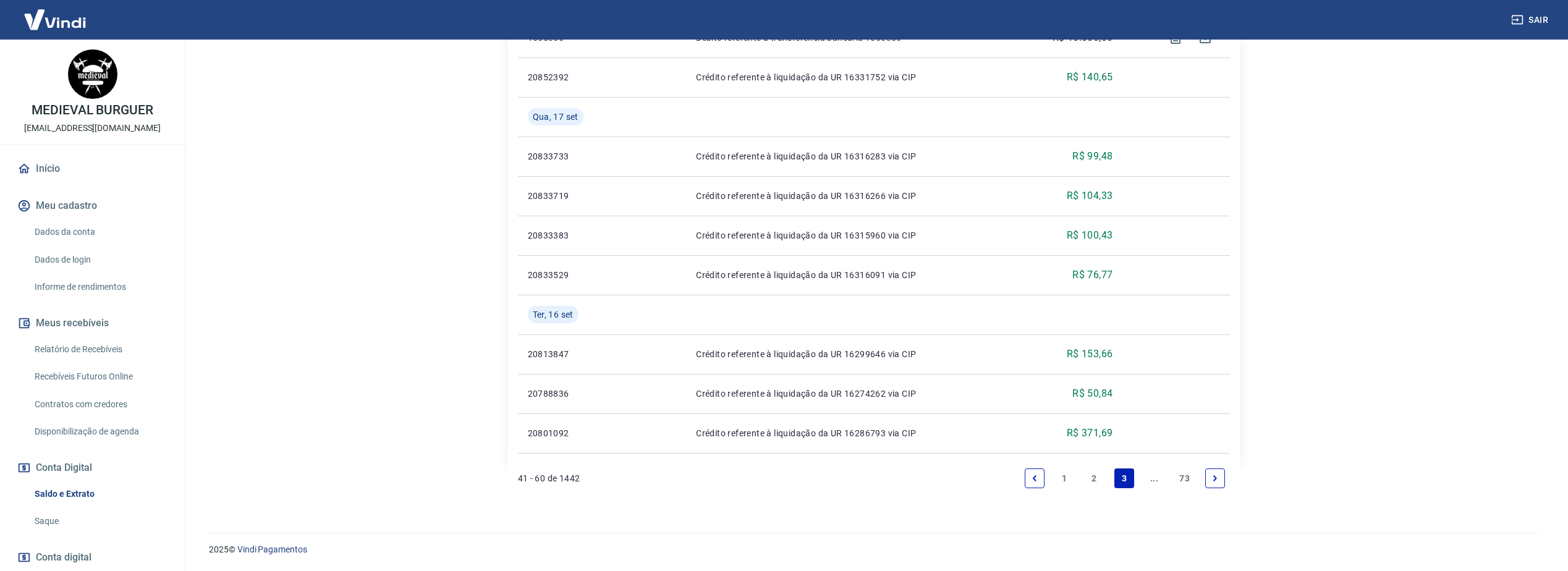
click at [1062, 476] on link "1" at bounding box center [1064, 479] width 20 height 20
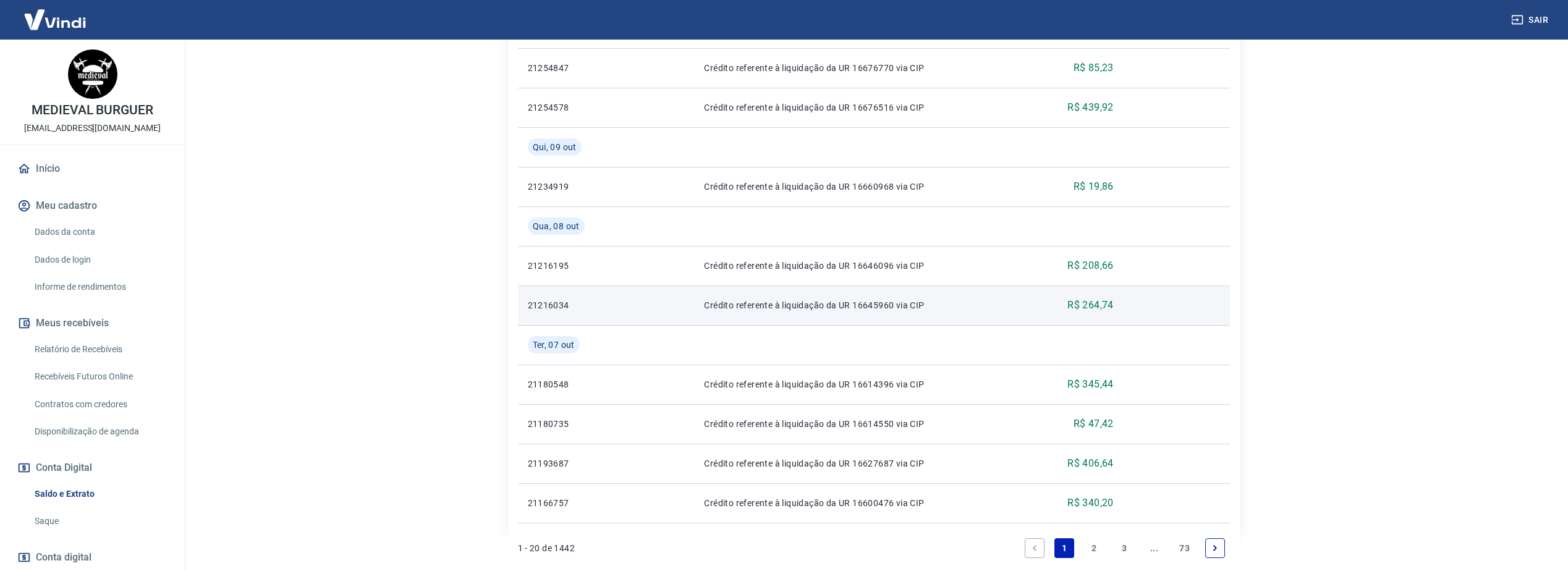
scroll to position [989, 0]
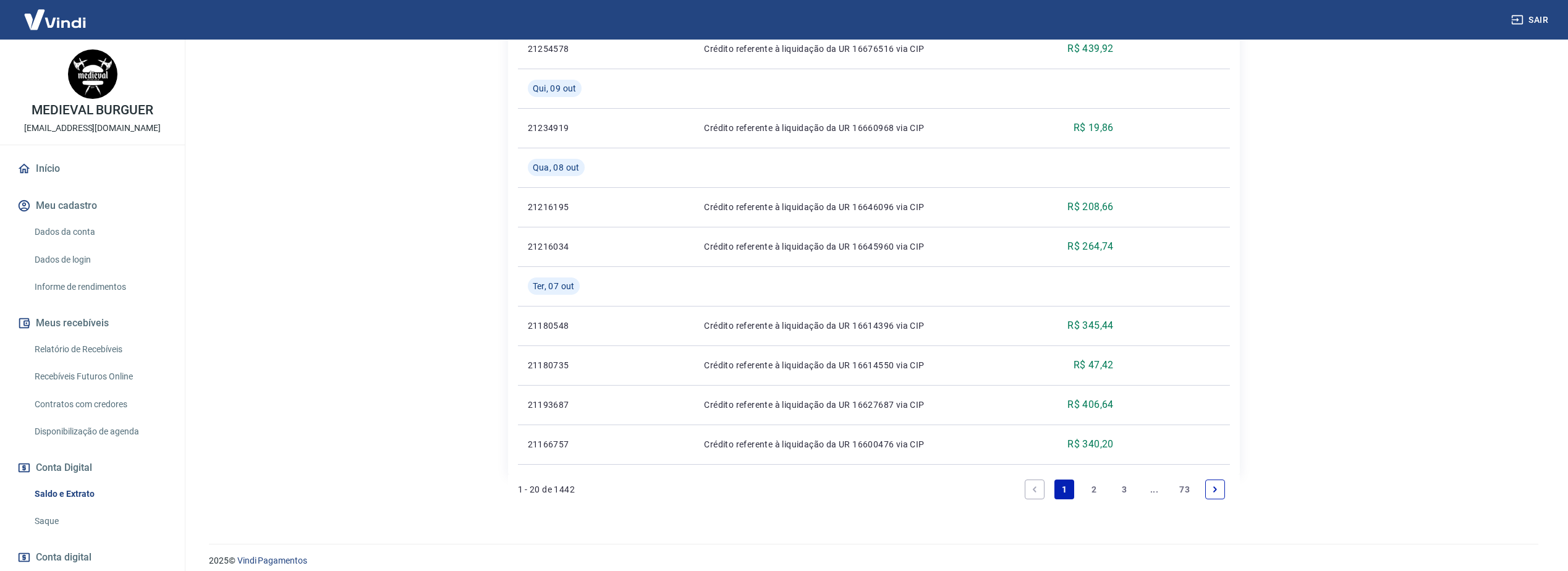
click at [1093, 491] on link "2" at bounding box center [1094, 489] width 20 height 20
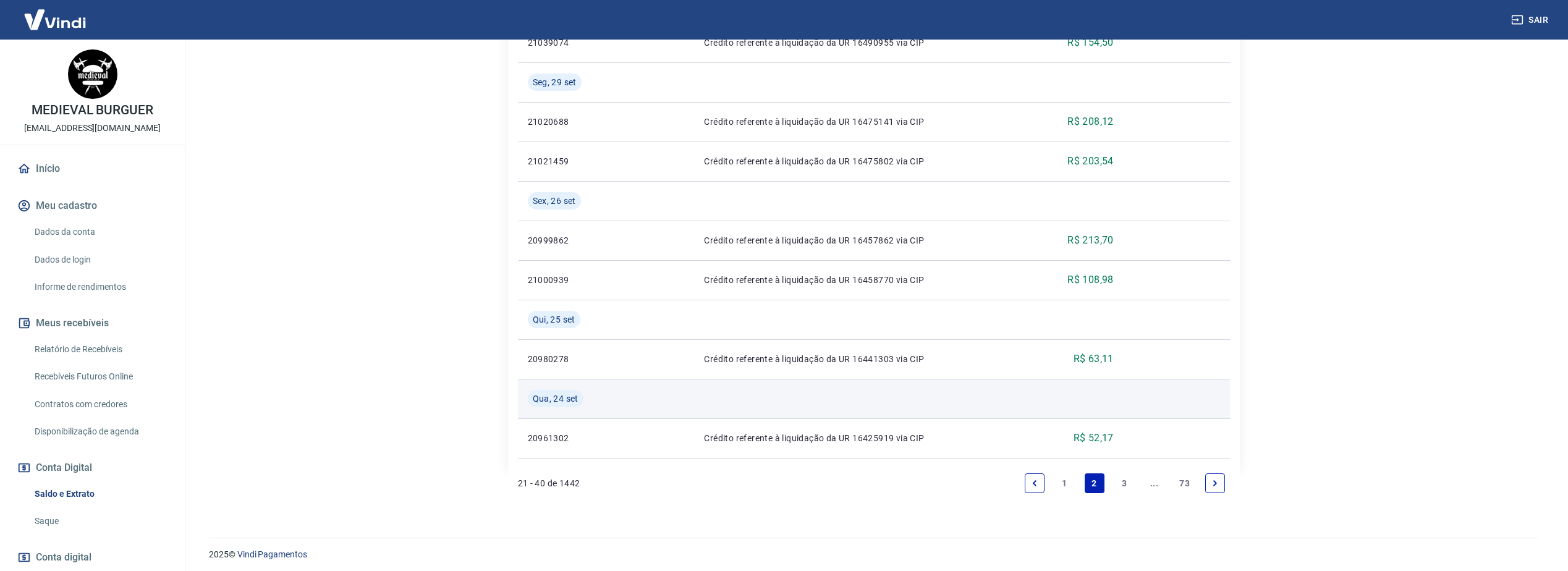
scroll to position [1118, 0]
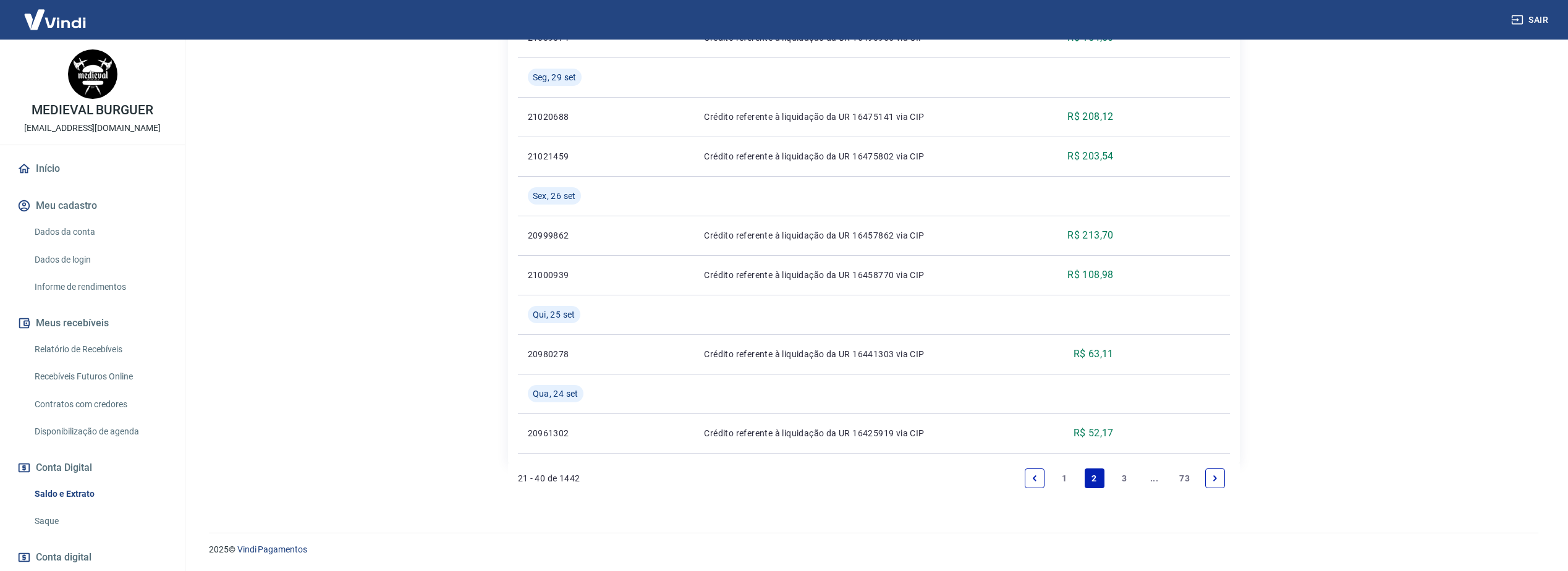
click at [1118, 477] on link "3" at bounding box center [1124, 479] width 20 height 20
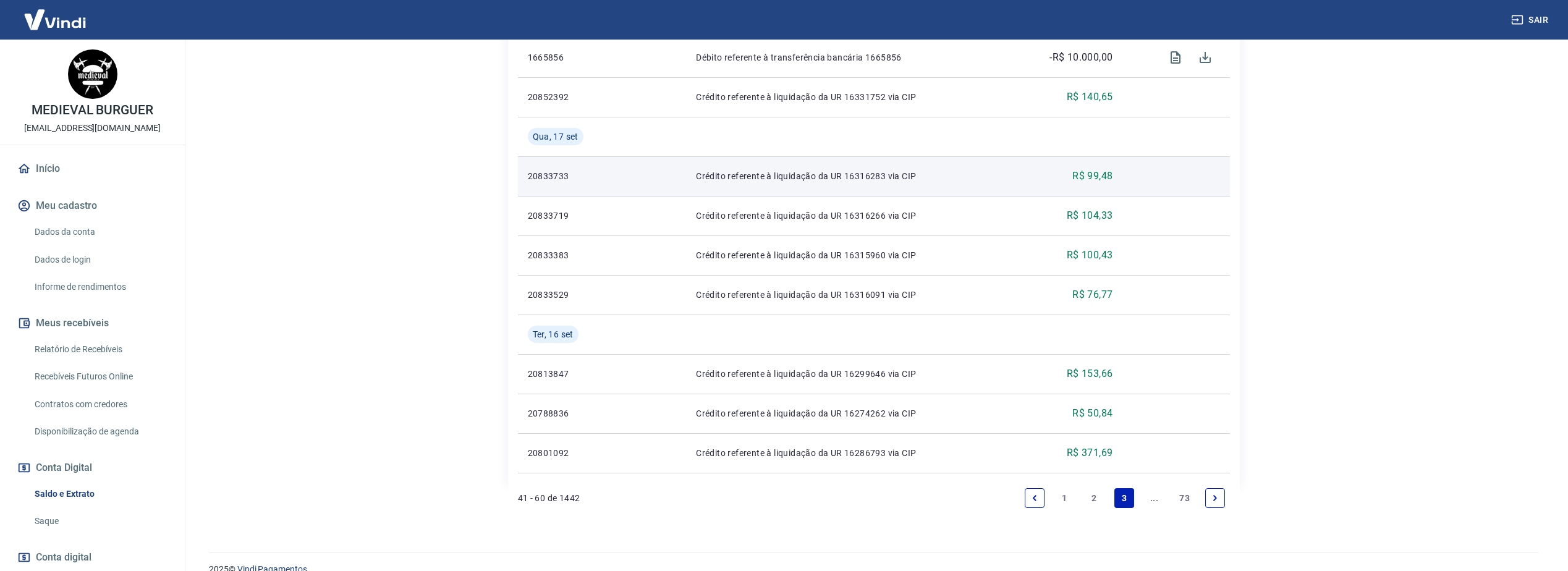
scroll to position [999, 0]
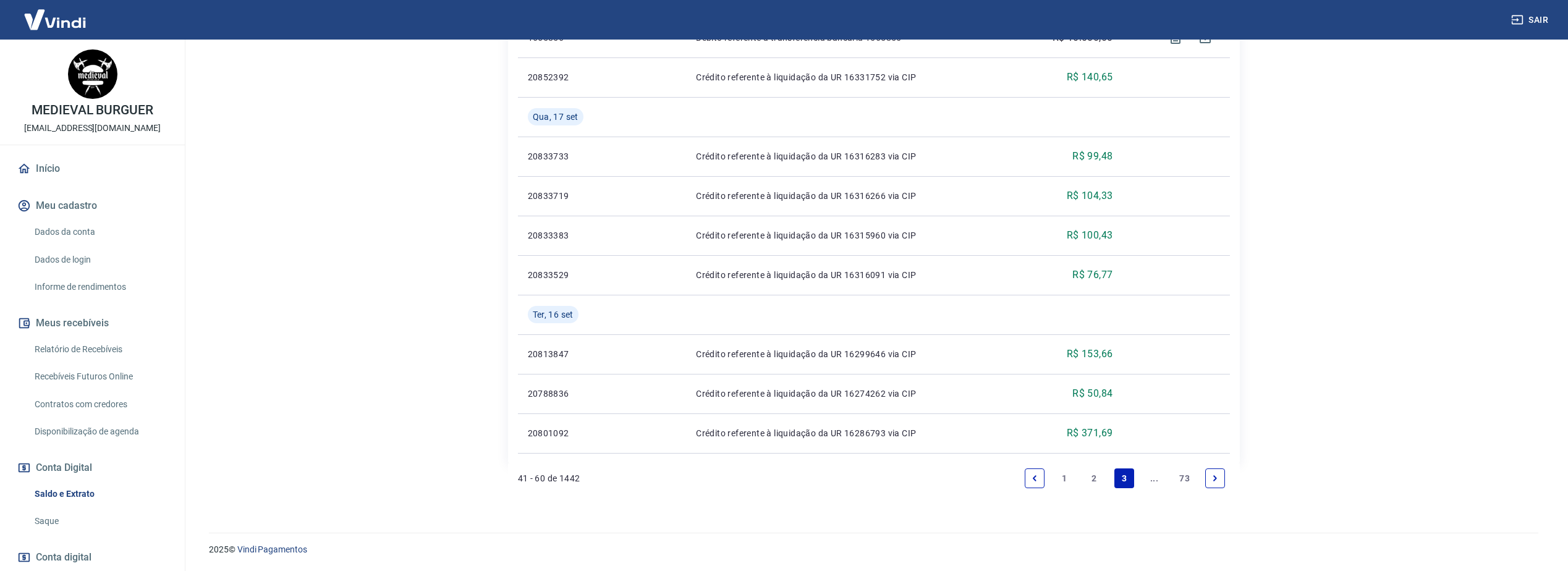
click at [1095, 479] on link "2" at bounding box center [1094, 479] width 20 height 20
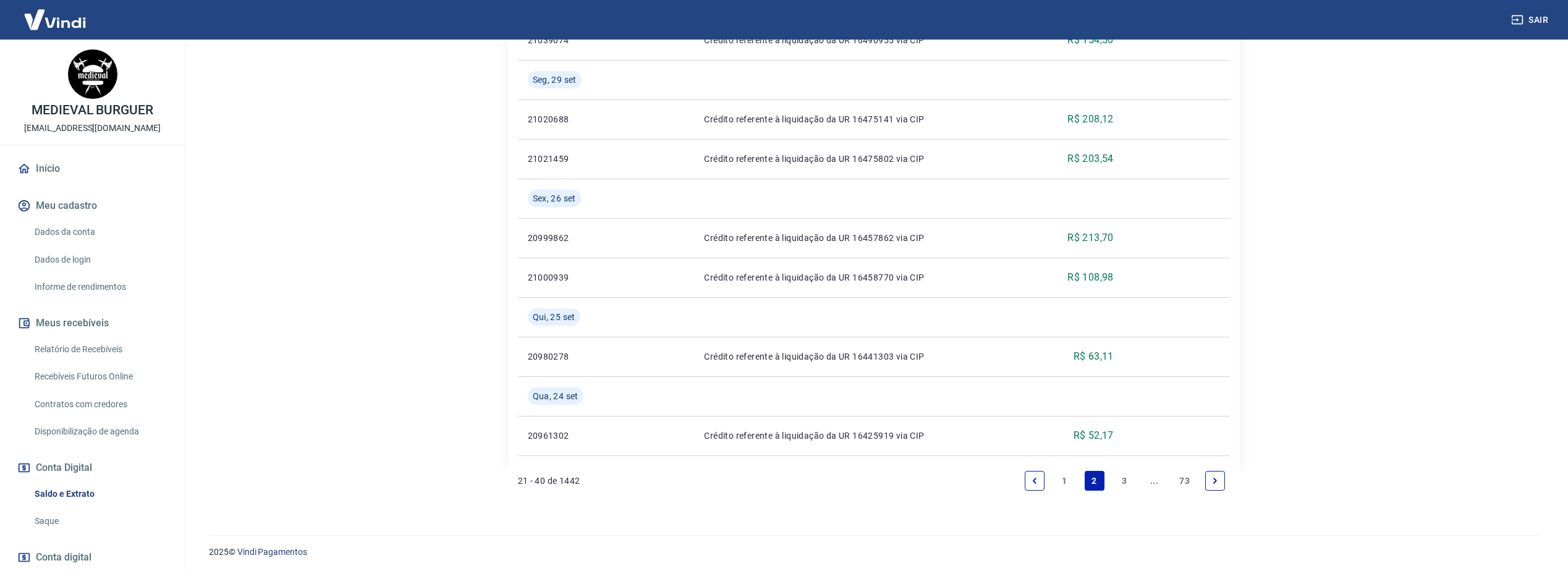
scroll to position [1118, 0]
click at [1069, 483] on link "1" at bounding box center [1064, 479] width 20 height 20
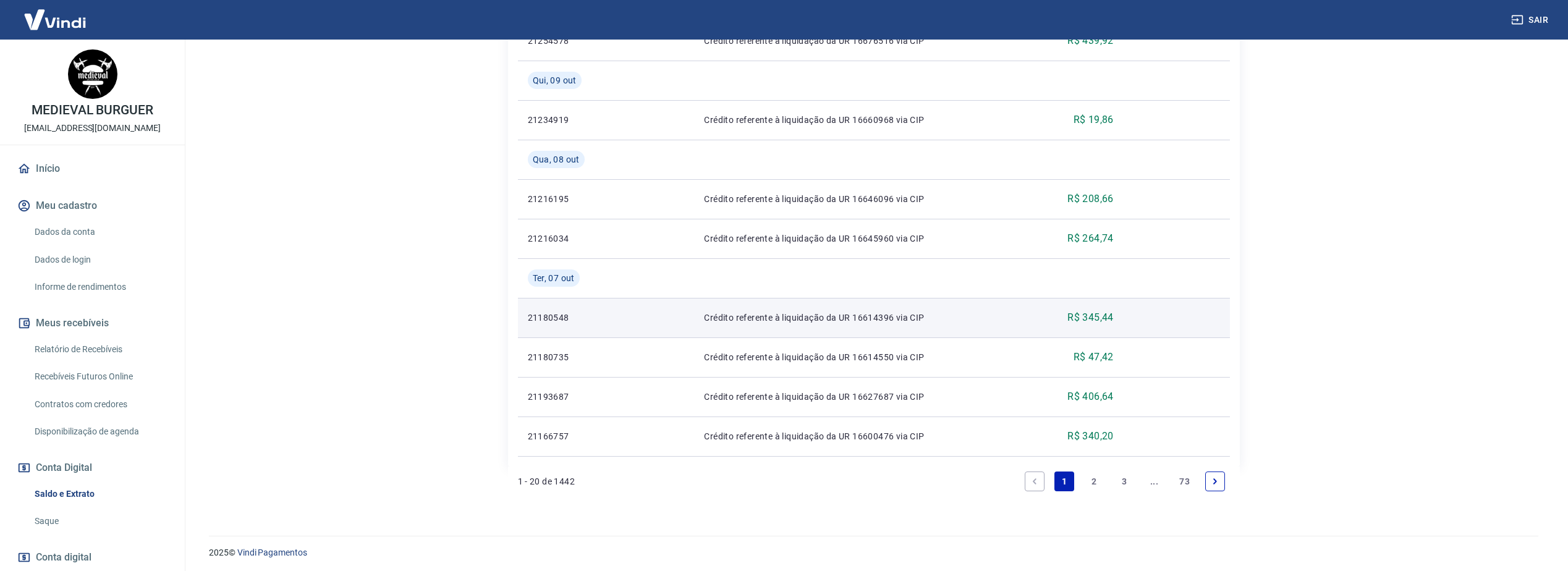
scroll to position [999, 0]
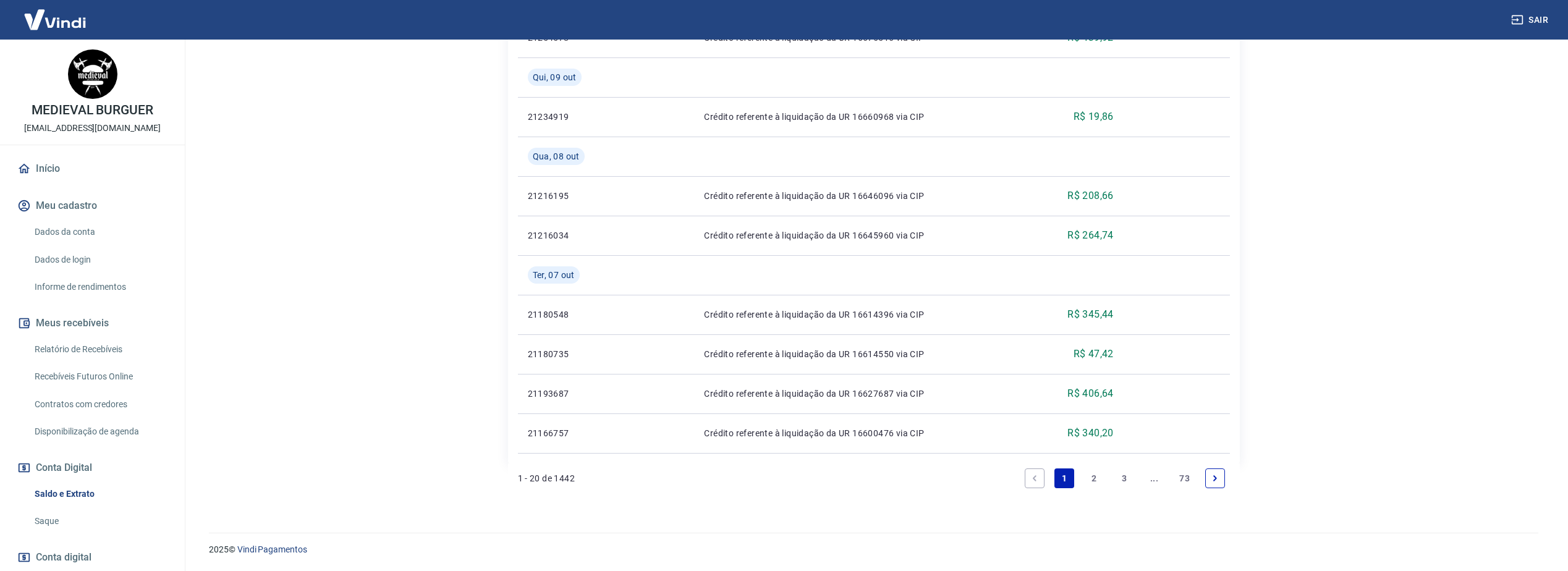
click at [1123, 476] on link "3" at bounding box center [1124, 479] width 20 height 20
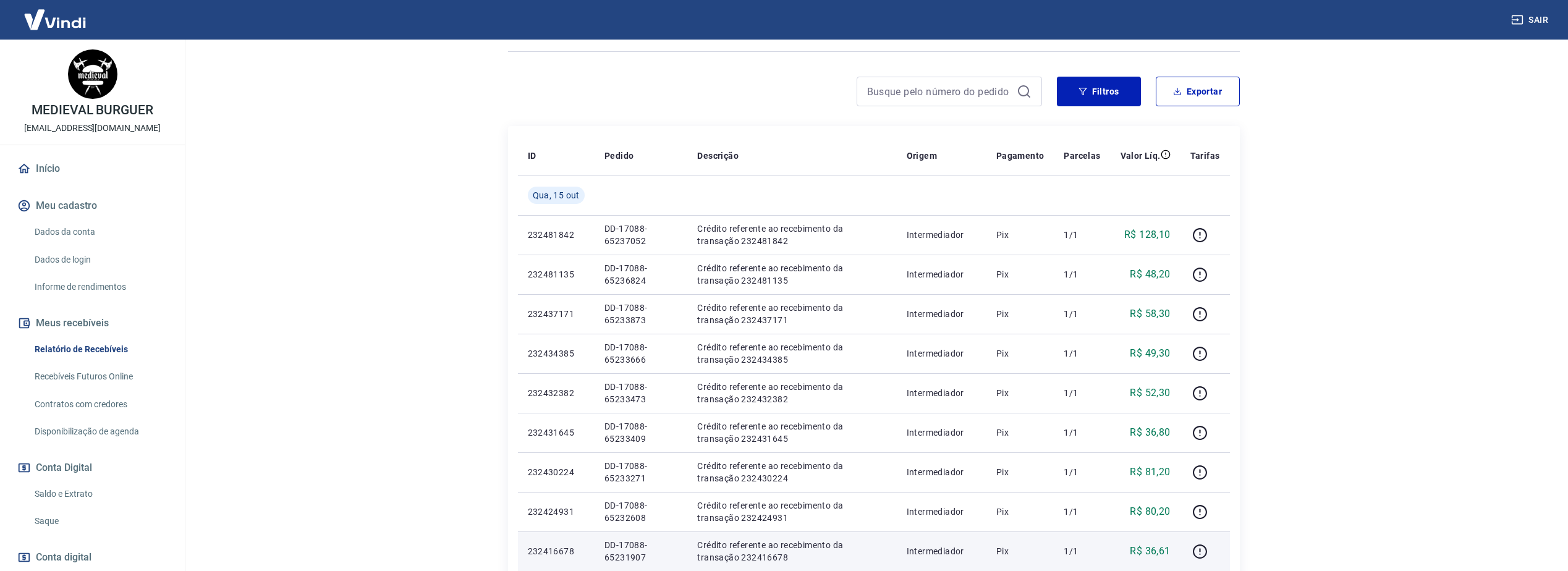
scroll to position [74, 0]
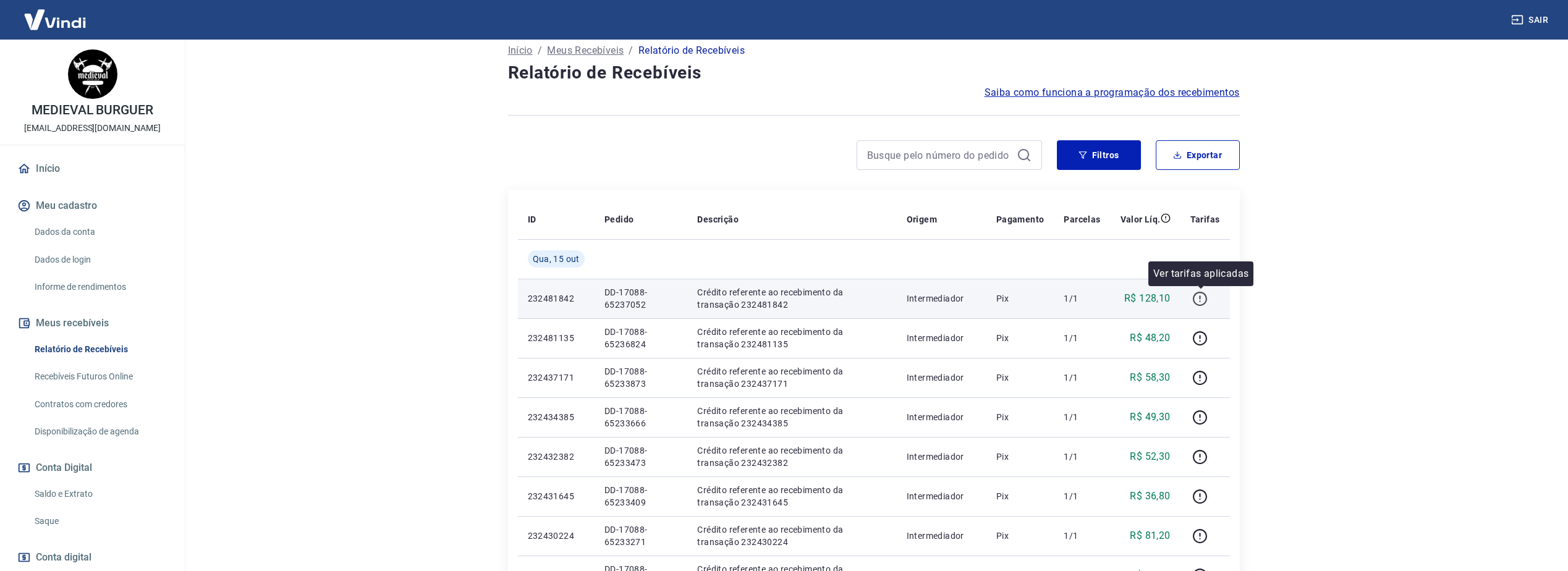
click at [1204, 297] on icon "button" at bounding box center [1200, 299] width 16 height 16
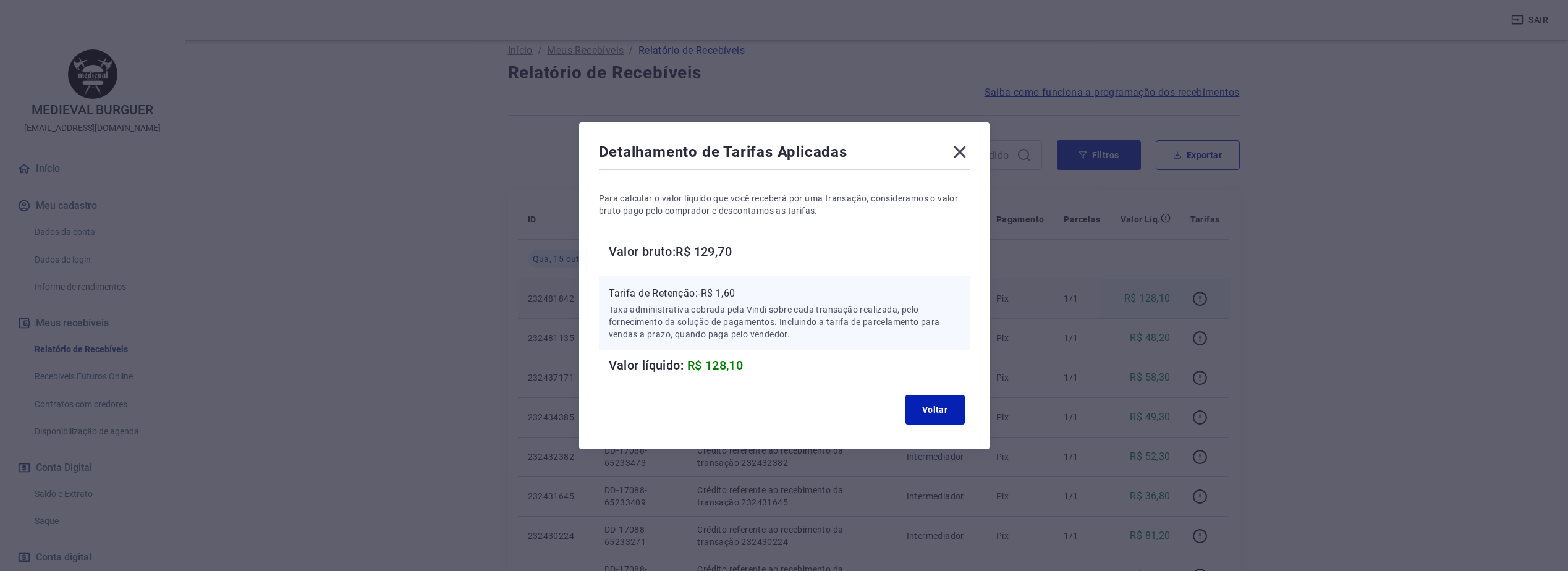
click at [962, 143] on icon at bounding box center [959, 152] width 20 height 20
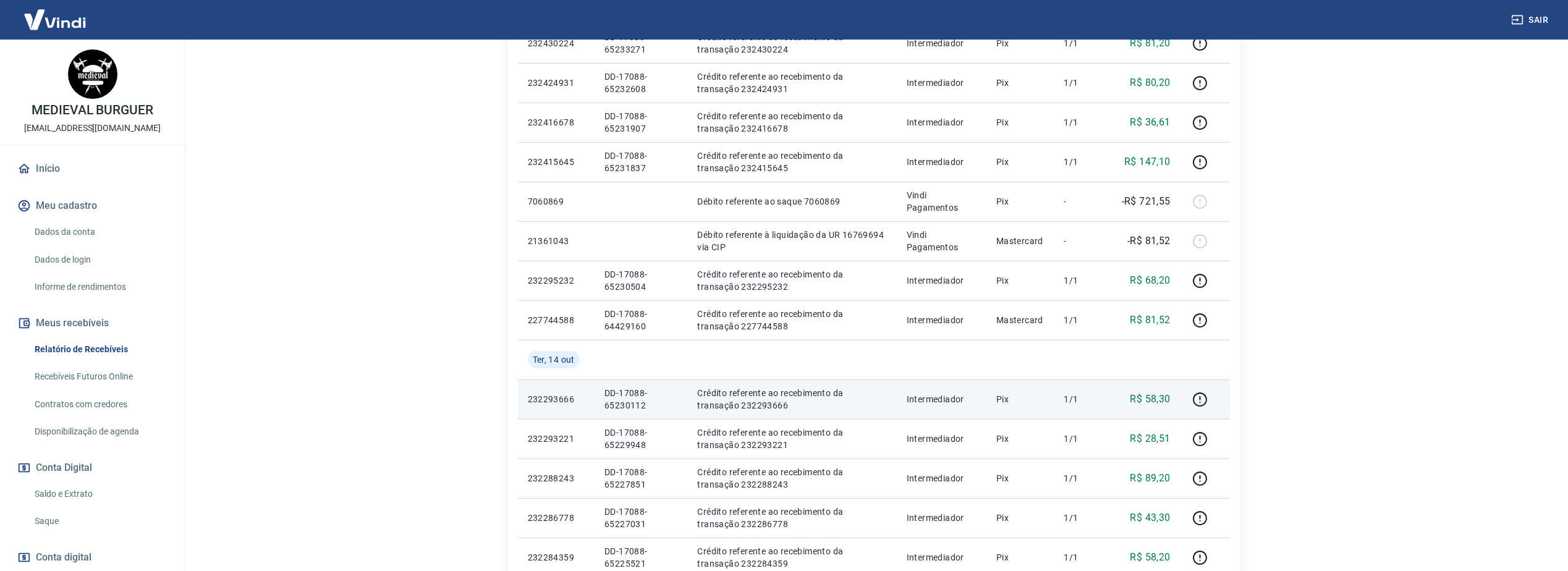
scroll to position [568, 0]
drag, startPoint x: 251, startPoint y: 548, endPoint x: 193, endPoint y: 570, distance: 62.0
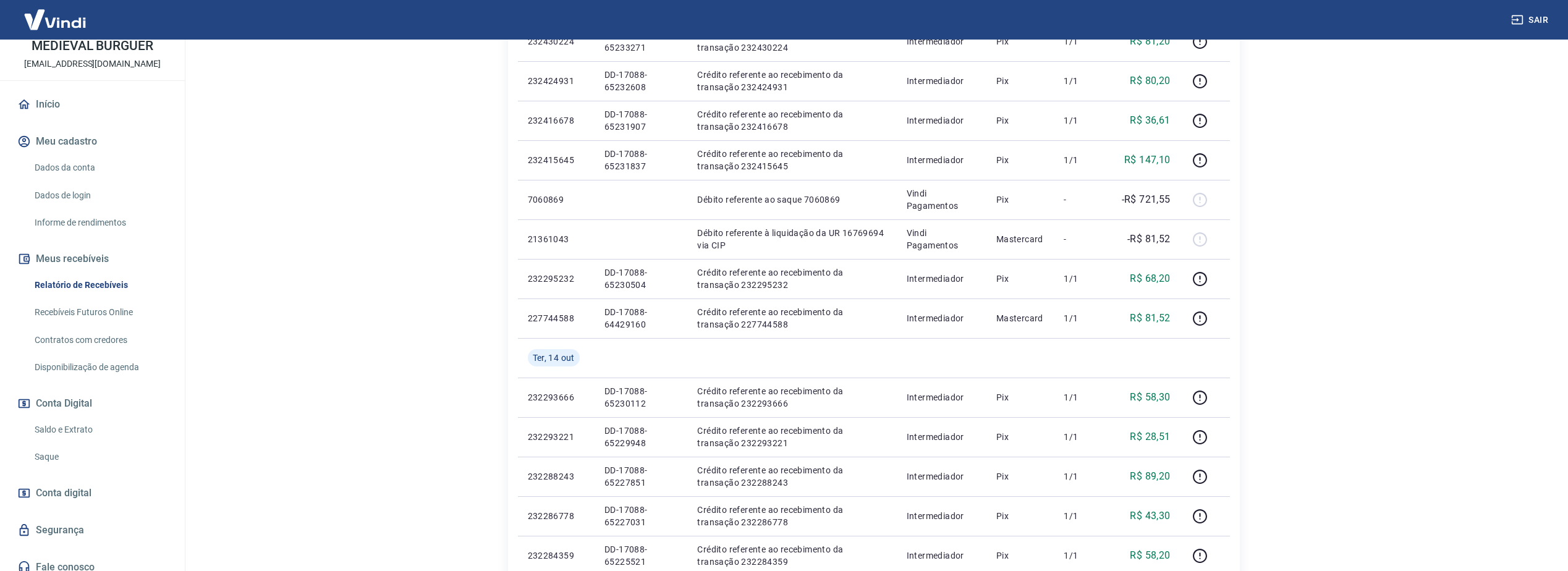
scroll to position [74, 0]
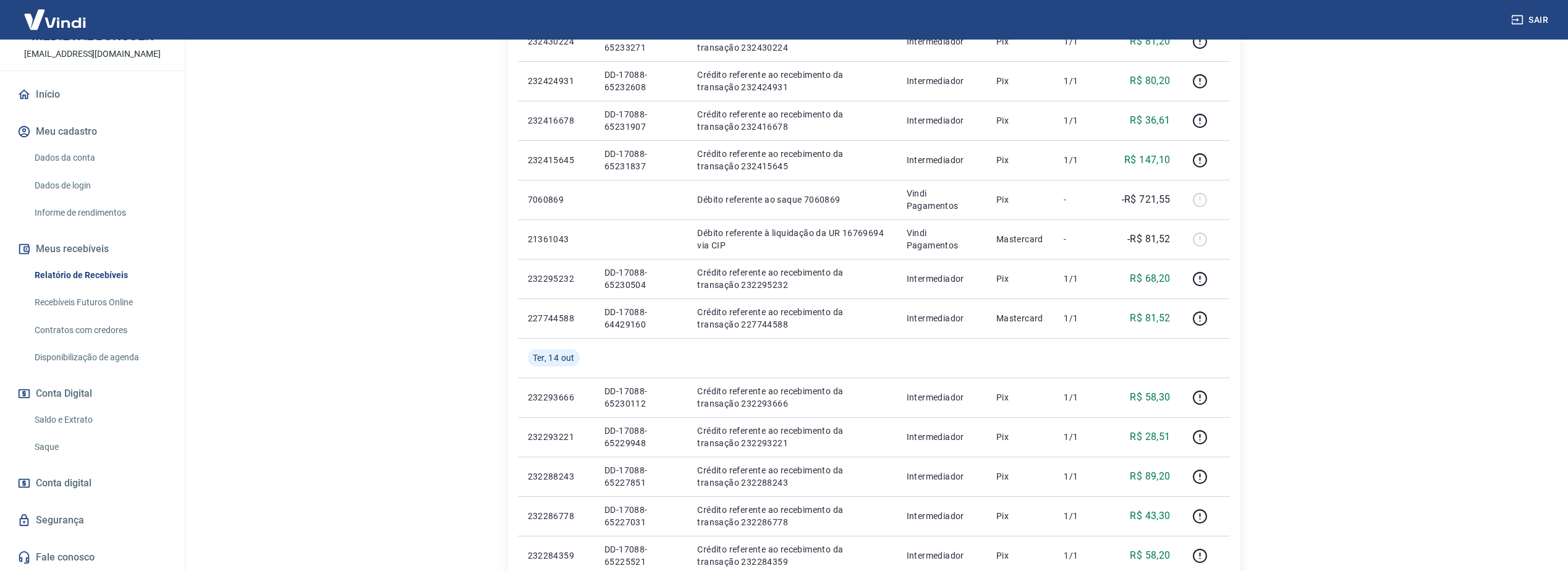
click at [61, 488] on span "Conta digital" at bounding box center [64, 483] width 56 height 18
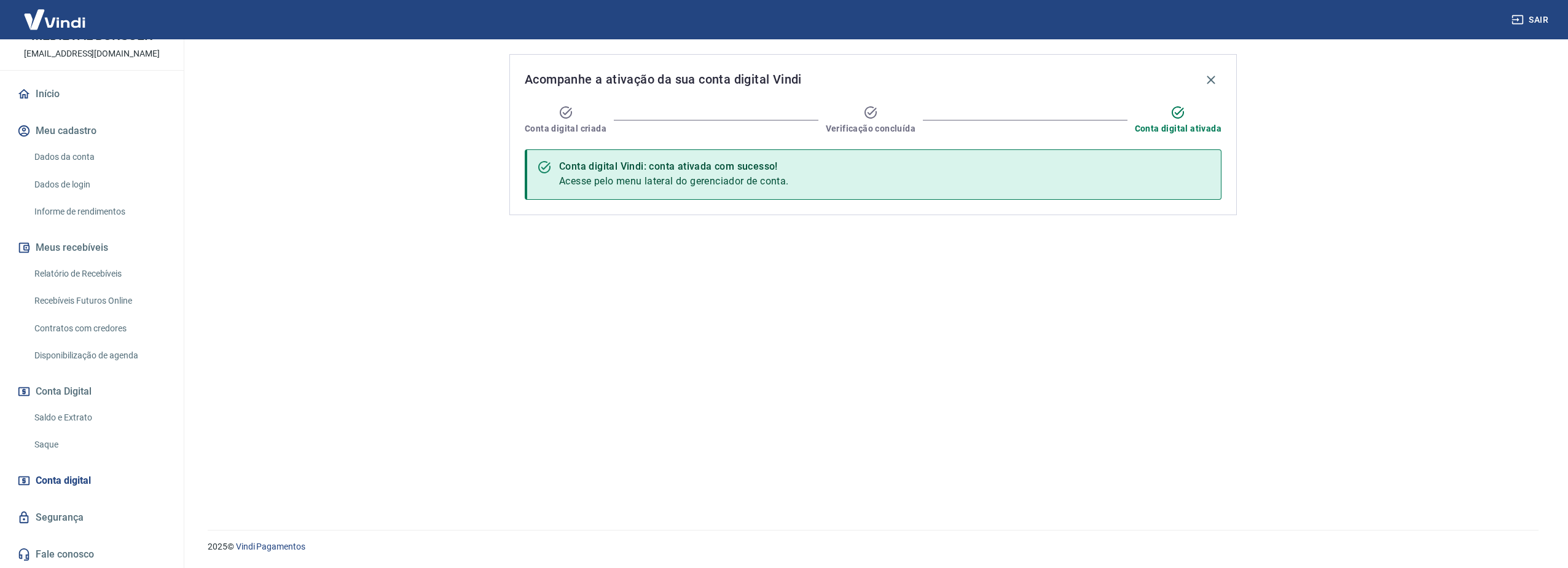
click at [72, 276] on link "Relatório de Recebíveis" at bounding box center [99, 274] width 140 height 25
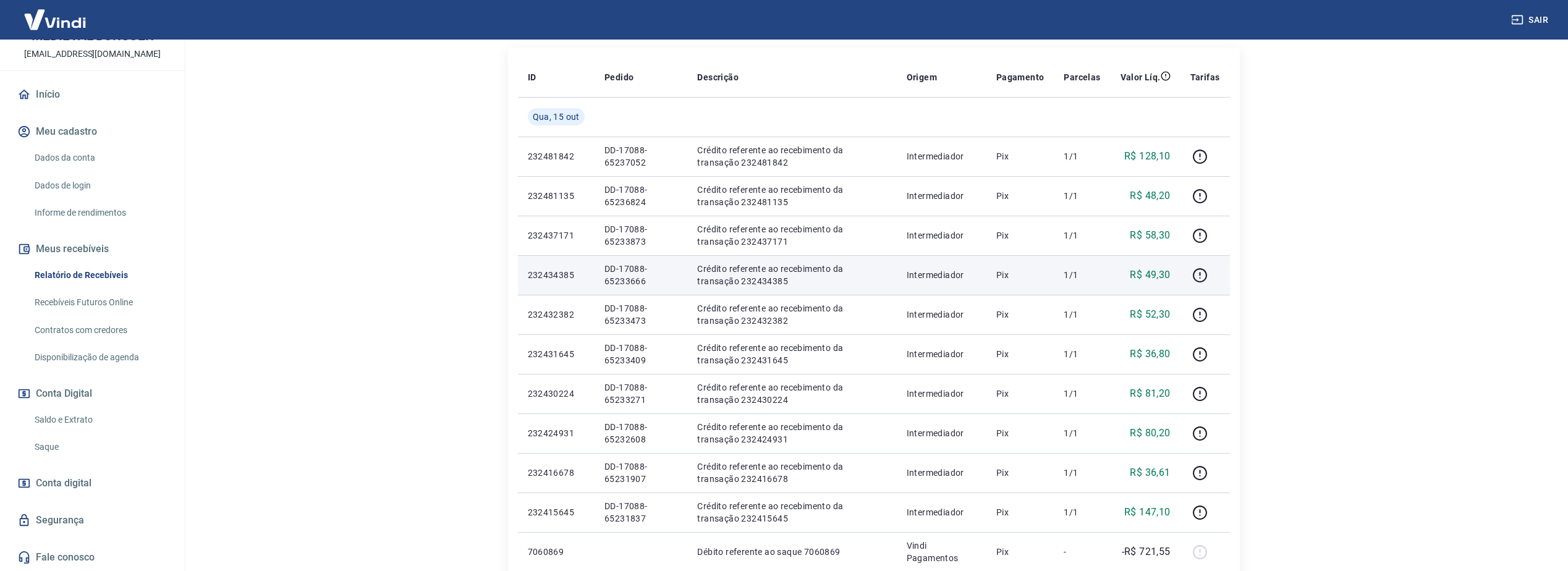
scroll to position [62, 0]
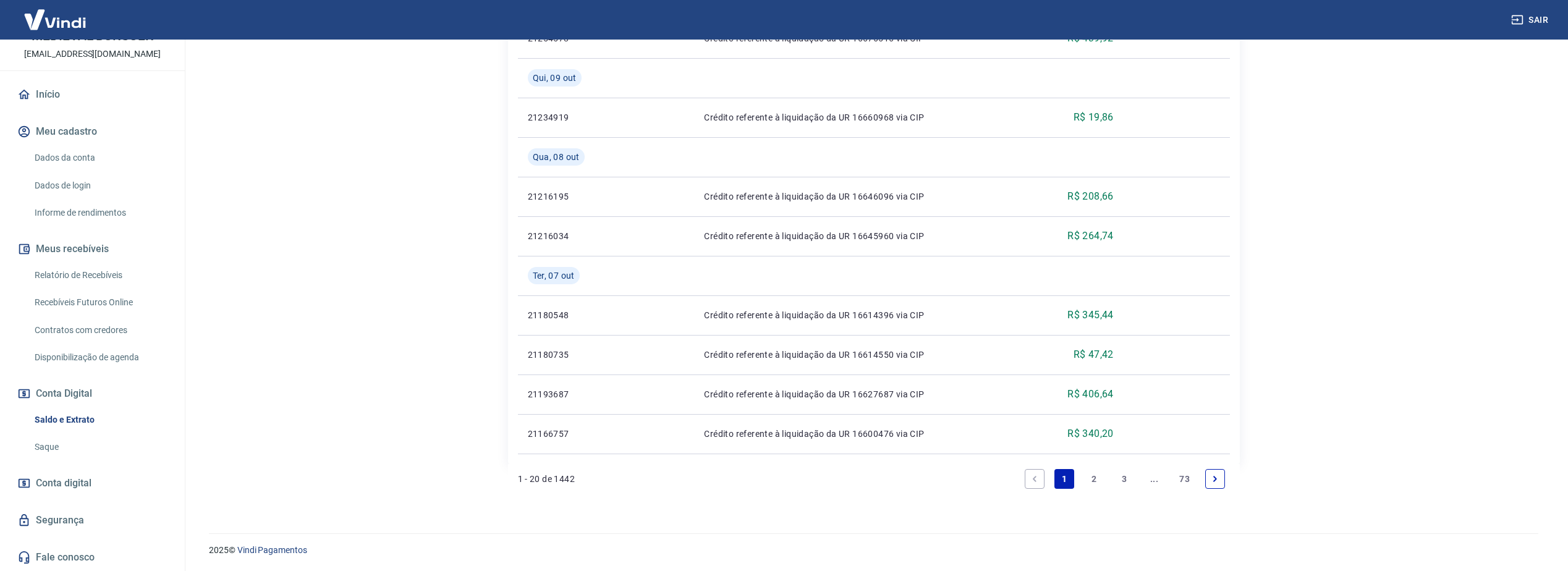
scroll to position [999, 0]
click at [1127, 477] on link "3" at bounding box center [1124, 479] width 20 height 20
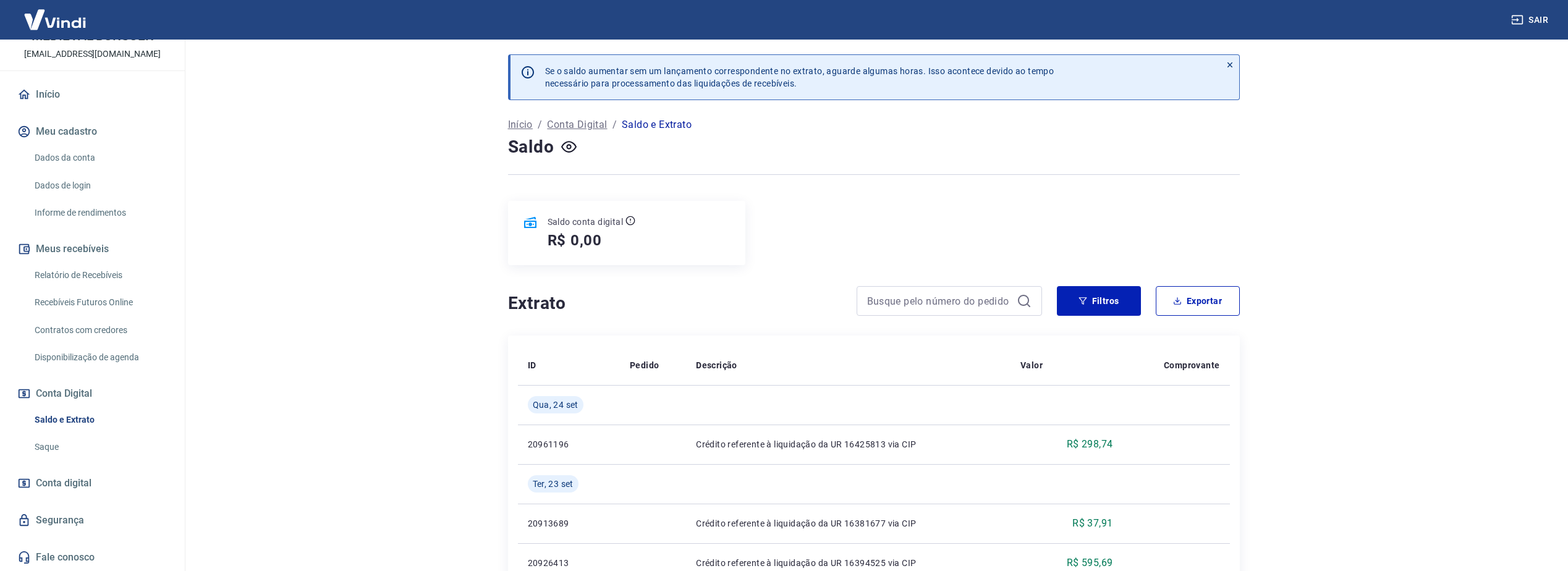
click at [1116, 320] on div "Extrato Filtros Exportar" at bounding box center [874, 306] width 731 height 40
click at [1113, 311] on button "Filtros" at bounding box center [1099, 301] width 84 height 30
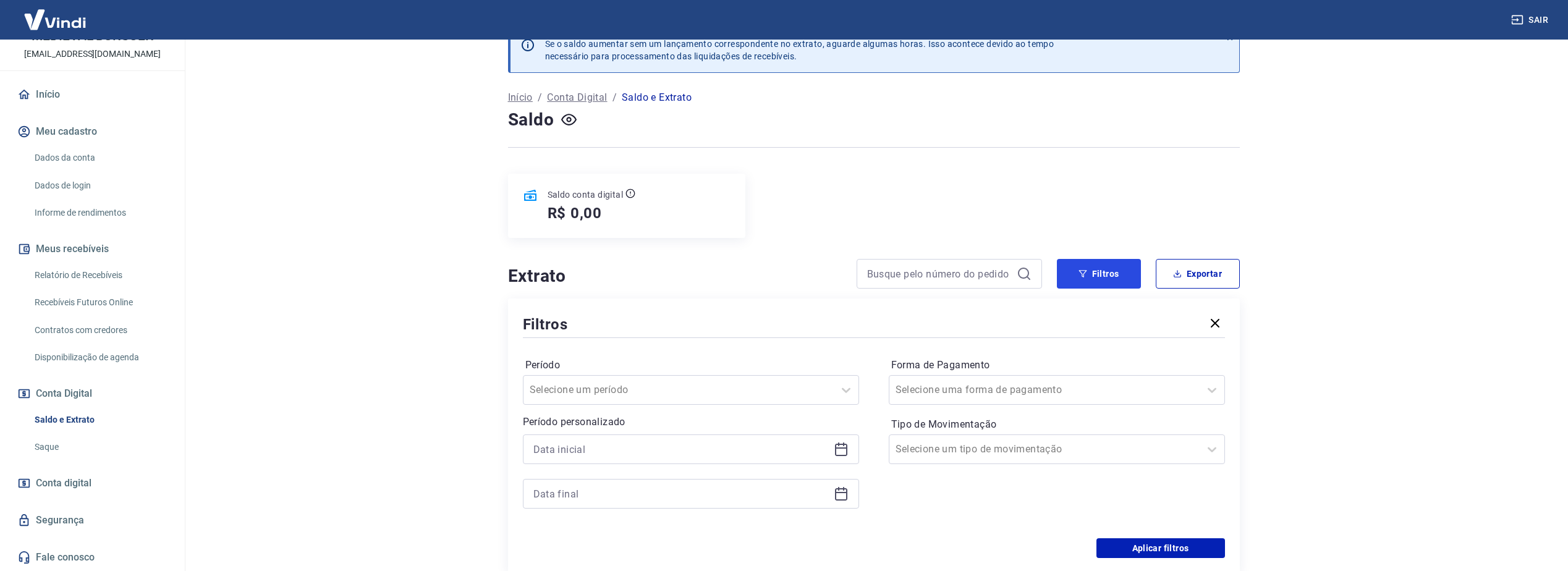
scroll to position [62, 0]
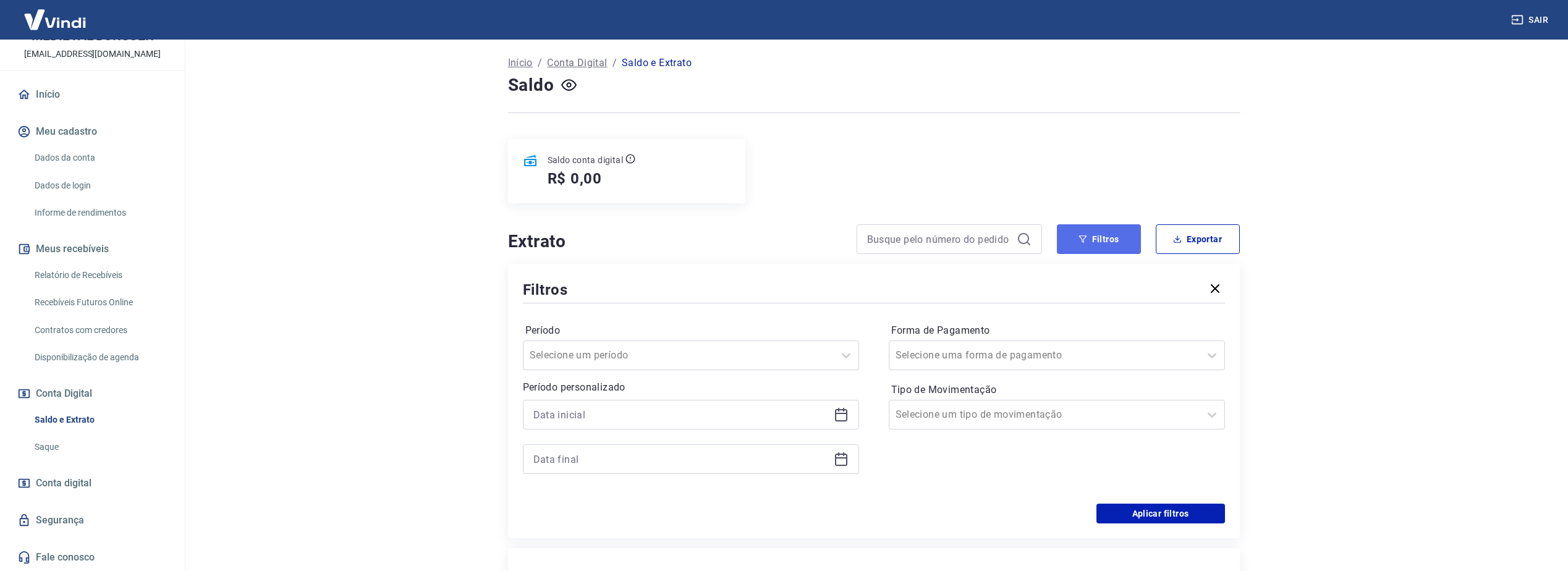
click at [1091, 242] on button "Filtros" at bounding box center [1099, 239] width 84 height 30
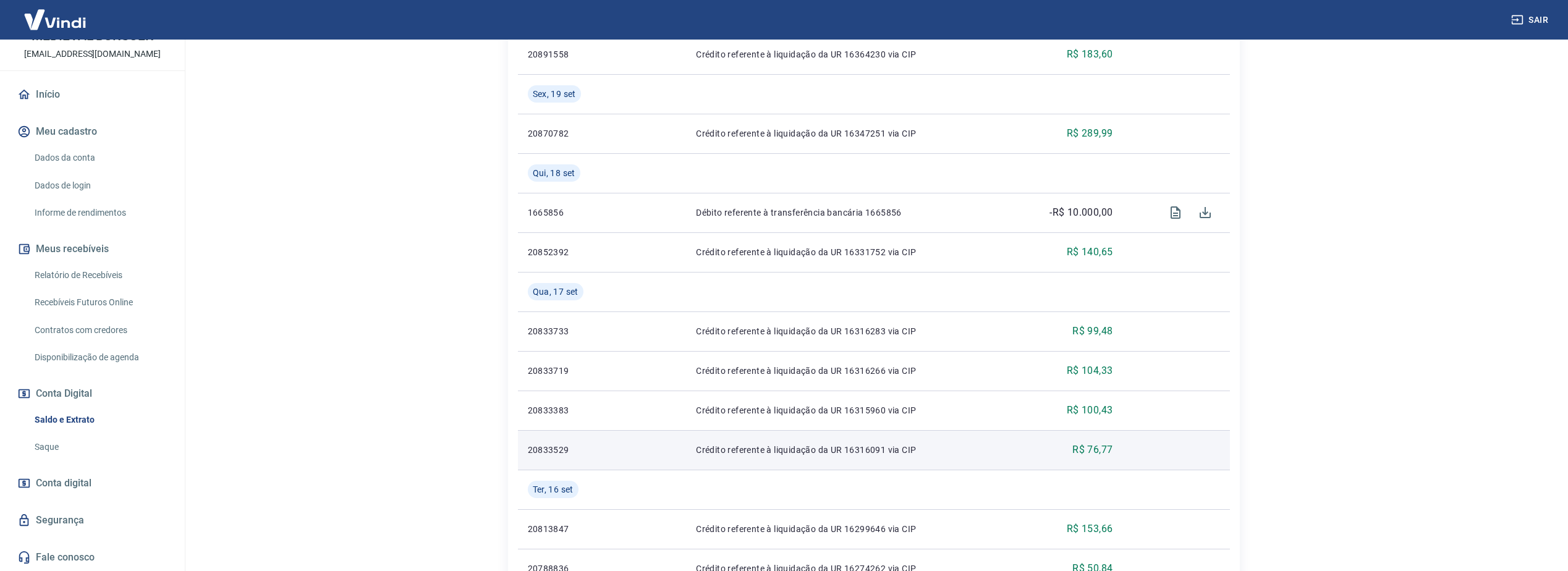
scroll to position [815, 0]
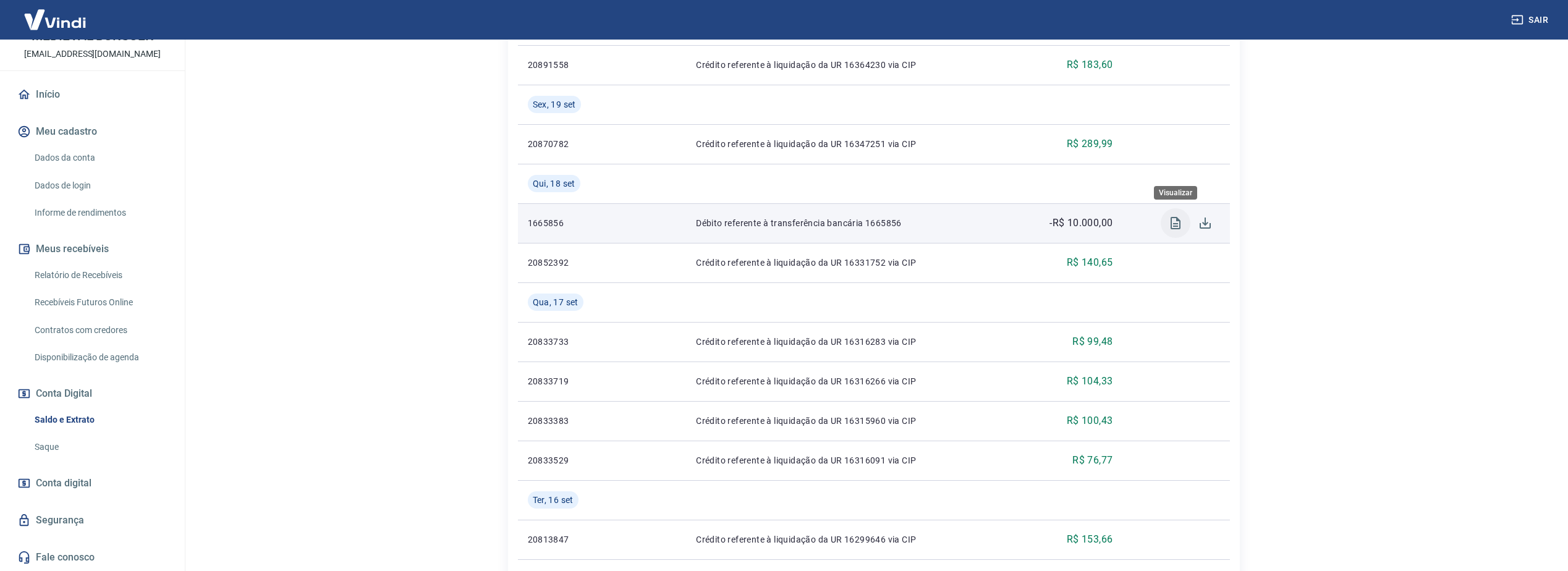
click at [1180, 218] on icon "Visualizar" at bounding box center [1175, 223] width 15 height 15
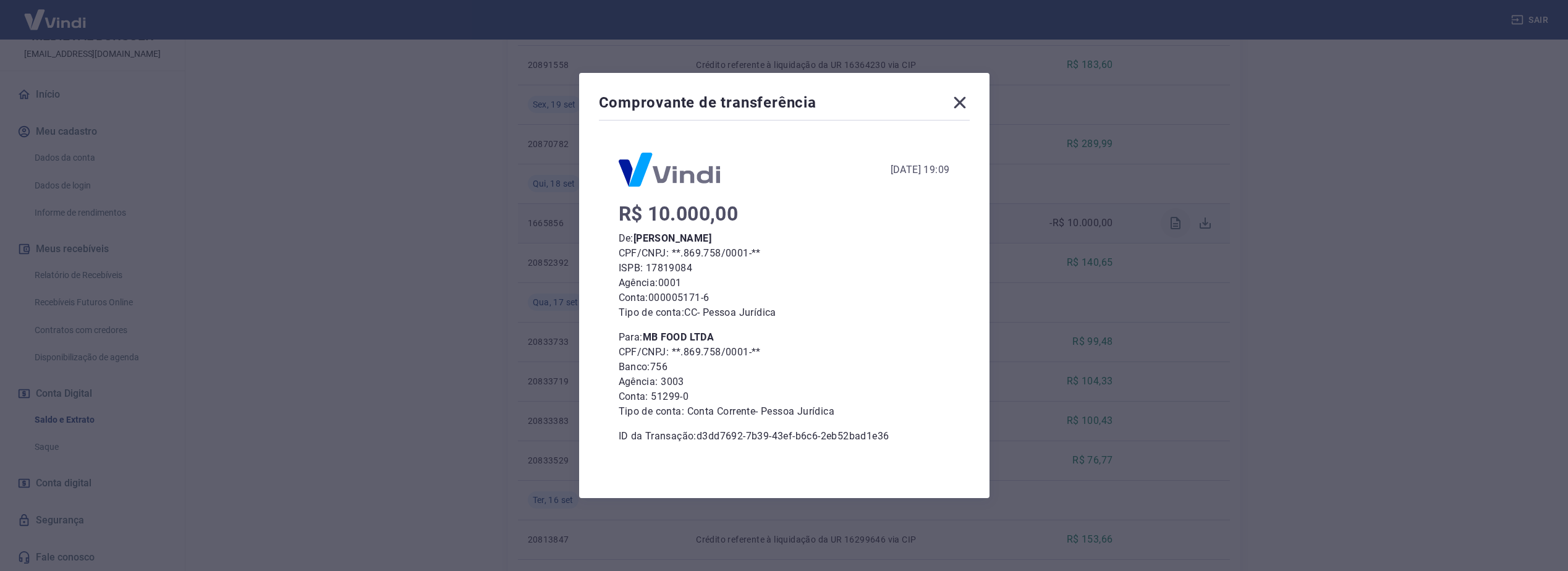
click at [1180, 218] on div "Comprovante de transferência [DATE] 19:09 R$ 10.000,00 De: [PERSON_NAME] CPF/CN…" at bounding box center [784, 285] width 1568 height 571
click at [968, 102] on icon at bounding box center [959, 102] width 20 height 20
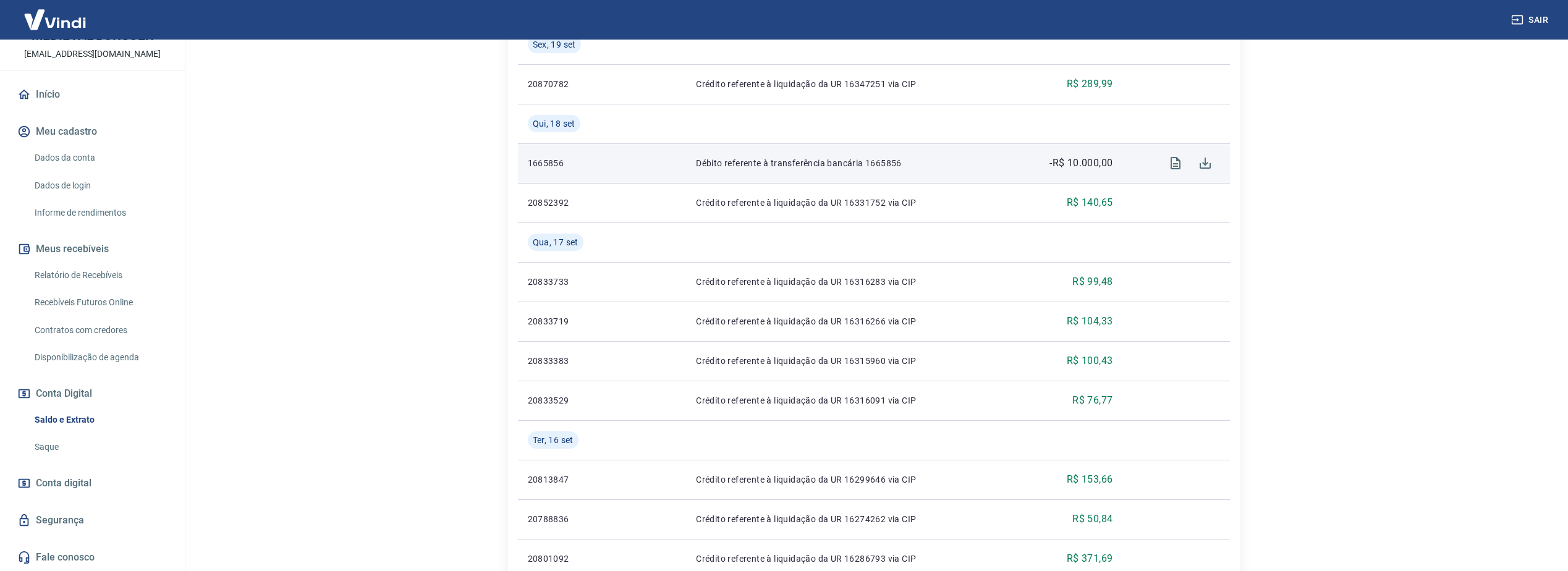
scroll to position [876, 0]
click at [35, 431] on link "Saldo e Extrato" at bounding box center [100, 420] width 140 height 25
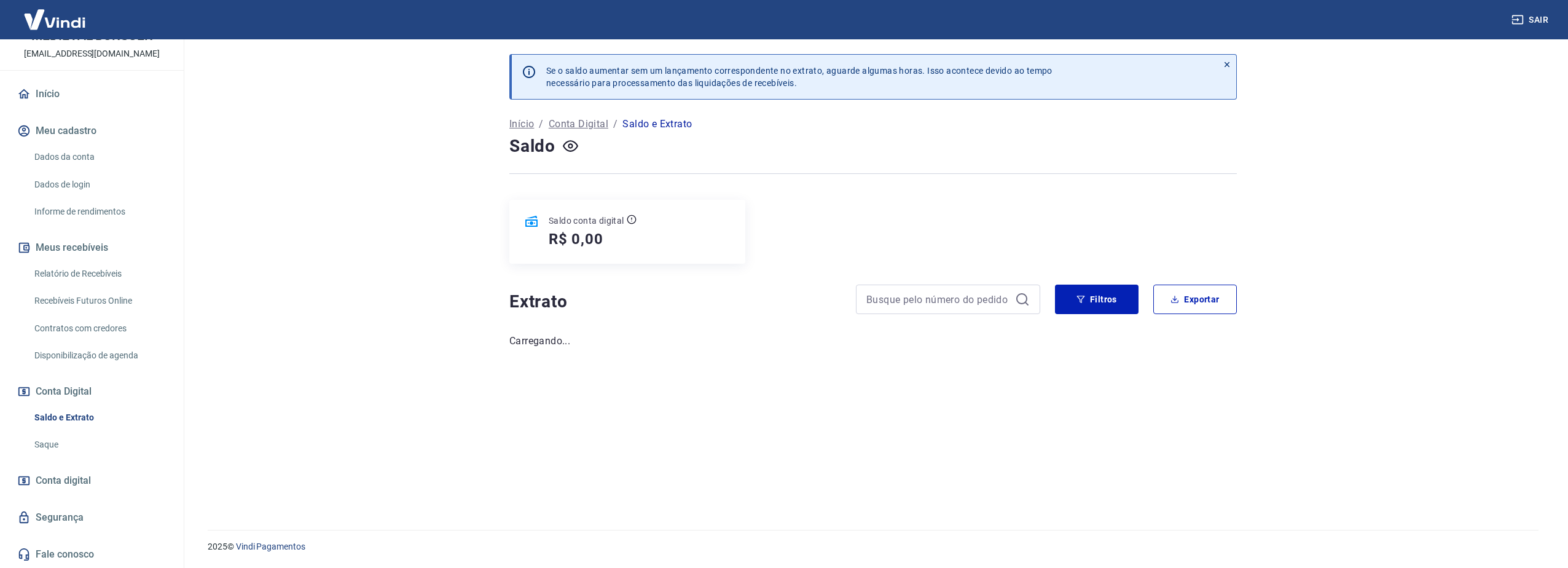
click at [46, 437] on link "Saque" at bounding box center [99, 444] width 140 height 25
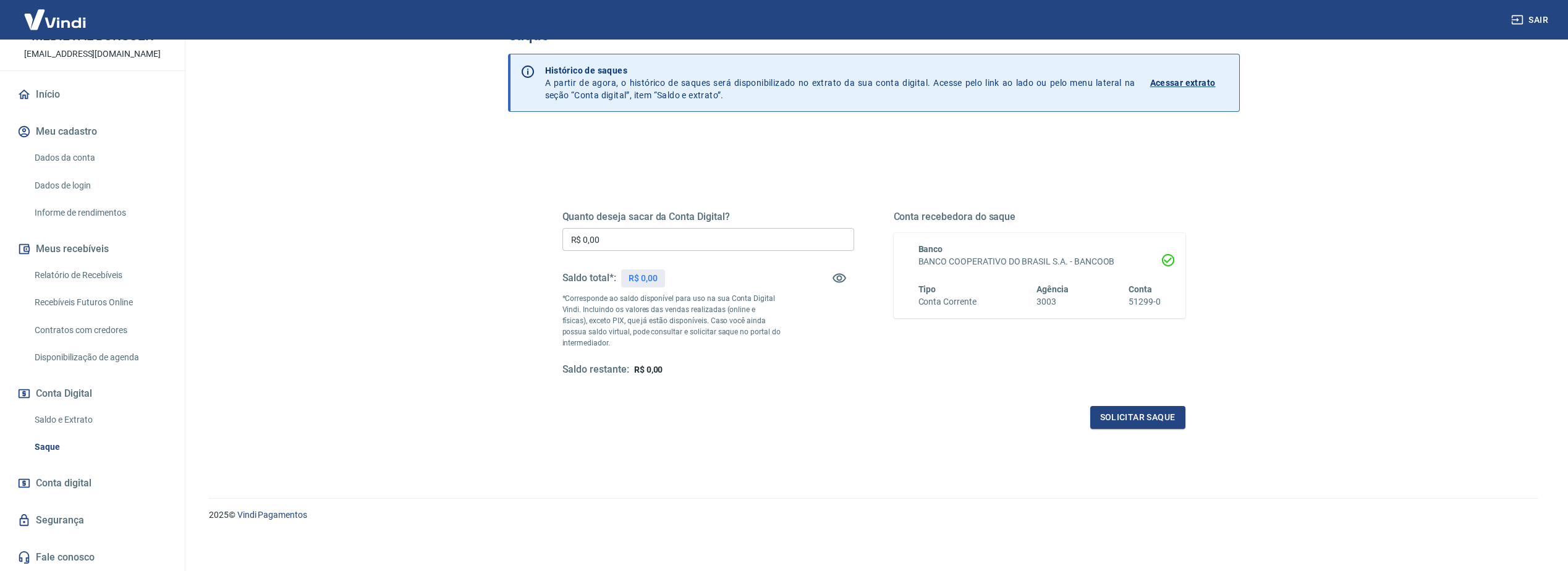
scroll to position [40, 0]
click at [1197, 82] on p "Acessar extrato" at bounding box center [1183, 80] width 66 height 13
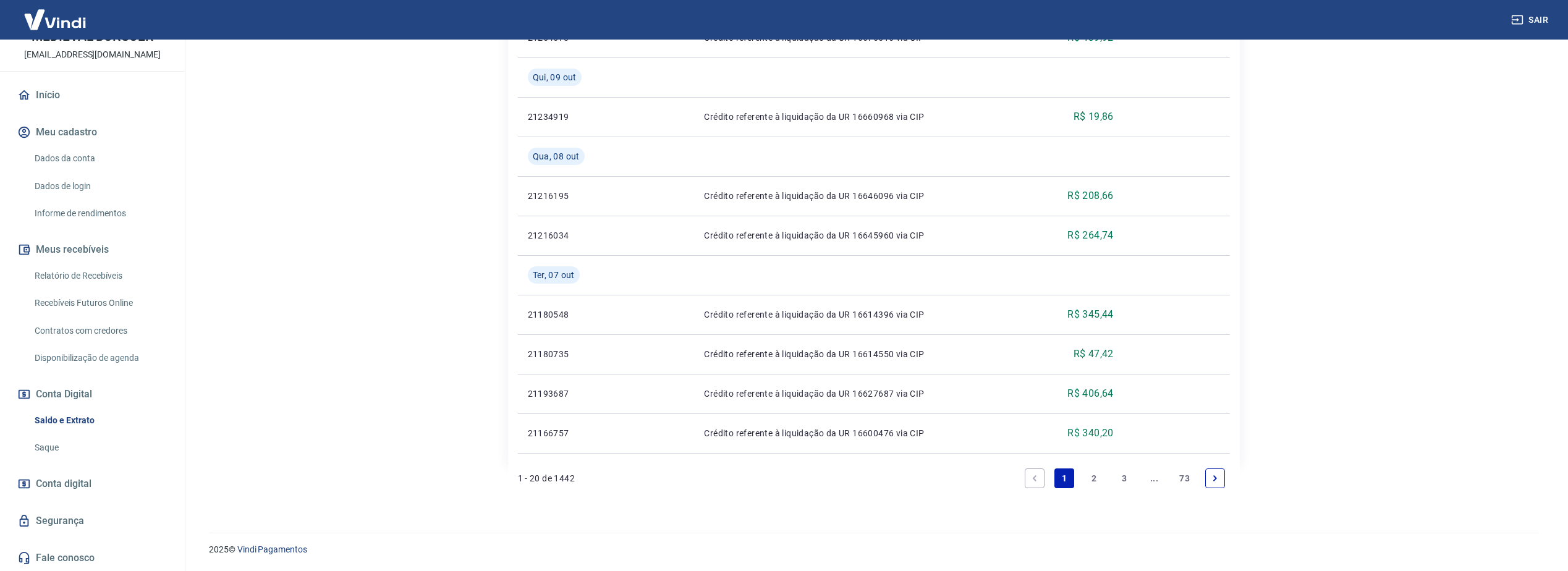
scroll to position [74, 0]
click at [47, 447] on link "Saque" at bounding box center [100, 447] width 140 height 25
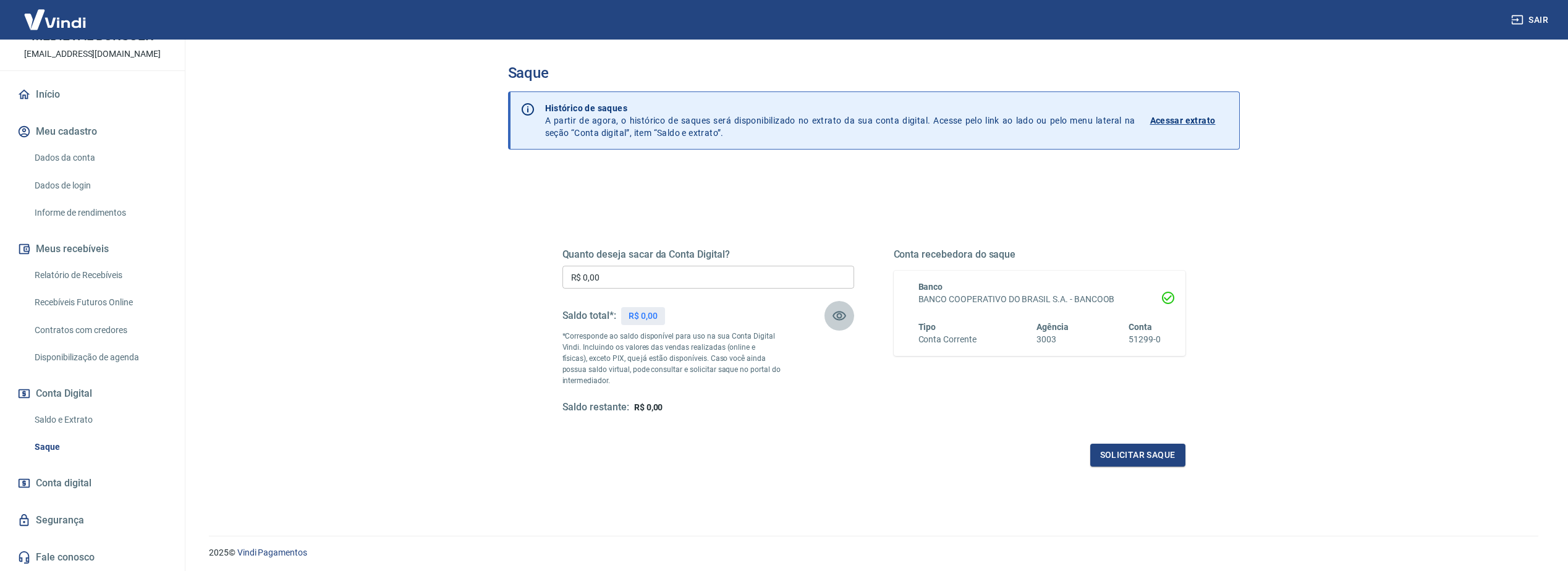
click at [838, 324] on button "button" at bounding box center [839, 315] width 30 height 30
click at [838, 319] on icon "button" at bounding box center [839, 315] width 15 height 15
click at [71, 272] on link "Relatório de Recebíveis" at bounding box center [100, 275] width 140 height 25
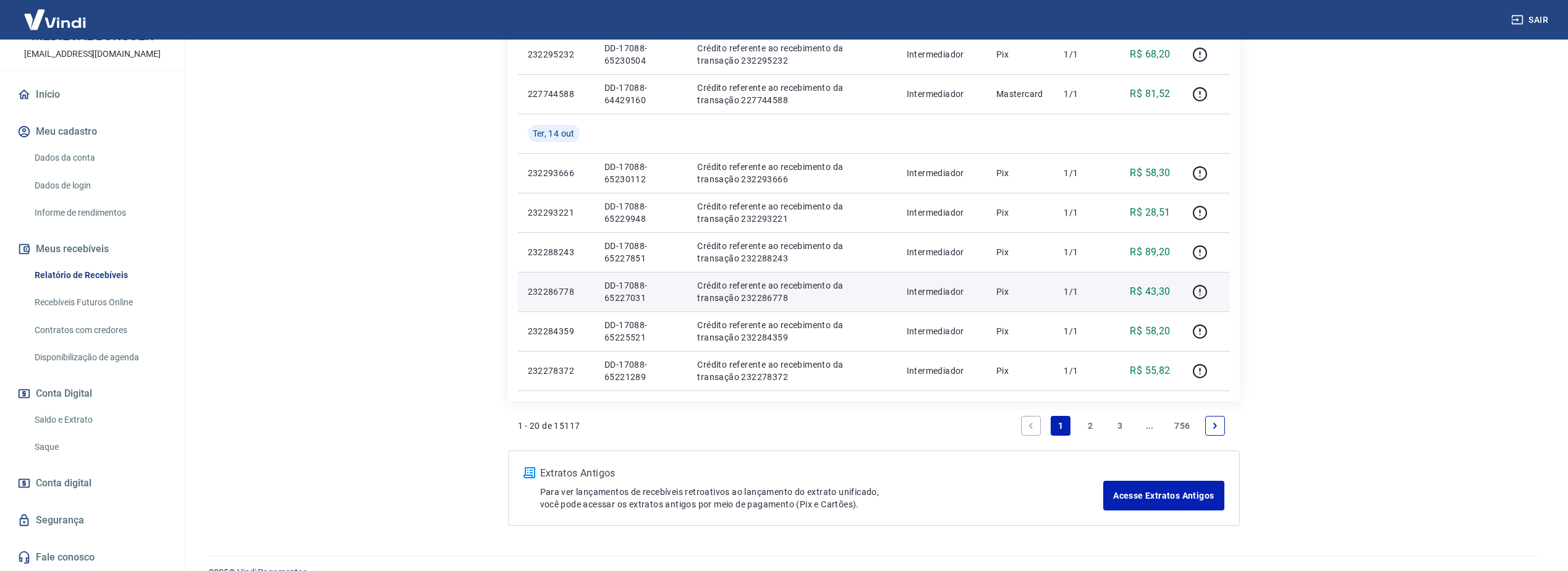
scroll to position [803, 0]
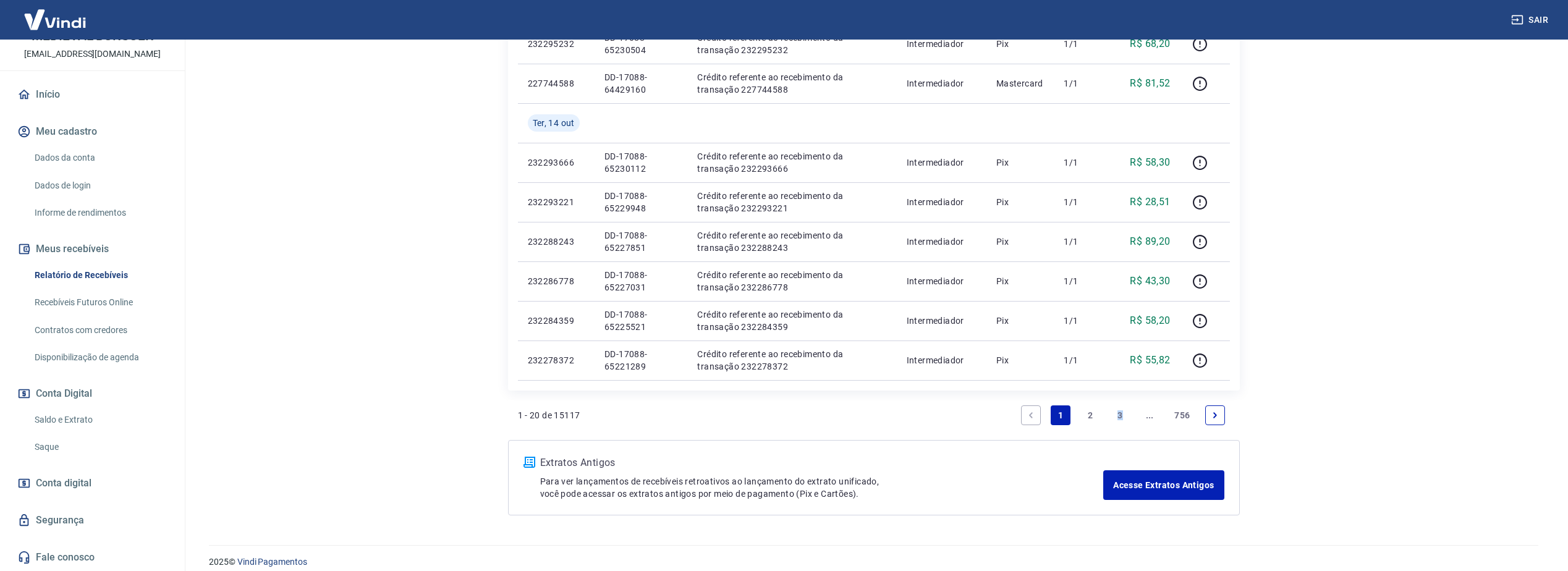
click at [1120, 411] on link "3" at bounding box center [1120, 415] width 20 height 20
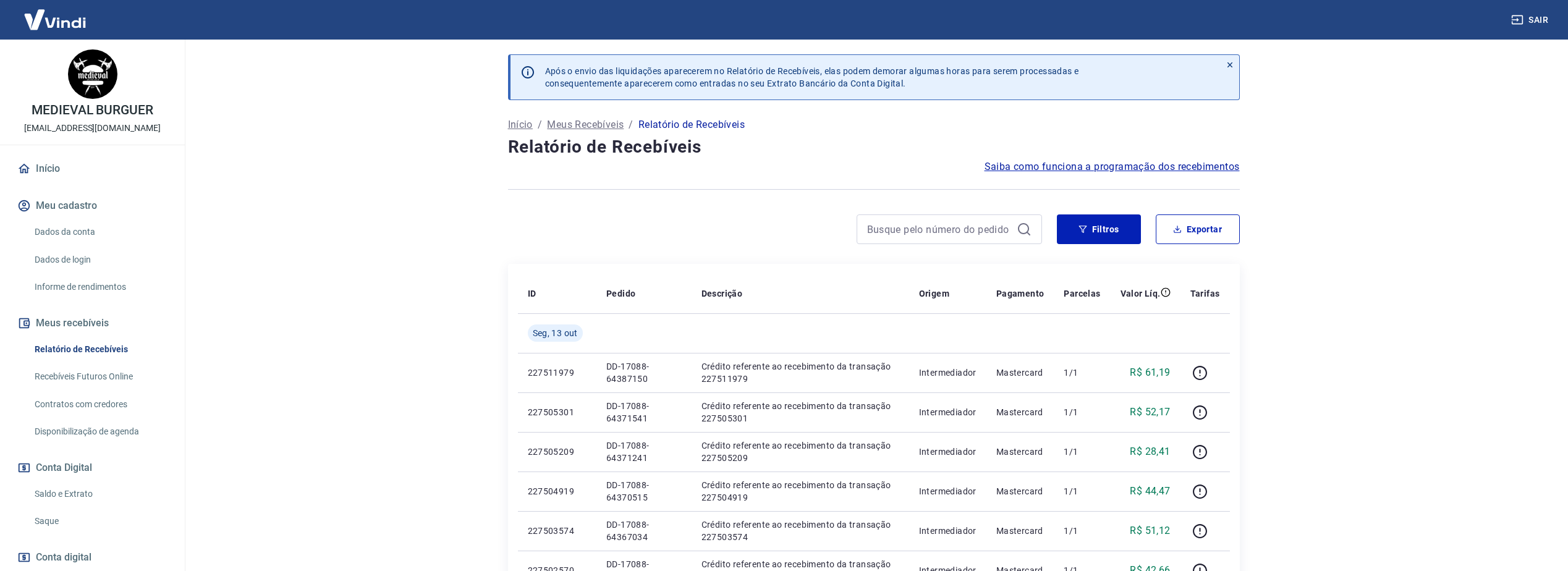
click at [61, 25] on img at bounding box center [55, 19] width 80 height 37
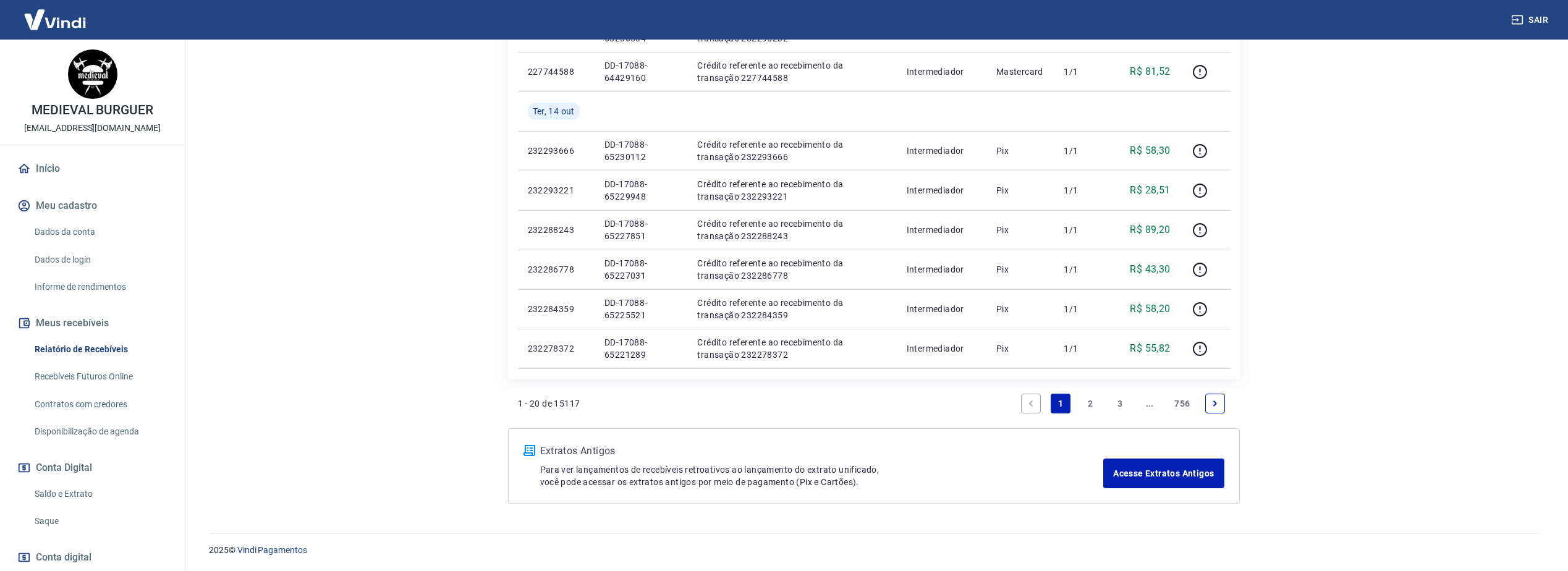
scroll to position [816, 0]
click at [1186, 483] on link "Acesse Extratos Antigos" at bounding box center [1163, 473] width 121 height 30
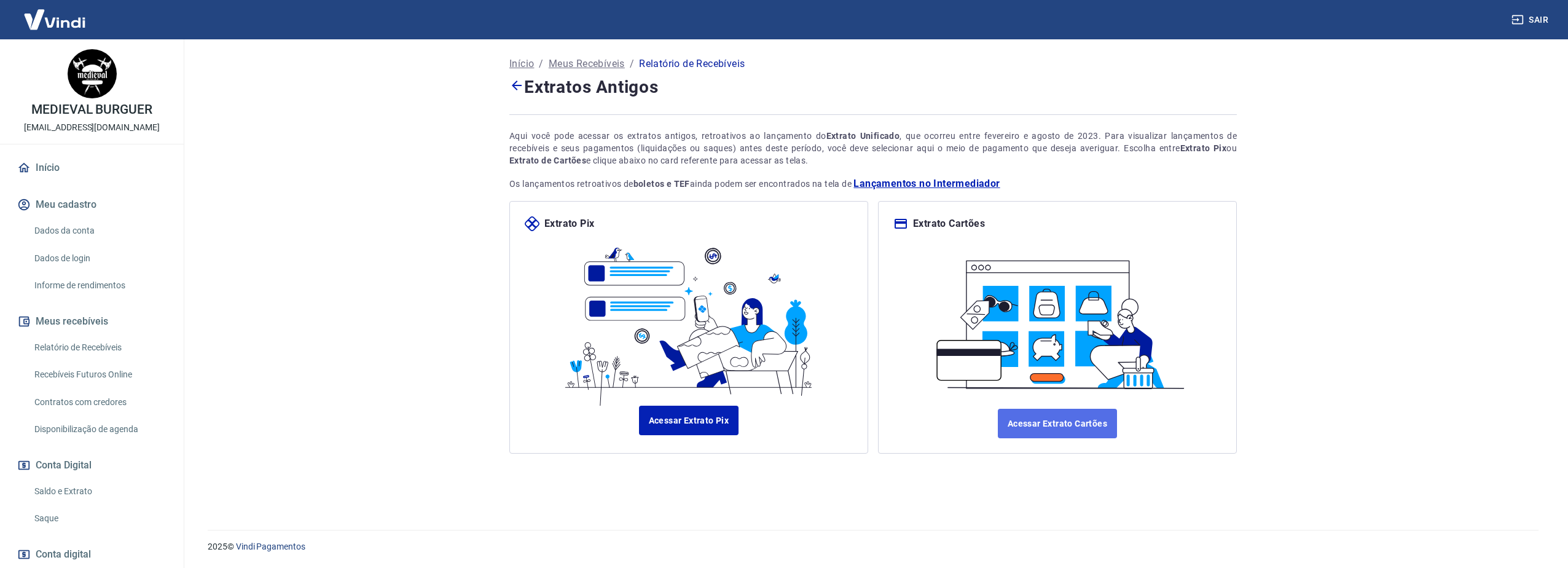
click at [1049, 412] on link "Acessar Extrato Cartões" at bounding box center [1058, 423] width 119 height 29
